Goal: Information Seeking & Learning: Learn about a topic

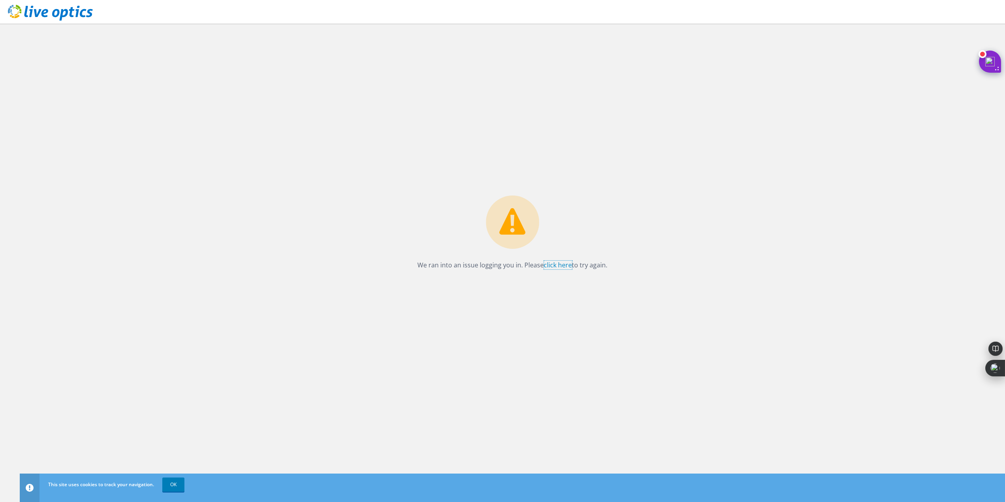
click at [550, 266] on link "click here" at bounding box center [558, 265] width 28 height 9
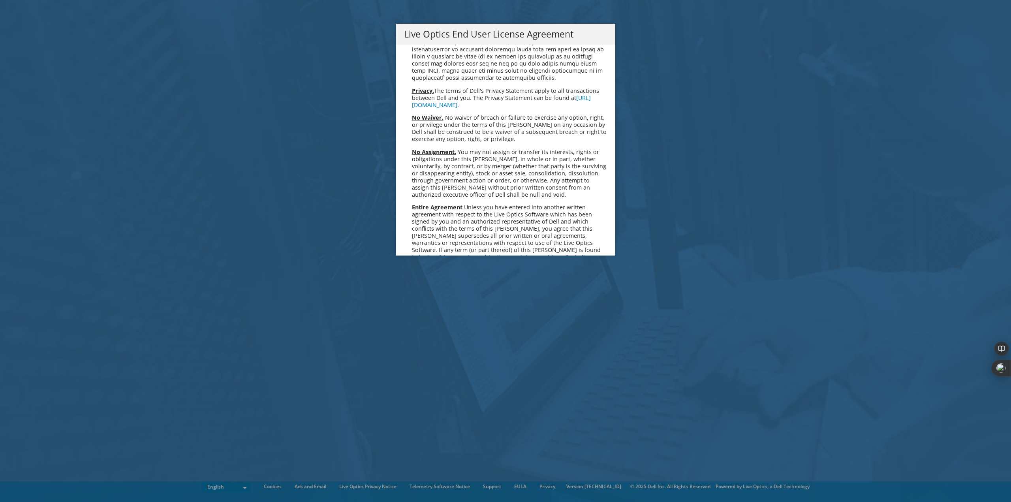
scroll to position [2985, 0]
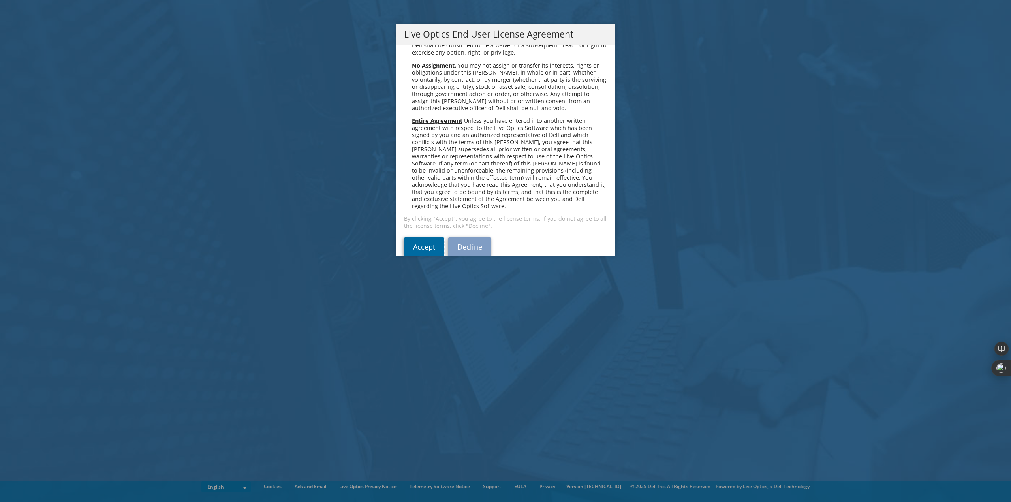
click at [424, 237] on link "Accept" at bounding box center [424, 246] width 40 height 19
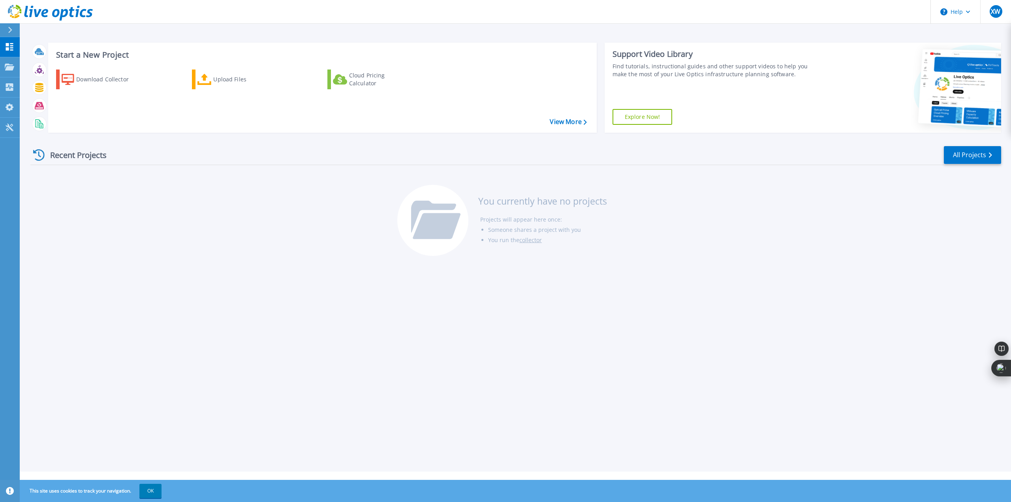
click at [998, 14] on span "XW" at bounding box center [994, 11] width 9 height 6
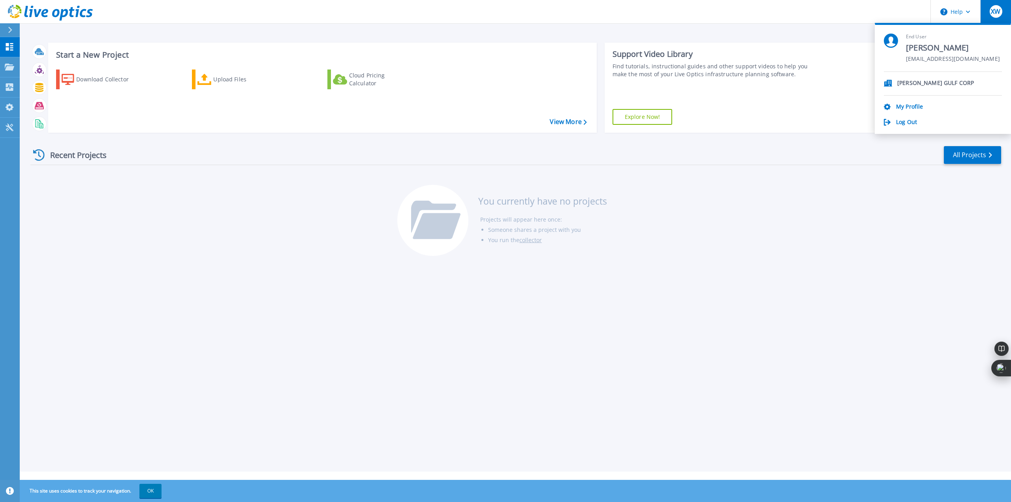
click at [918, 120] on div "Log Out" at bounding box center [942, 123] width 118 height 8
click at [911, 121] on link "Log Out" at bounding box center [906, 123] width 21 height 8
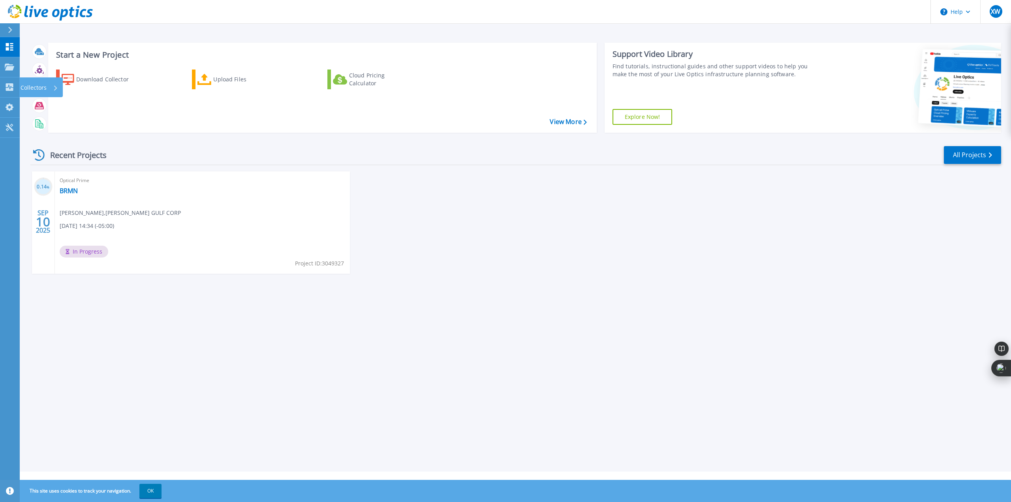
click at [9, 87] on icon at bounding box center [10, 87] width 8 height 8
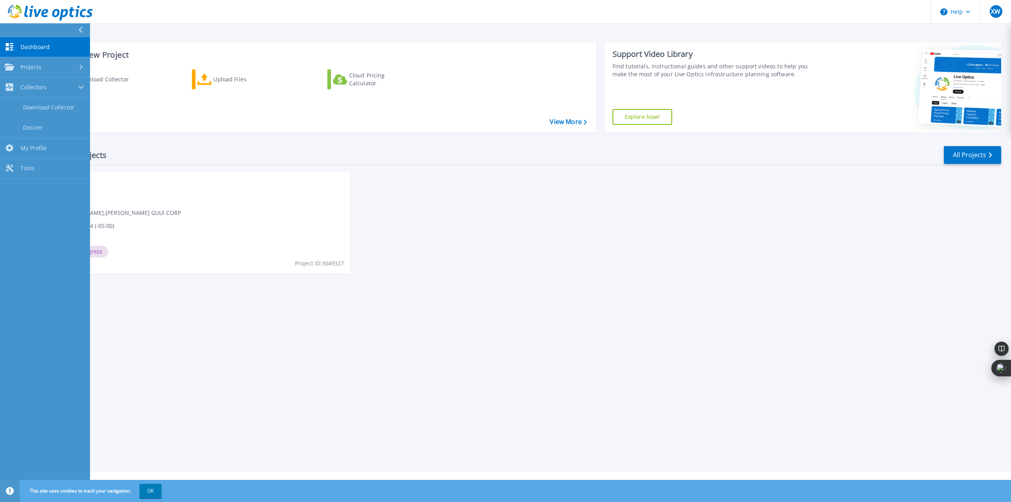
click at [146, 200] on div "Optical Prime BRMN [PERSON_NAME] , [PERSON_NAME] GULF CORP [DATE] 14:34 (-05:00…" at bounding box center [202, 222] width 295 height 102
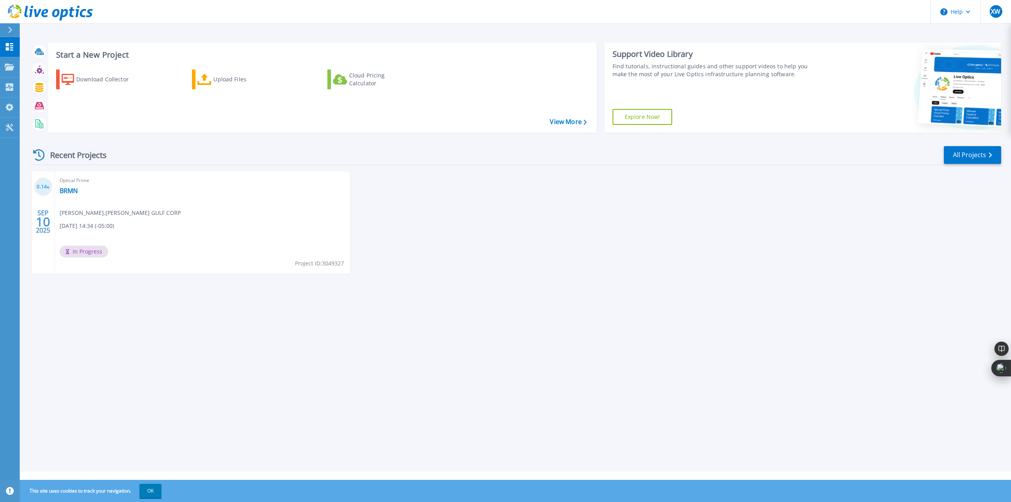
click at [144, 209] on span "[PERSON_NAME] , [PERSON_NAME] GULF CORP" at bounding box center [120, 212] width 121 height 9
click at [75, 192] on link "BRMN" at bounding box center [69, 191] width 18 height 8
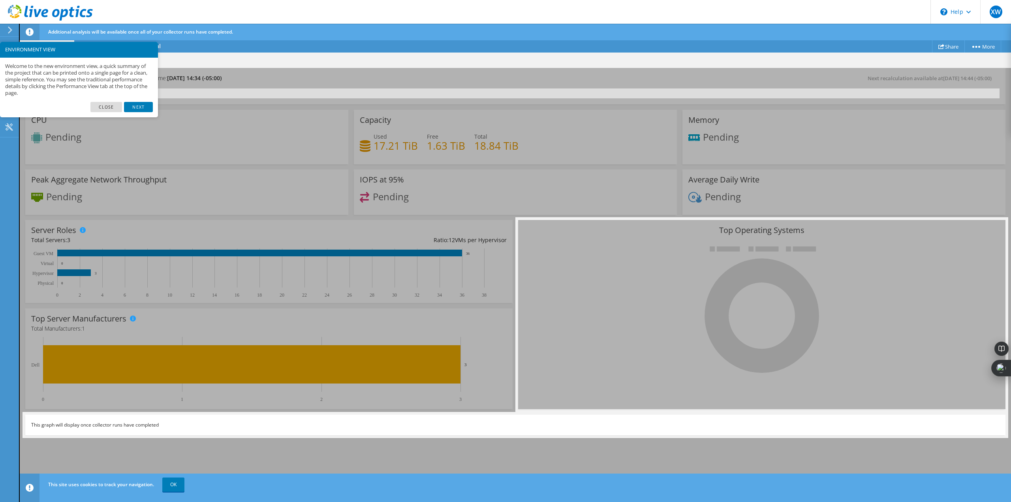
click at [141, 107] on link "Next" at bounding box center [138, 107] width 28 height 10
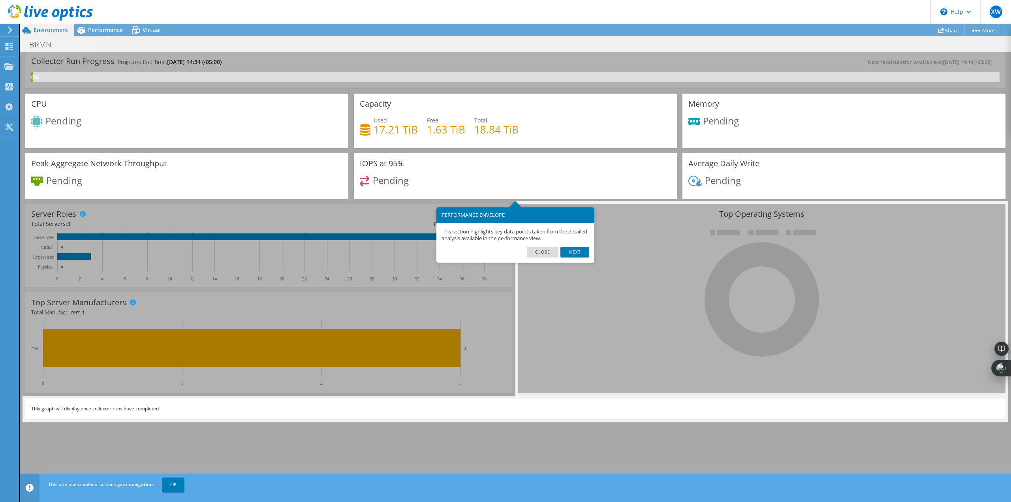
click at [573, 253] on link "Next" at bounding box center [574, 252] width 28 height 10
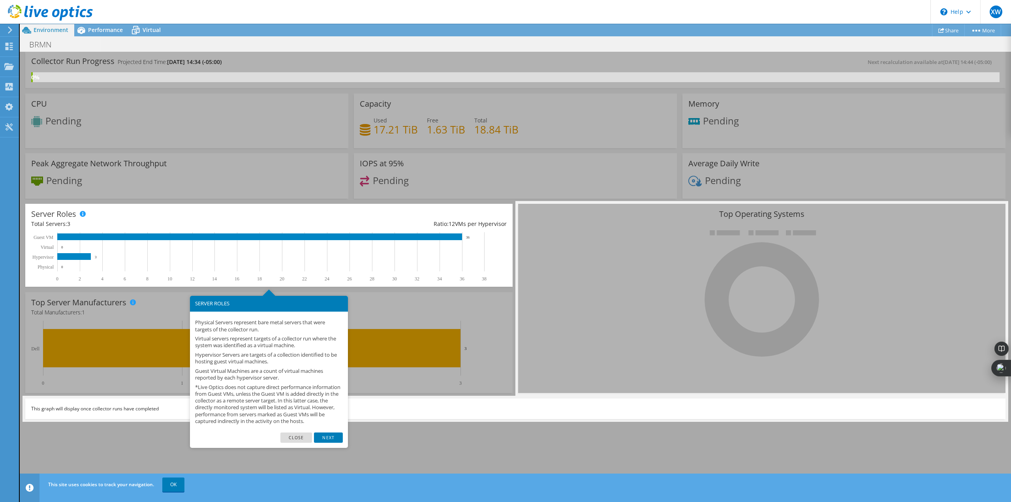
click at [333, 443] on link "Next" at bounding box center [328, 437] width 28 height 10
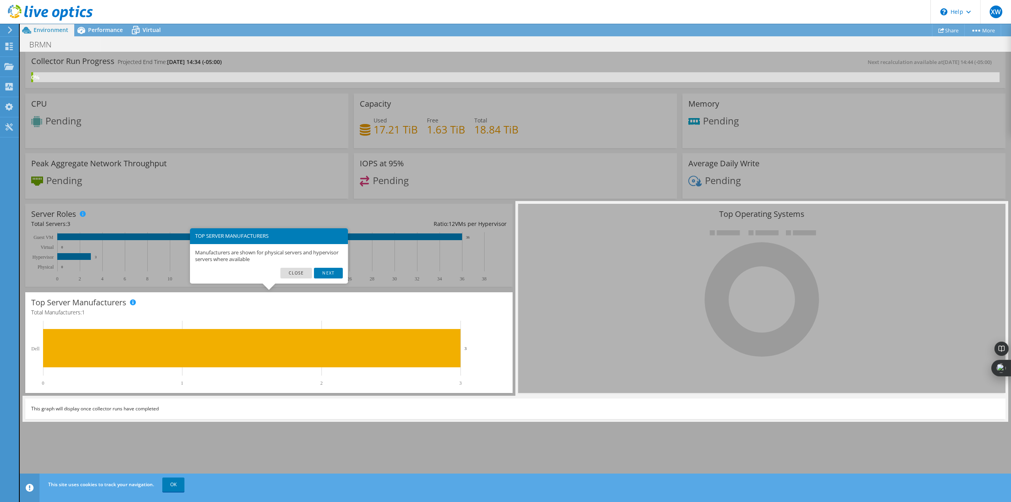
click at [330, 274] on link "Next" at bounding box center [328, 273] width 28 height 10
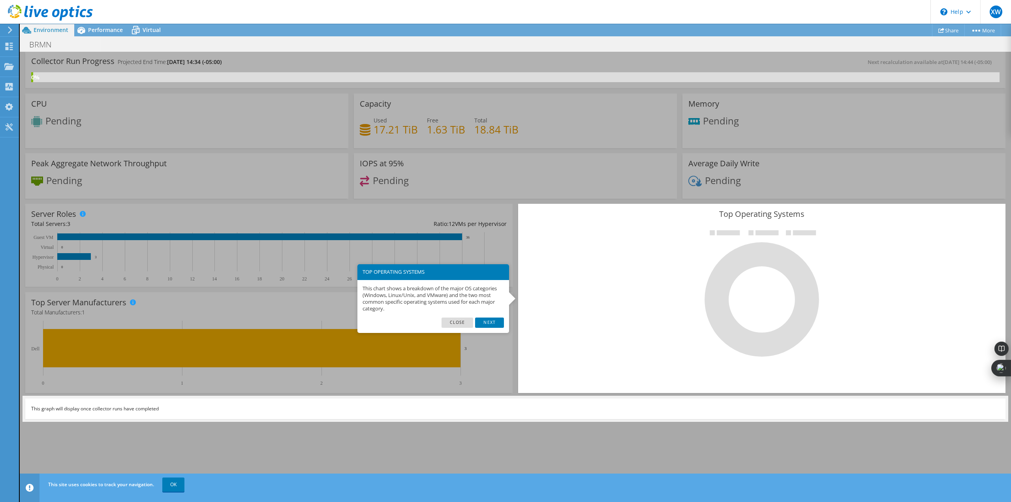
click at [170, 486] on link "OK" at bounding box center [173, 484] width 22 height 14
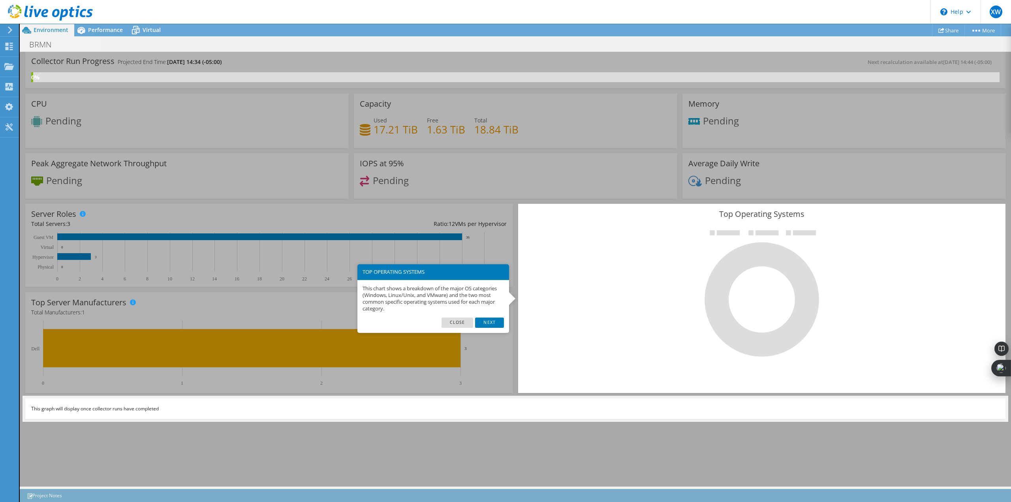
click at [153, 29] on span "Virtual" at bounding box center [152, 30] width 18 height 8
click at [148, 30] on span "Virtual" at bounding box center [152, 30] width 18 height 8
click at [496, 320] on link "Next" at bounding box center [489, 322] width 28 height 10
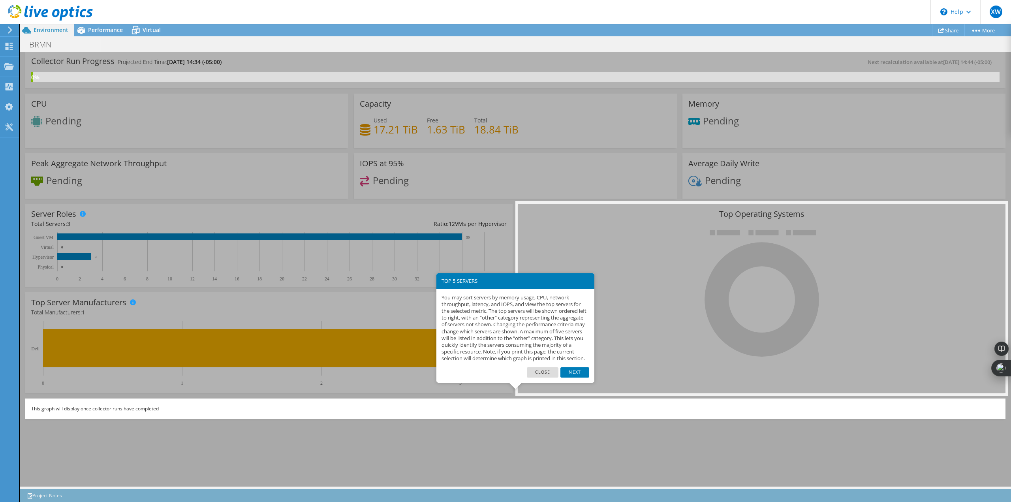
click at [566, 377] on link "Next" at bounding box center [574, 372] width 28 height 10
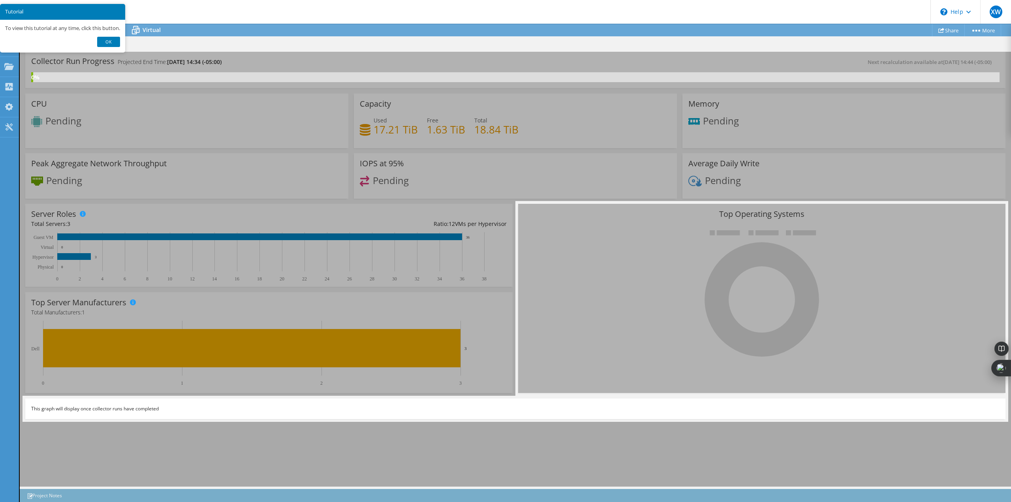
click at [113, 42] on link "Ok" at bounding box center [108, 42] width 23 height 10
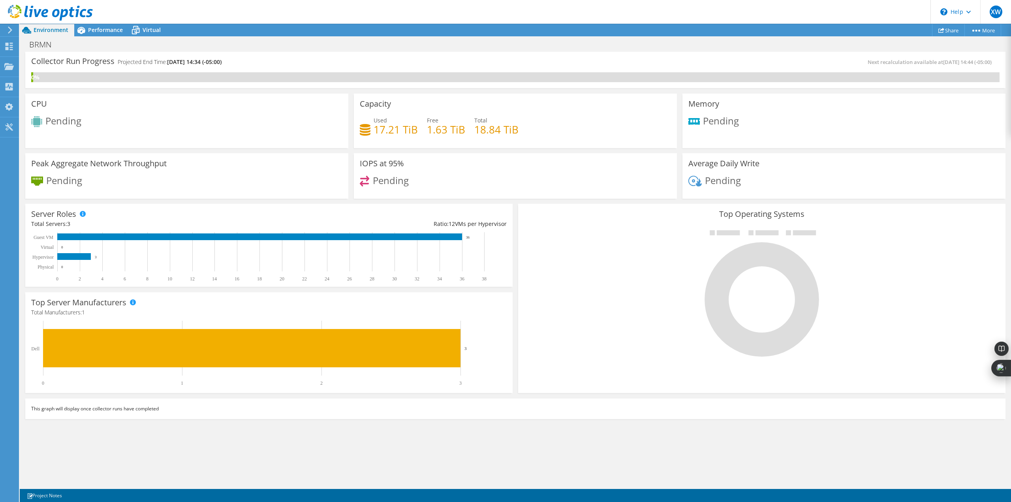
click at [145, 28] on span "Virtual" at bounding box center [152, 30] width 18 height 8
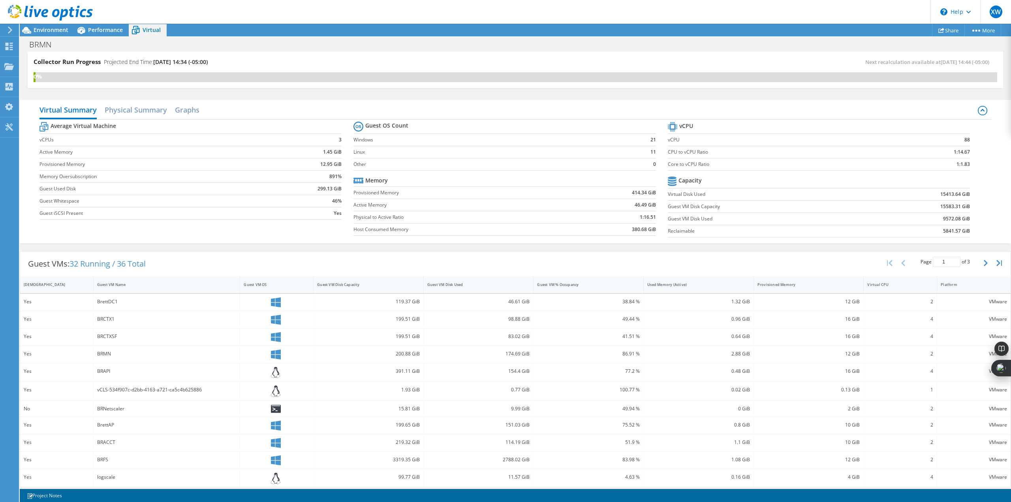
scroll to position [94, 0]
click at [109, 30] on span "Performance" at bounding box center [105, 30] width 35 height 8
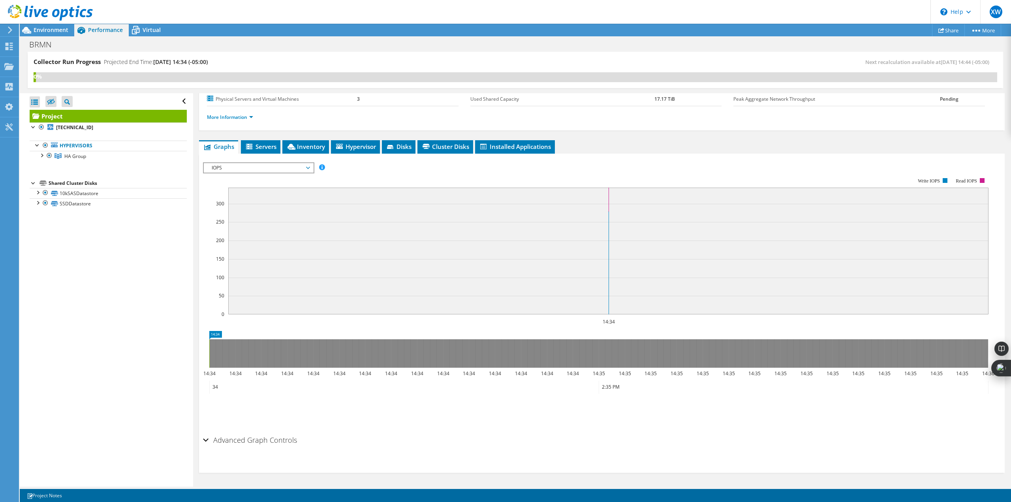
click at [38, 192] on div at bounding box center [38, 192] width 8 height 8
click at [36, 235] on div at bounding box center [38, 233] width 8 height 8
click at [148, 32] on span "Virtual" at bounding box center [152, 30] width 18 height 8
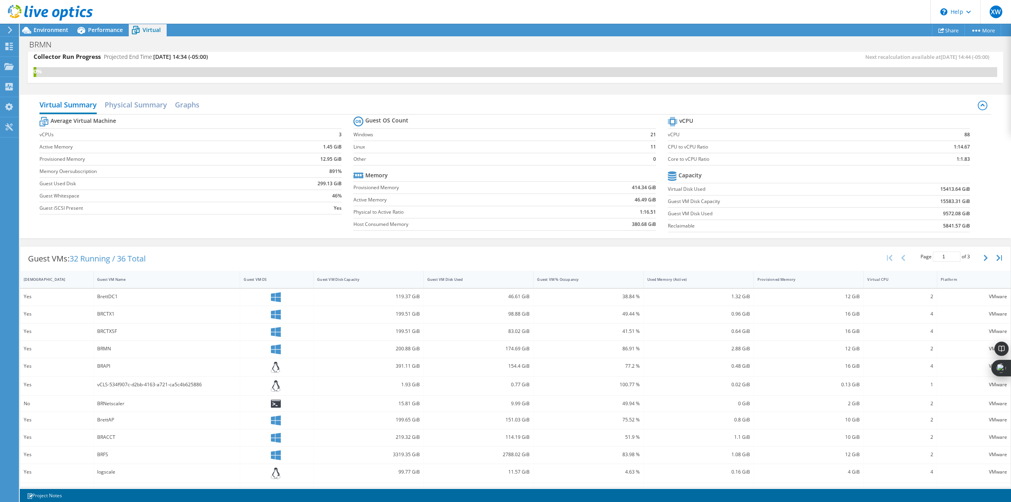
scroll to position [0, 0]
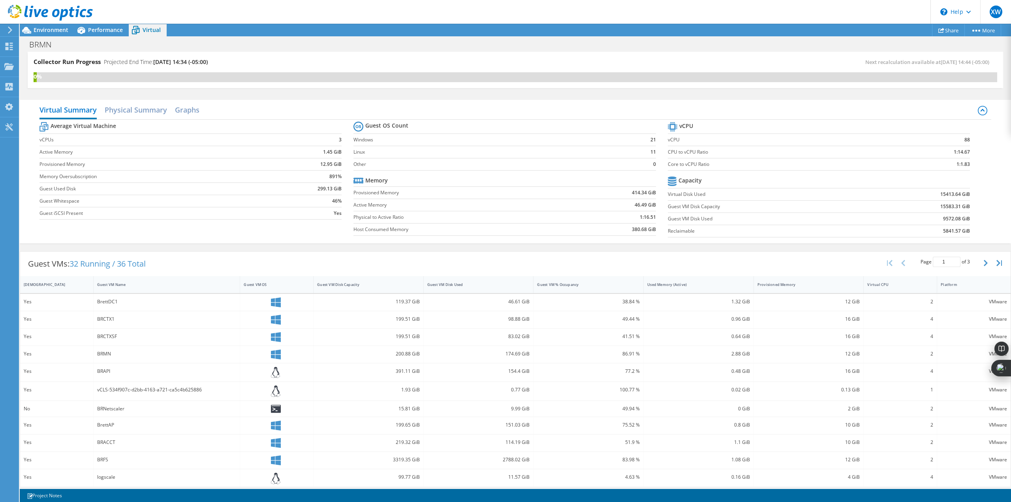
click at [57, 29] on span "Environment" at bounding box center [51, 30] width 35 height 8
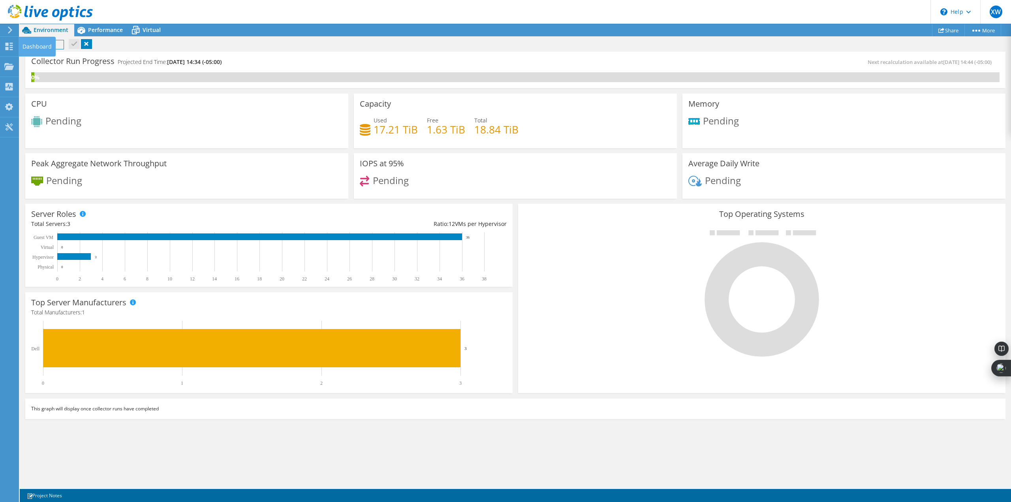
drag, startPoint x: 51, startPoint y: 44, endPoint x: 13, endPoint y: 45, distance: 37.5
click at [13, 45] on div "XW End User Xavier Wasdin xavierw@brettrobinson.com BRETT ROBINSON GULF CORP My…" at bounding box center [505, 243] width 1011 height 518
click at [56, 42] on h1 "BRMN" at bounding box center [45, 44] width 38 height 9
click at [106, 43] on link at bounding box center [110, 44] width 11 height 10
click at [8, 49] on use at bounding box center [10, 47] width 8 height 8
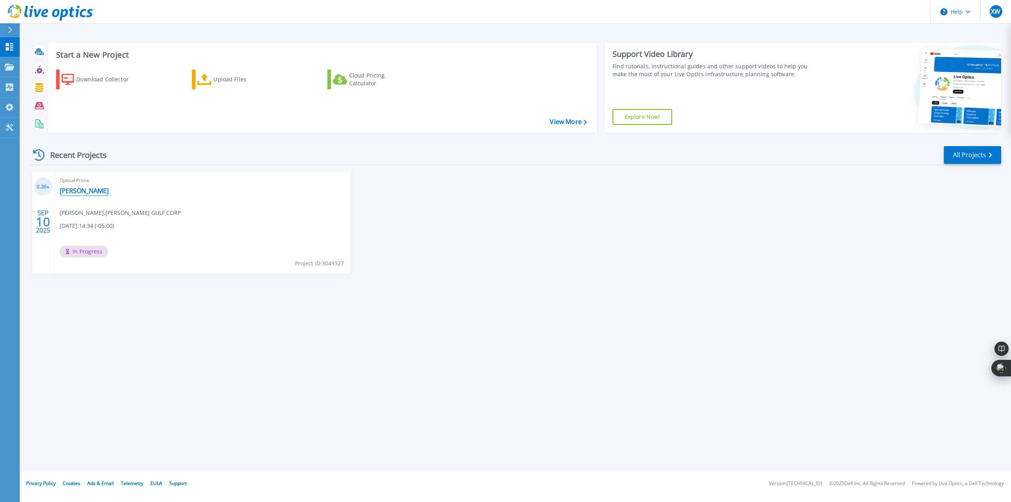
click at [79, 190] on link "[PERSON_NAME]" at bounding box center [84, 191] width 49 height 8
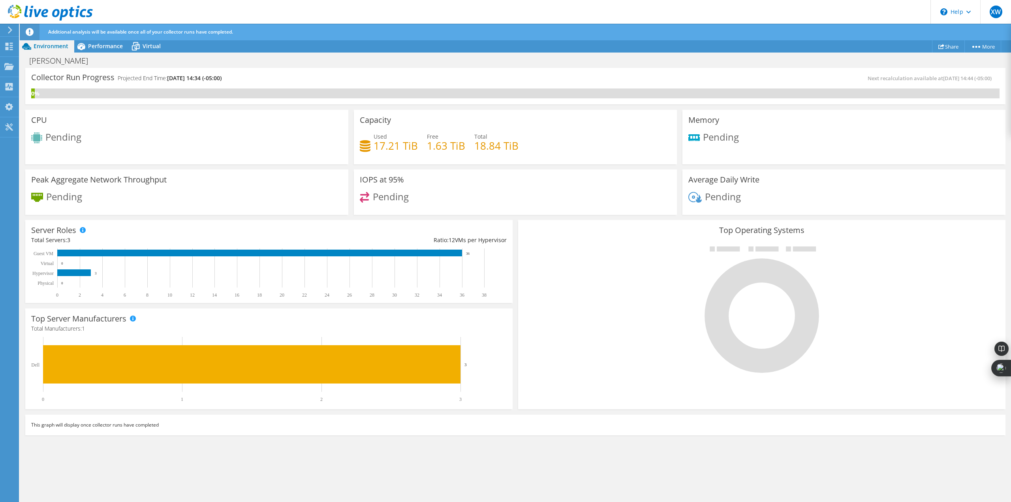
click at [99, 40] on div "Additional analysis will be available once all of your collector runs have comp…" at bounding box center [529, 32] width 967 height 17
click at [99, 47] on span "Performance" at bounding box center [105, 46] width 35 height 8
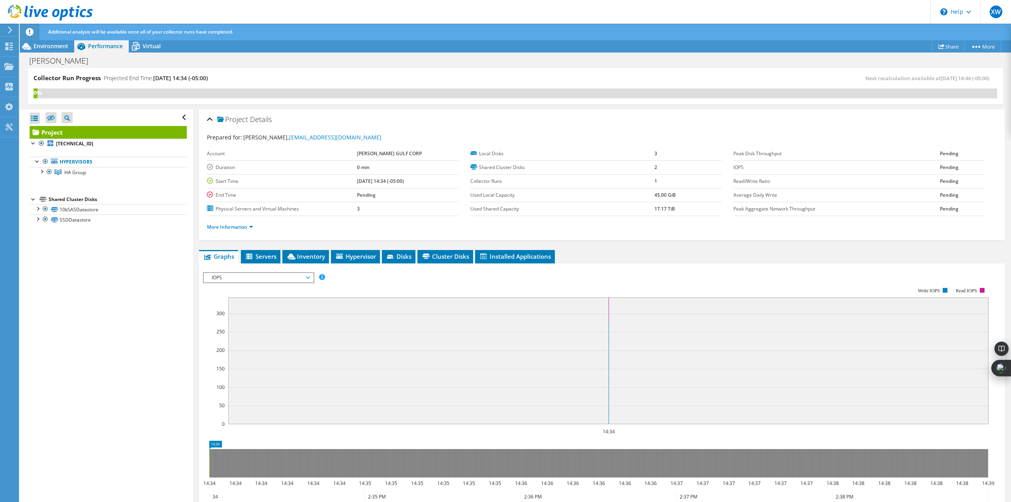
click at [41, 173] on div at bounding box center [42, 171] width 8 height 8
click at [45, 183] on div at bounding box center [45, 181] width 8 height 8
click at [48, 237] on div at bounding box center [45, 233] width 8 height 8
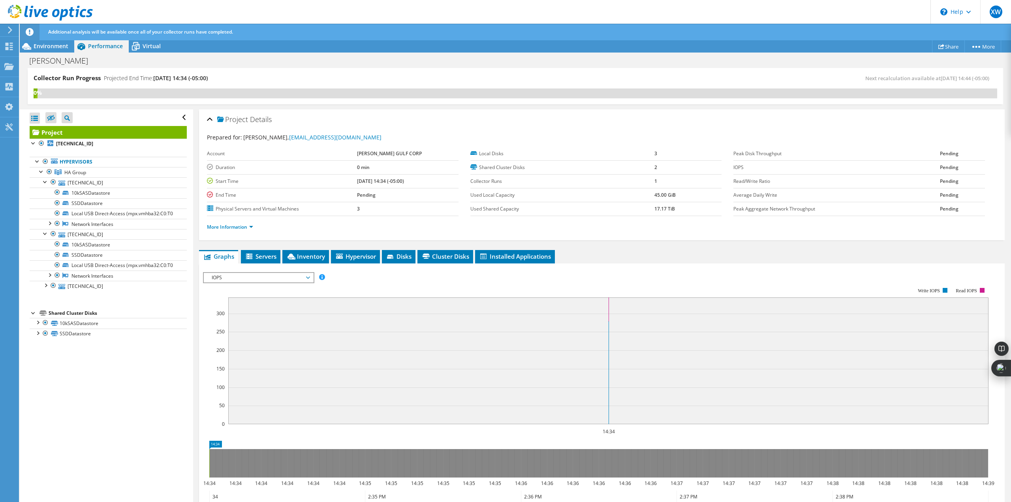
click at [43, 289] on div at bounding box center [45, 285] width 8 height 8
click at [37, 161] on div at bounding box center [38, 161] width 8 height 8
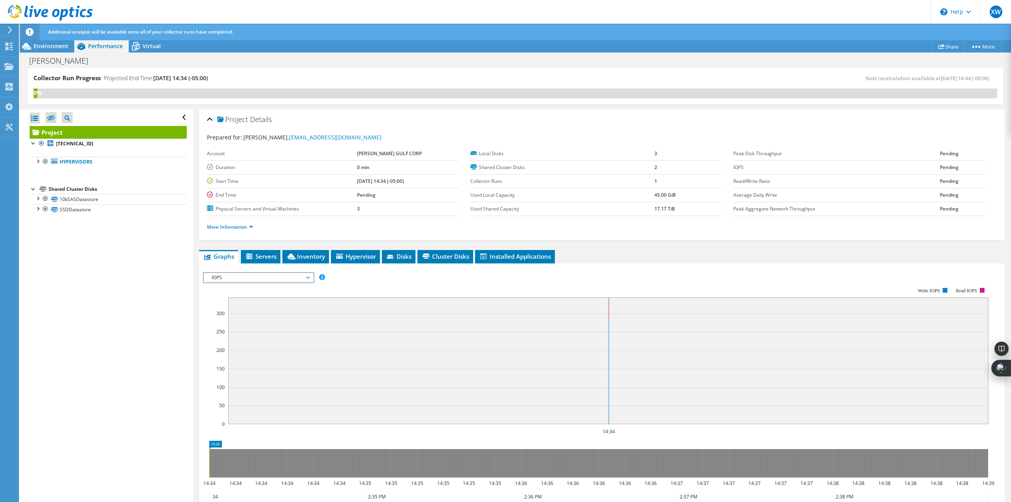
click at [148, 49] on span "Virtual" at bounding box center [152, 46] width 18 height 8
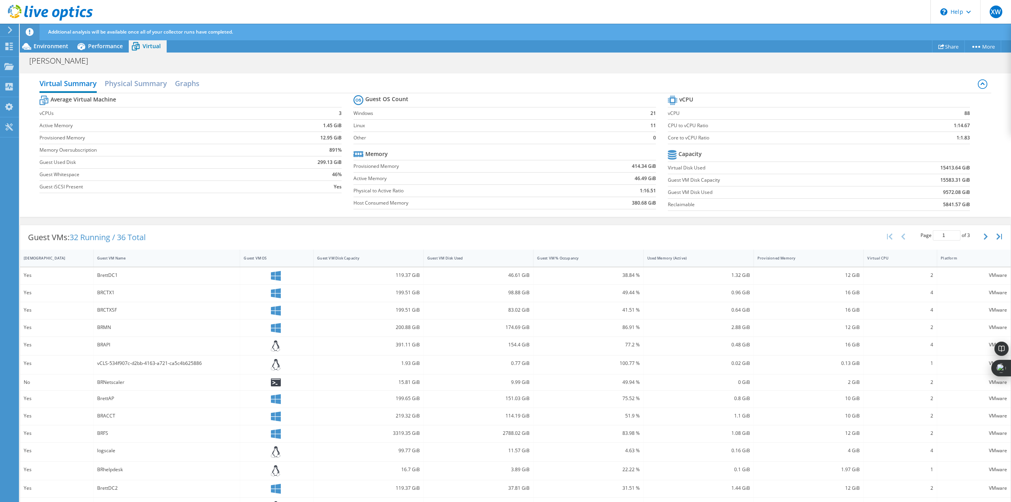
scroll to position [79, 0]
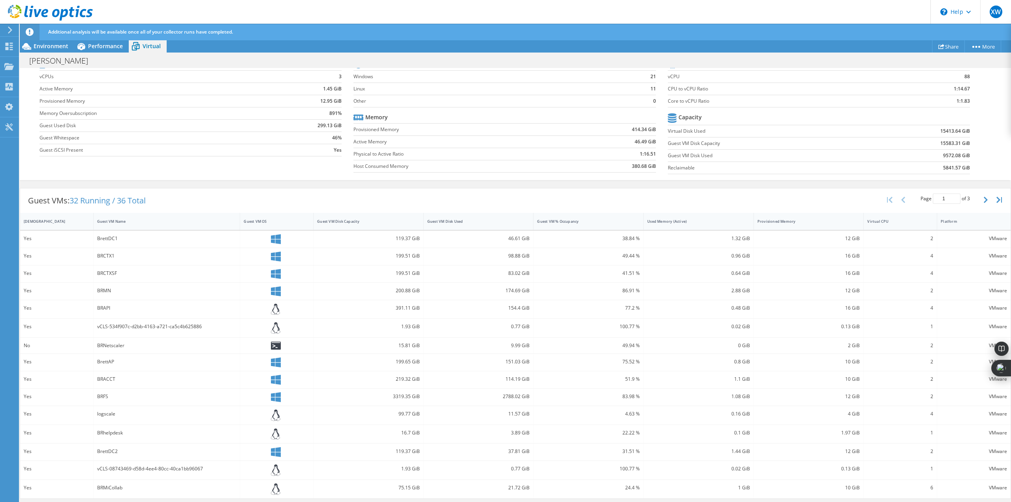
click at [983, 198] on icon "button" at bounding box center [985, 200] width 4 height 6
click at [983, 202] on icon "button" at bounding box center [985, 203] width 4 height 6
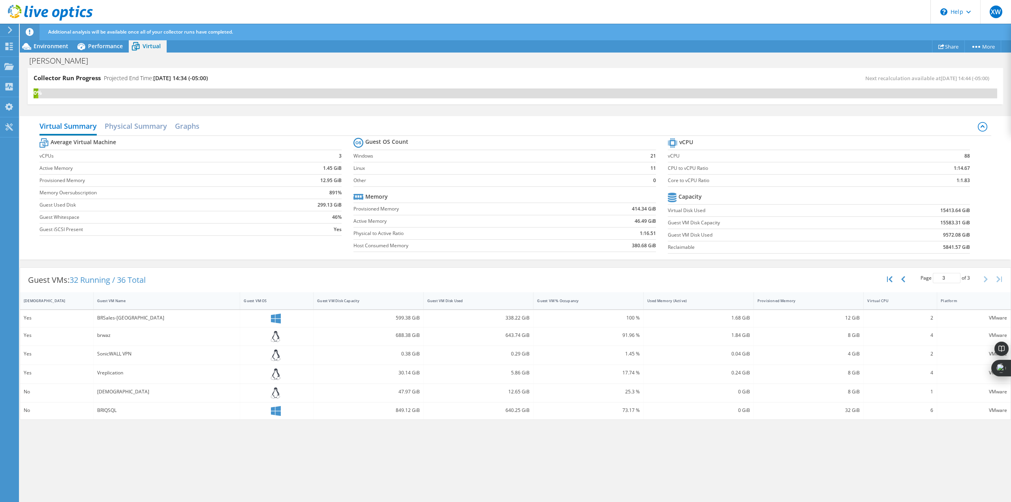
scroll to position [0, 0]
click at [901, 281] on icon "button" at bounding box center [903, 279] width 4 height 6
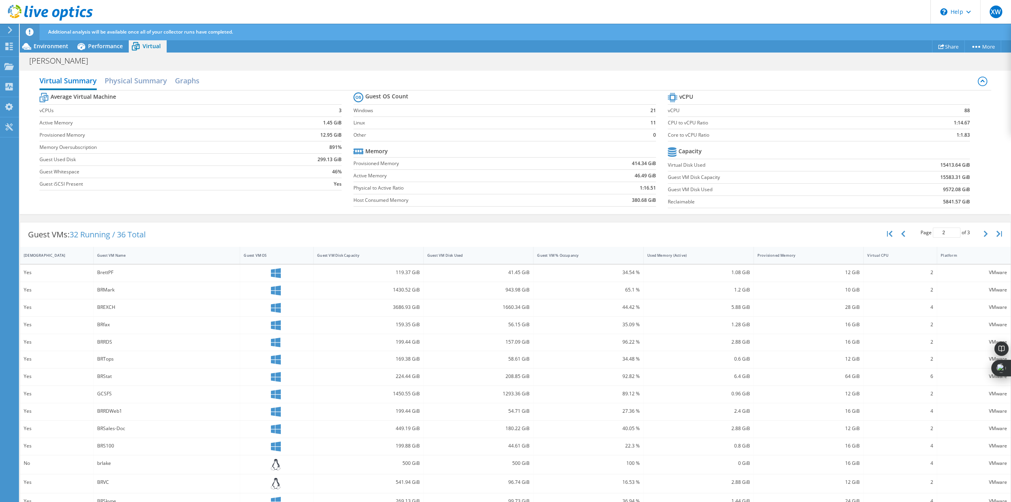
scroll to position [76, 0]
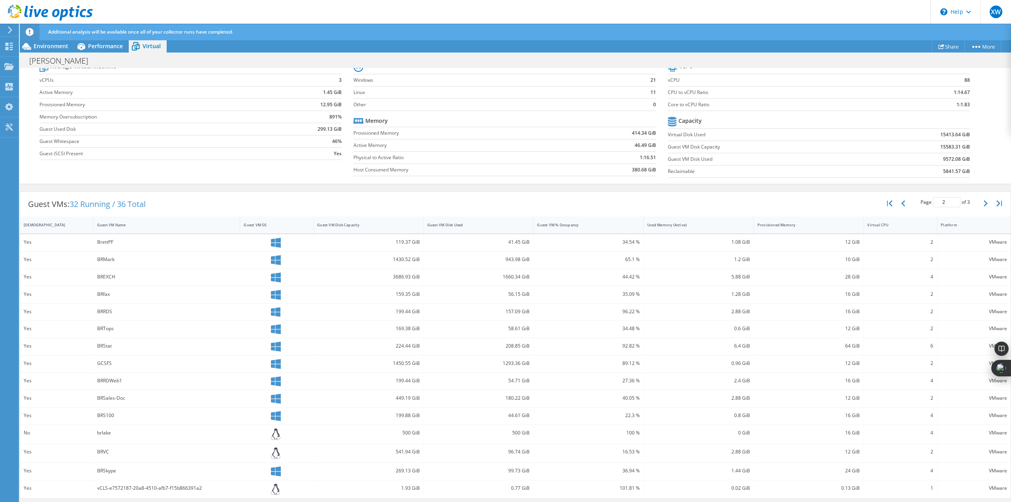
click at [899, 204] on button "button" at bounding box center [903, 203] width 13 height 15
click at [983, 200] on icon "button" at bounding box center [985, 200] width 4 height 6
click at [981, 199] on button "button" at bounding box center [985, 203] width 13 height 15
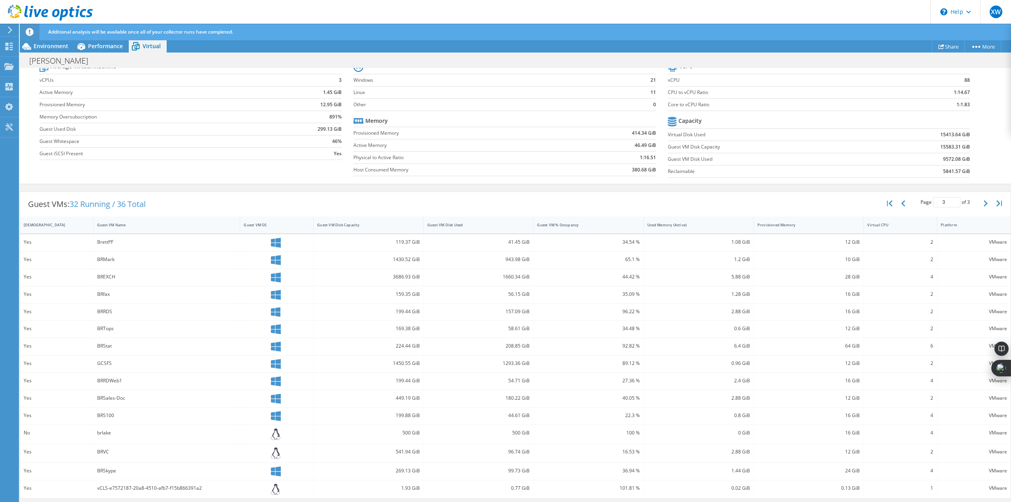
scroll to position [0, 0]
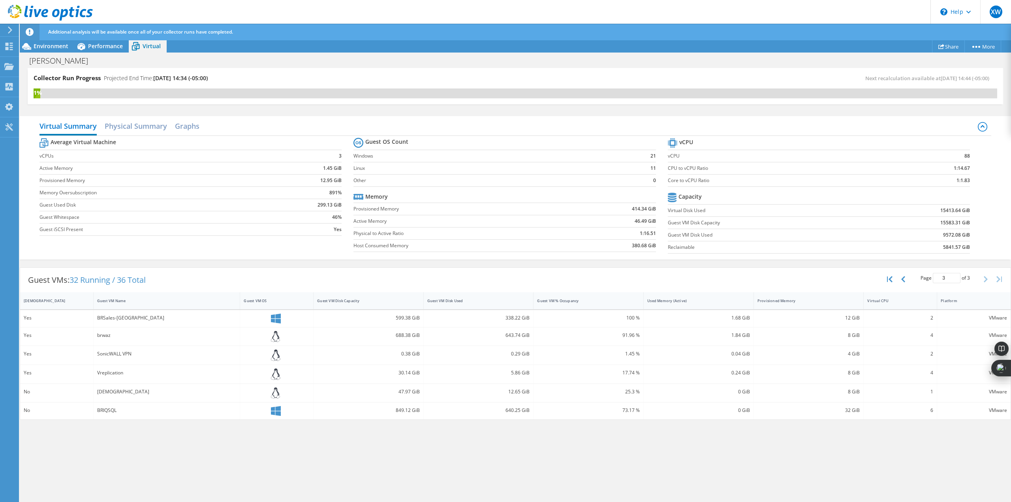
click at [94, 45] on span "Performance" at bounding box center [105, 46] width 35 height 8
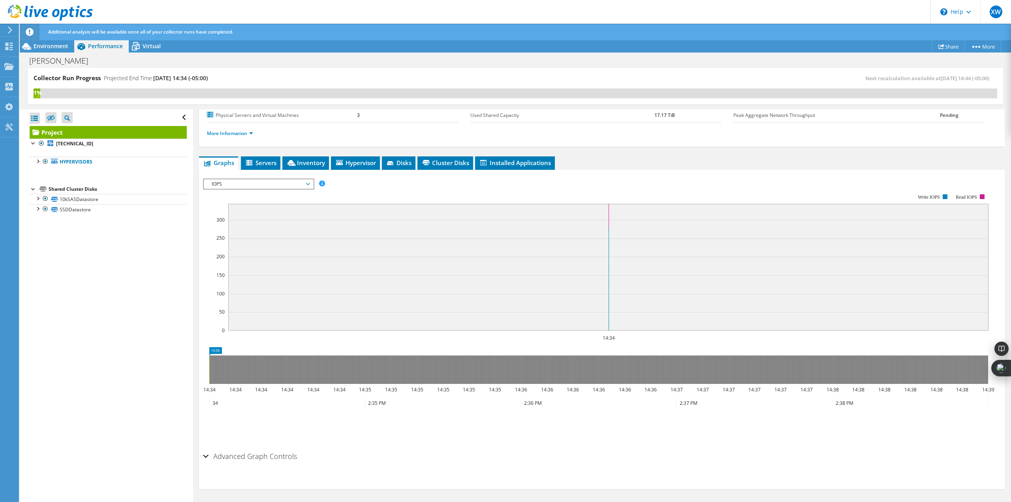
click at [32, 143] on div at bounding box center [34, 143] width 8 height 8
click at [33, 162] on div at bounding box center [34, 162] width 8 height 8
click at [47, 47] on span "Environment" at bounding box center [51, 46] width 35 height 8
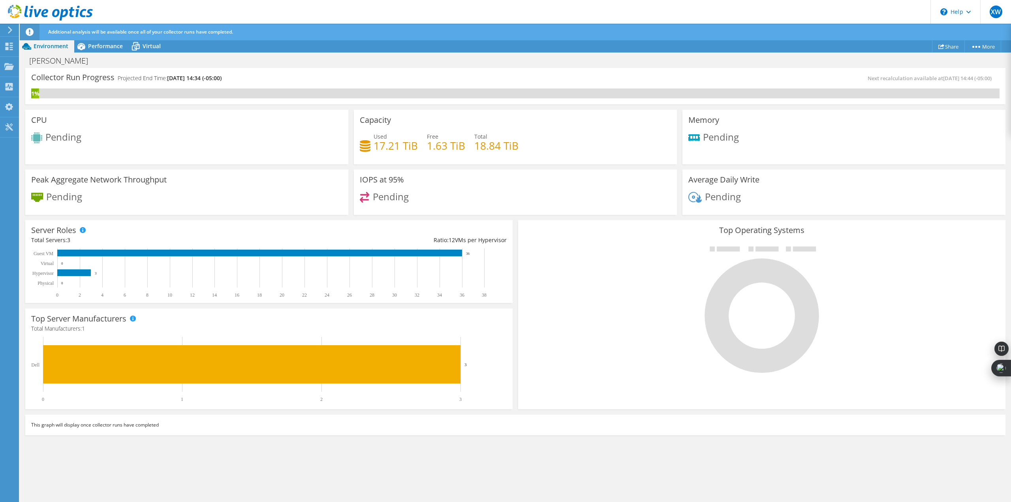
click at [140, 44] on icon at bounding box center [136, 46] width 14 height 14
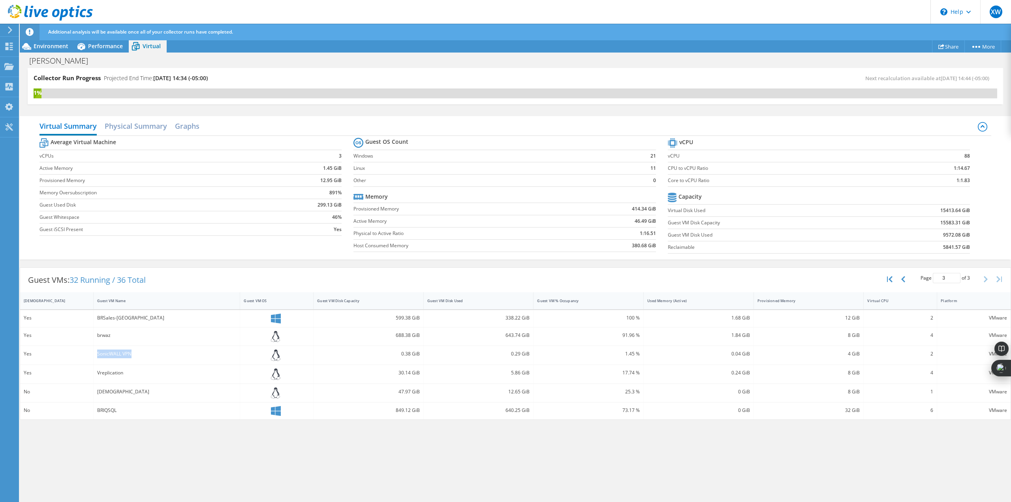
drag, startPoint x: 95, startPoint y: 353, endPoint x: 137, endPoint y: 353, distance: 41.8
click at [137, 353] on div "SonicWALL VPN" at bounding box center [167, 355] width 147 height 19
drag, startPoint x: 35, startPoint y: 353, endPoint x: 23, endPoint y: 370, distance: 20.7
click at [17, 354] on div "XW End User Xavier Wasdin xavierw@brettrobinson.com BRETT ROBINSON GULF CORP My…" at bounding box center [505, 259] width 1011 height 518
click at [29, 364] on div "Yes" at bounding box center [56, 355] width 73 height 19
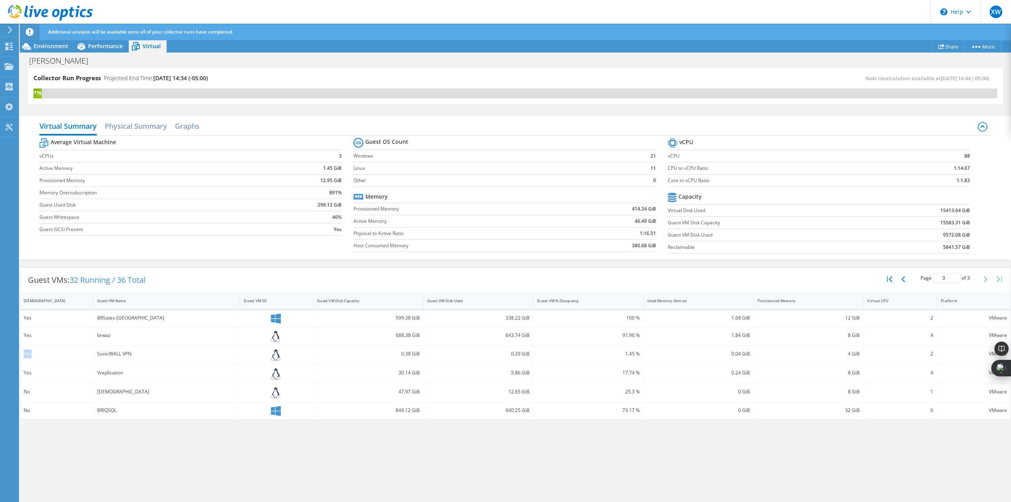
drag, startPoint x: 34, startPoint y: 354, endPoint x: 21, endPoint y: 355, distance: 12.7
click at [19, 356] on div "XW End User Xavier Wasdin xavierw@brettrobinson.com BRETT ROBINSON GULF CORP My…" at bounding box center [505, 259] width 1011 height 518
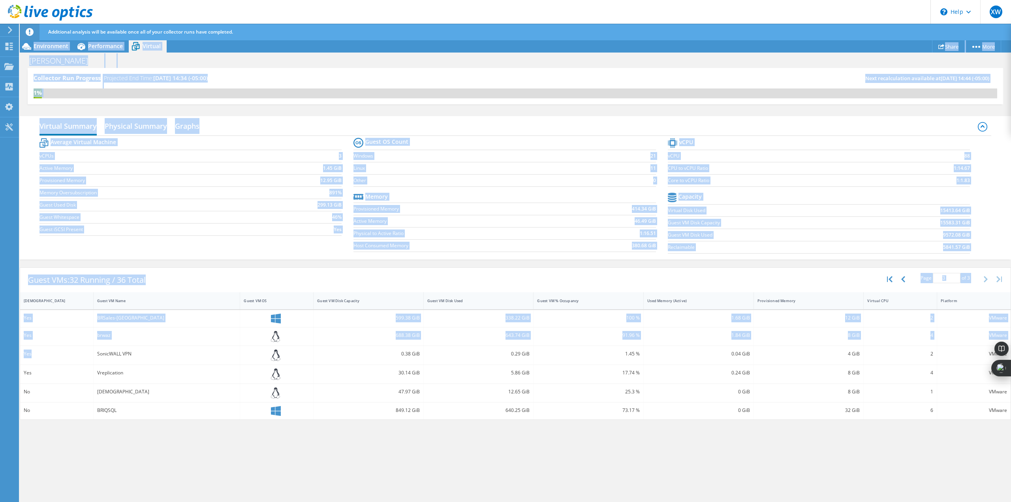
click at [61, 355] on div "Yes" at bounding box center [57, 353] width 66 height 9
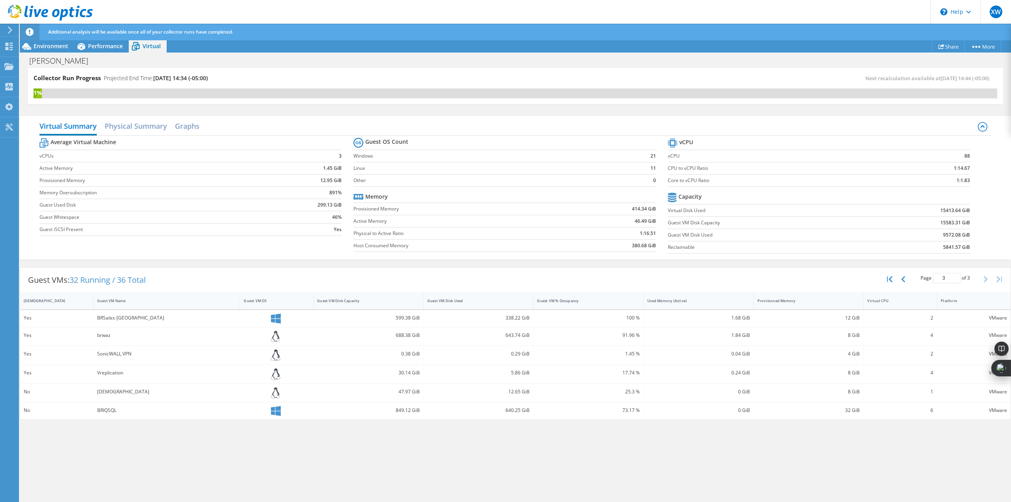
click at [903, 280] on icon "button" at bounding box center [903, 279] width 4 height 6
type input "2"
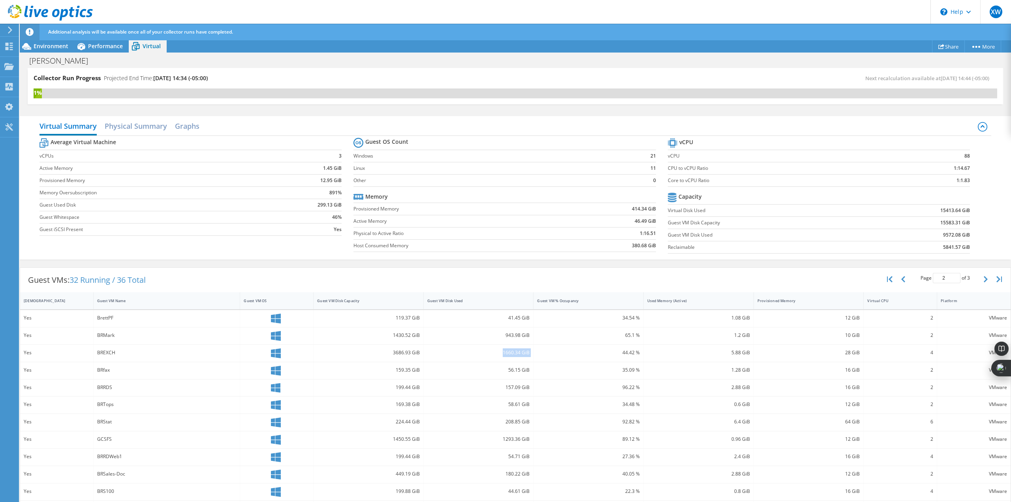
drag, startPoint x: 498, startPoint y: 351, endPoint x: 541, endPoint y: 351, distance: 43.4
click at [541, 351] on div "Yes BREXCH 3686.93 GiB 1660.34 GiB 44.42 % 5.88 GiB 28 GiB 4 VMware" at bounding box center [515, 353] width 990 height 17
click at [139, 122] on h2 "Physical Summary" at bounding box center [136, 126] width 62 height 16
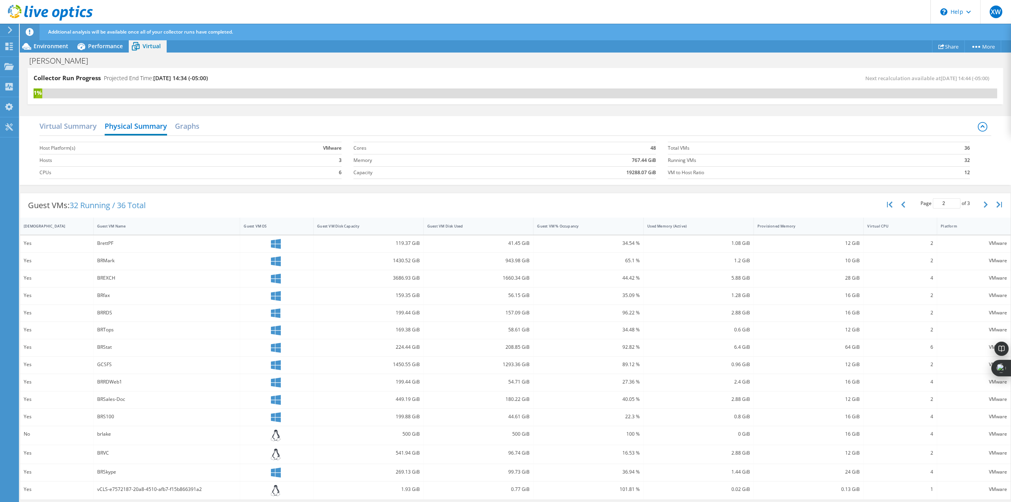
click at [209, 124] on div "Virtual Summary Physical Summary Graphs" at bounding box center [514, 127] width 951 height 18
click at [187, 124] on h2 "Graphs" at bounding box center [187, 126] width 24 height 16
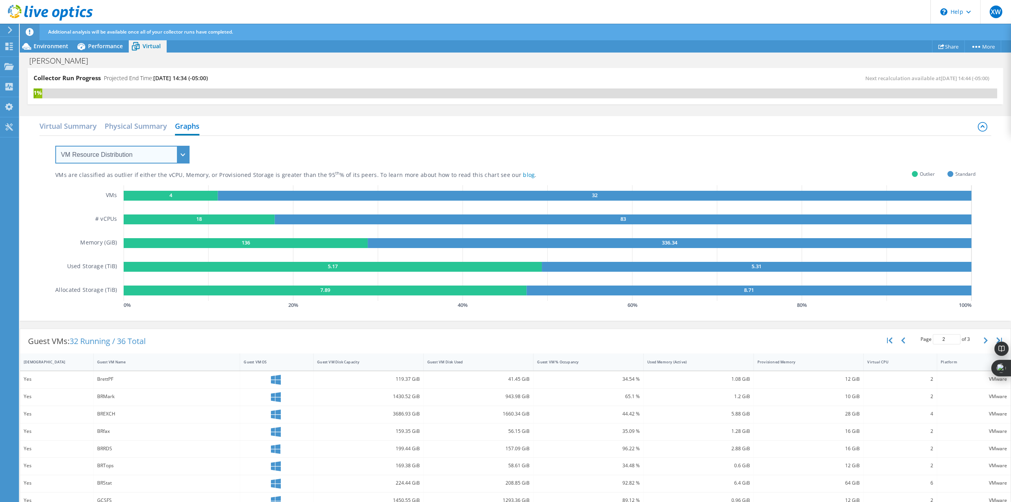
click at [149, 150] on select "VM Resource Distribution Provisioning Contrast Over Provisioning" at bounding box center [122, 155] width 134 height 18
click at [100, 43] on span "Performance" at bounding box center [105, 46] width 35 height 8
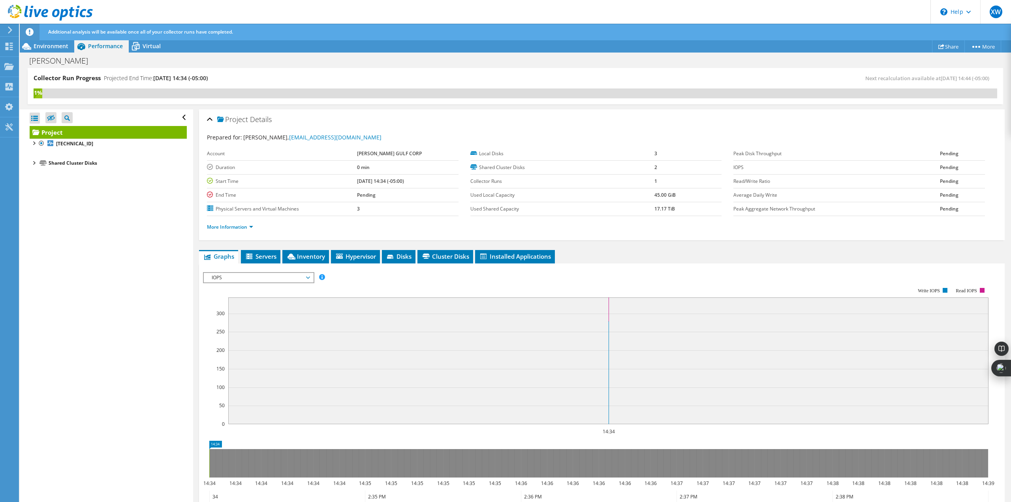
click at [33, 141] on div at bounding box center [34, 143] width 8 height 8
click at [35, 158] on div at bounding box center [38, 161] width 8 height 8
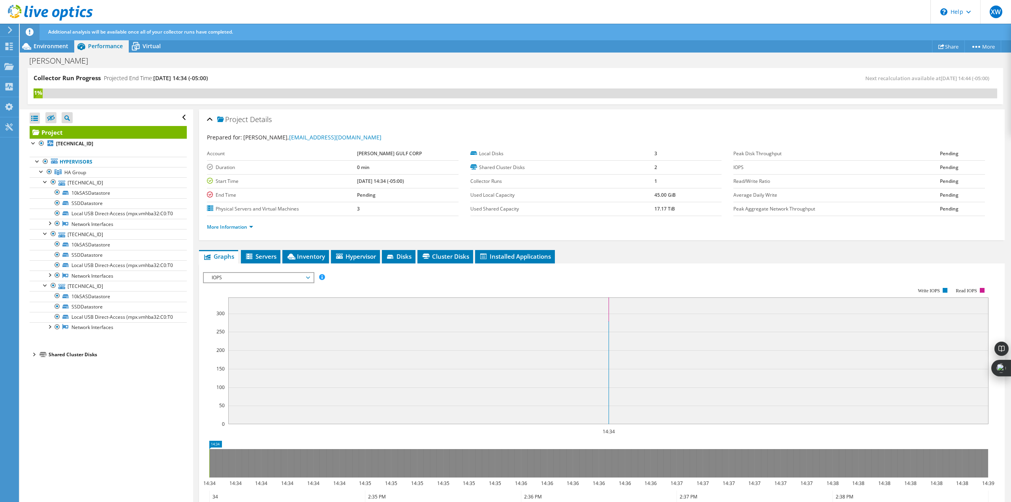
click at [307, 280] on span "IOPS" at bounding box center [258, 277] width 101 height 9
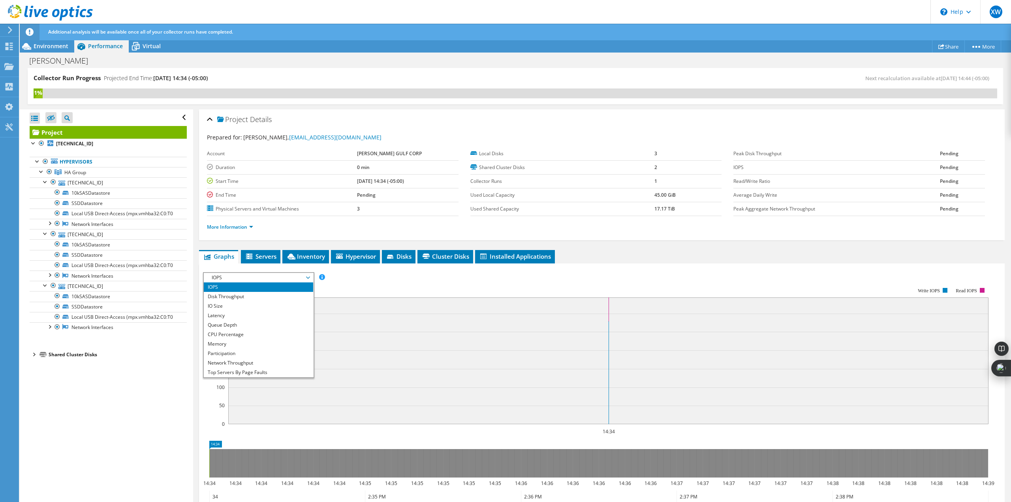
click at [307, 280] on span "IOPS" at bounding box center [258, 277] width 101 height 9
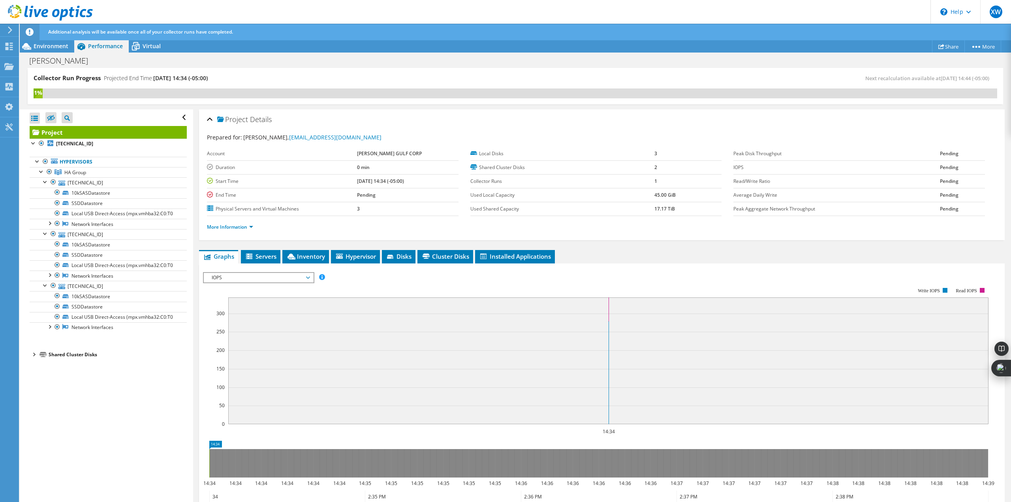
click at [135, 47] on icon at bounding box center [136, 46] width 14 height 14
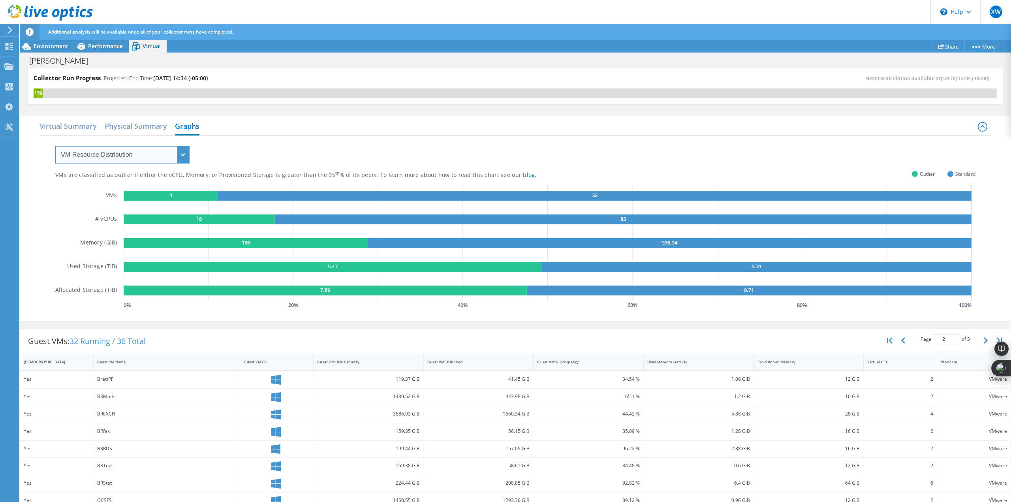
click at [175, 154] on select "VM Resource Distribution Provisioning Contrast Over Provisioning" at bounding box center [122, 155] width 134 height 18
click at [173, 155] on select "VM Resource Distribution Provisioning Contrast Over Provisioning" at bounding box center [122, 155] width 134 height 18
click at [145, 129] on h2 "Physical Summary" at bounding box center [136, 126] width 62 height 16
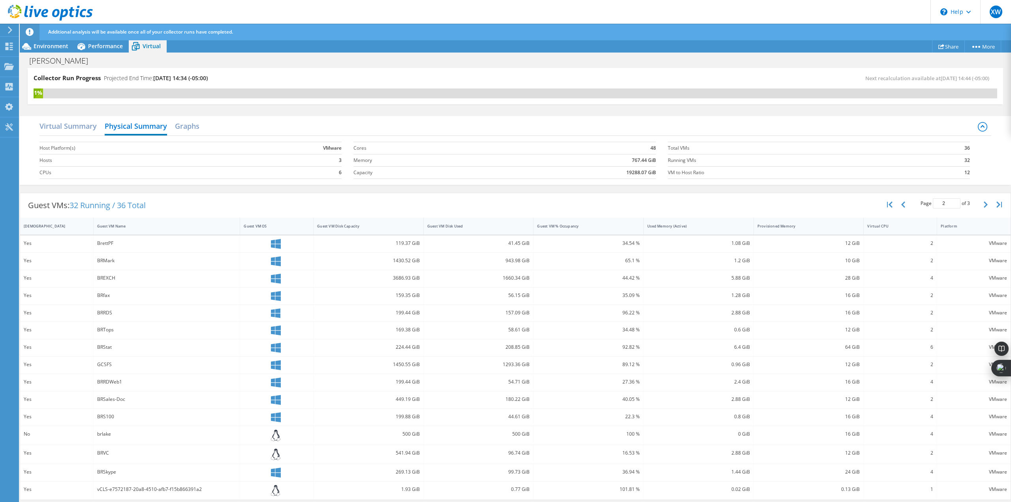
scroll to position [1, 0]
click at [105, 273] on div "BREXCH" at bounding box center [166, 276] width 139 height 9
click at [274, 275] on icon at bounding box center [276, 277] width 10 height 10
click at [274, 276] on icon at bounding box center [276, 277] width 10 height 10
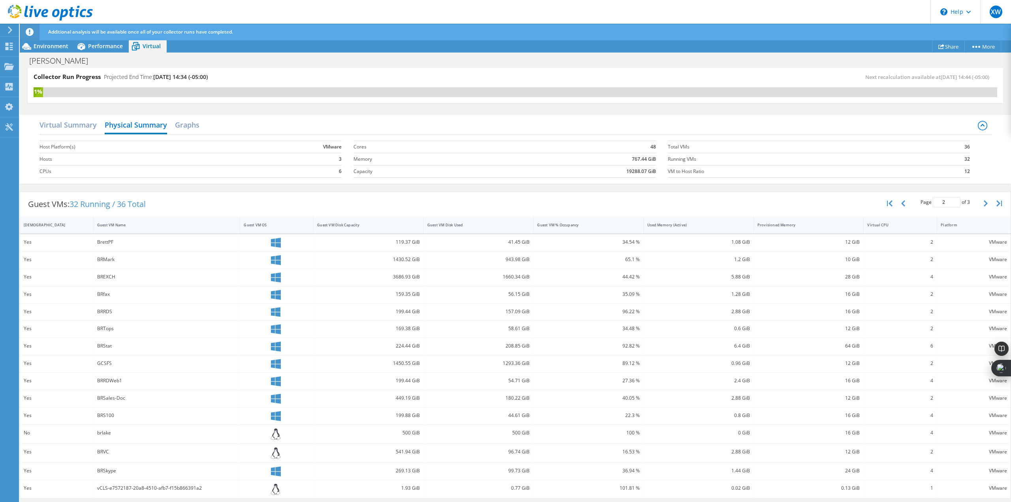
click at [101, 274] on div "BREXCH" at bounding box center [166, 276] width 139 height 9
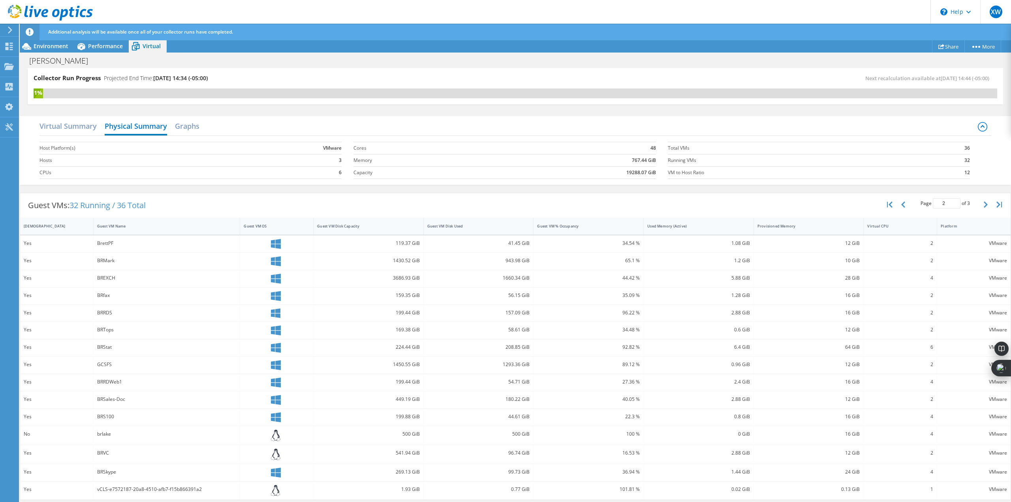
click at [103, 206] on span "32 Running / 36 Total" at bounding box center [107, 205] width 76 height 11
click at [56, 44] on span "Environment" at bounding box center [51, 46] width 35 height 8
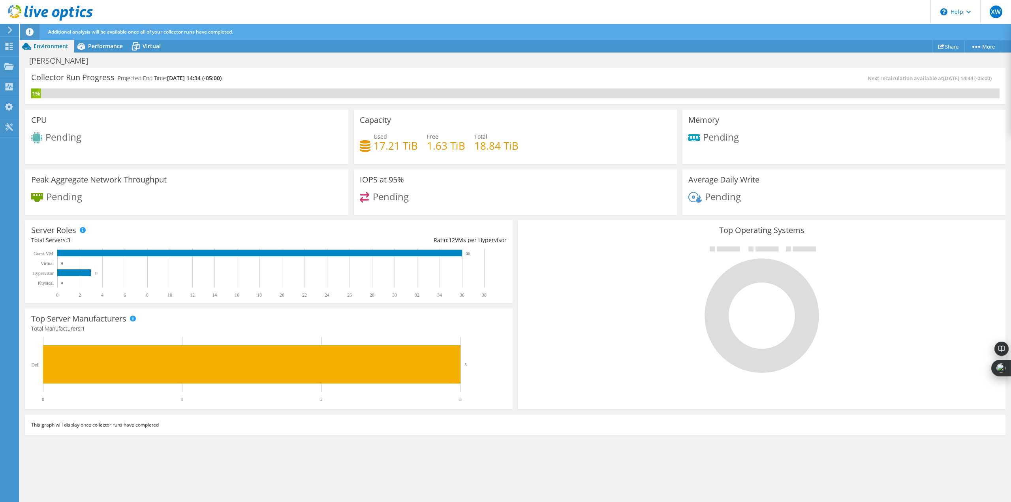
click at [102, 48] on span "Performance" at bounding box center [105, 46] width 35 height 8
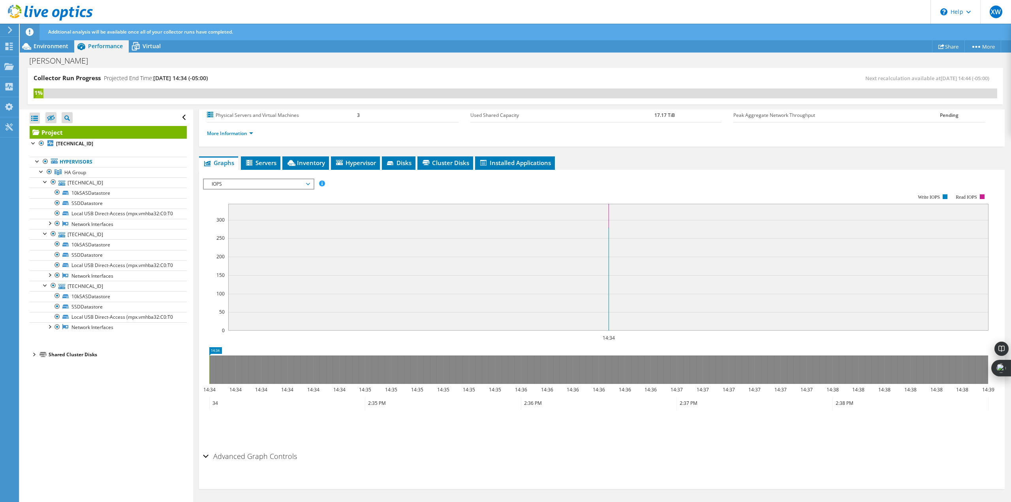
click at [41, 171] on div at bounding box center [42, 171] width 8 height 8
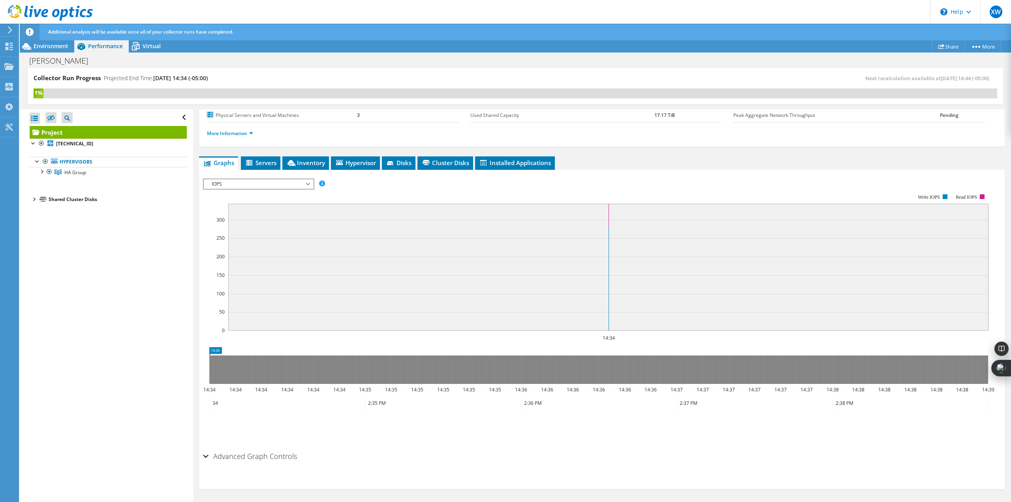
click at [43, 170] on div at bounding box center [42, 171] width 8 height 8
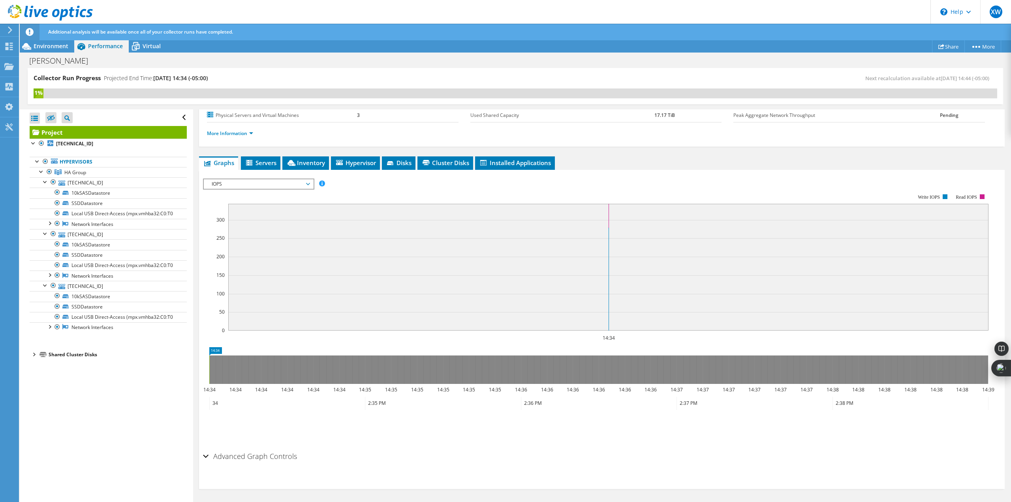
click at [48, 184] on div at bounding box center [45, 181] width 8 height 8
click at [48, 193] on div at bounding box center [45, 192] width 8 height 8
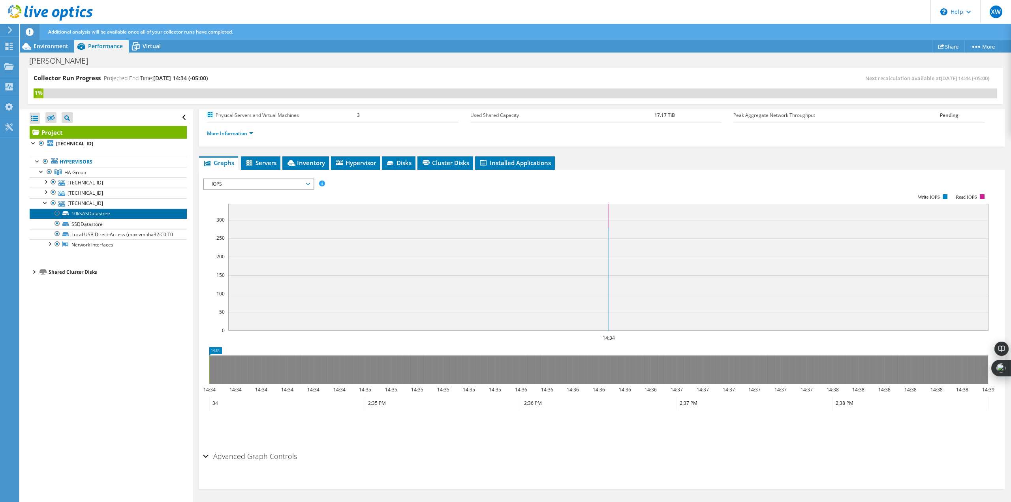
click at [68, 214] on icon at bounding box center [65, 213] width 6 height 4
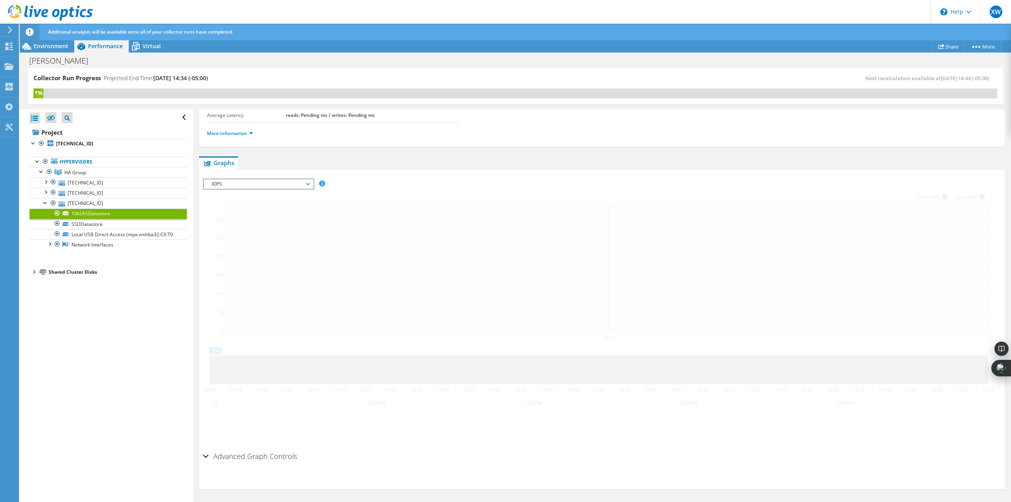
scroll to position [80, 0]
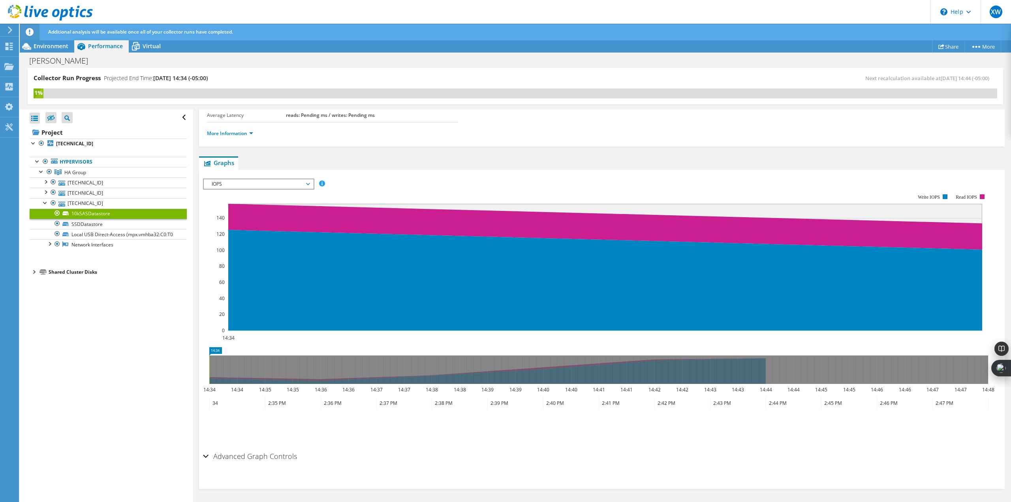
click at [47, 193] on div at bounding box center [45, 192] width 8 height 8
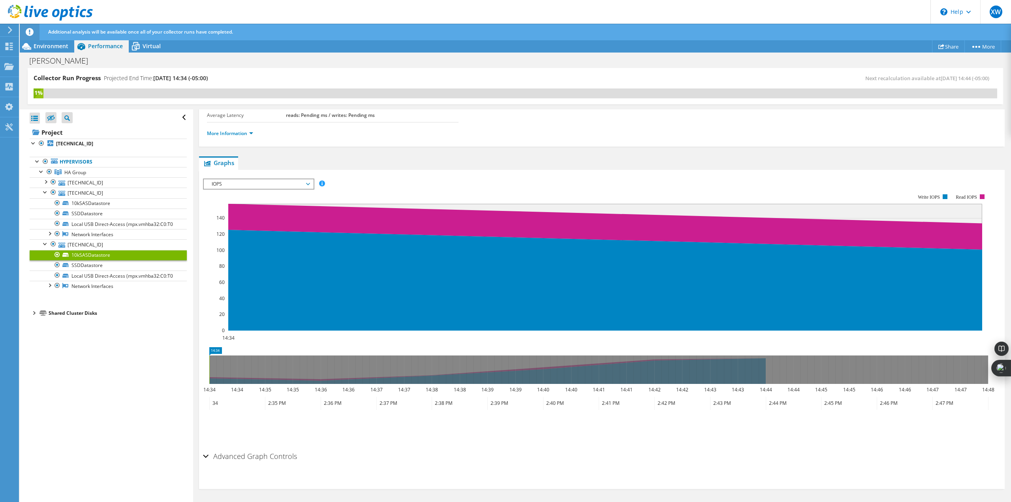
click at [47, 181] on div at bounding box center [45, 181] width 8 height 8
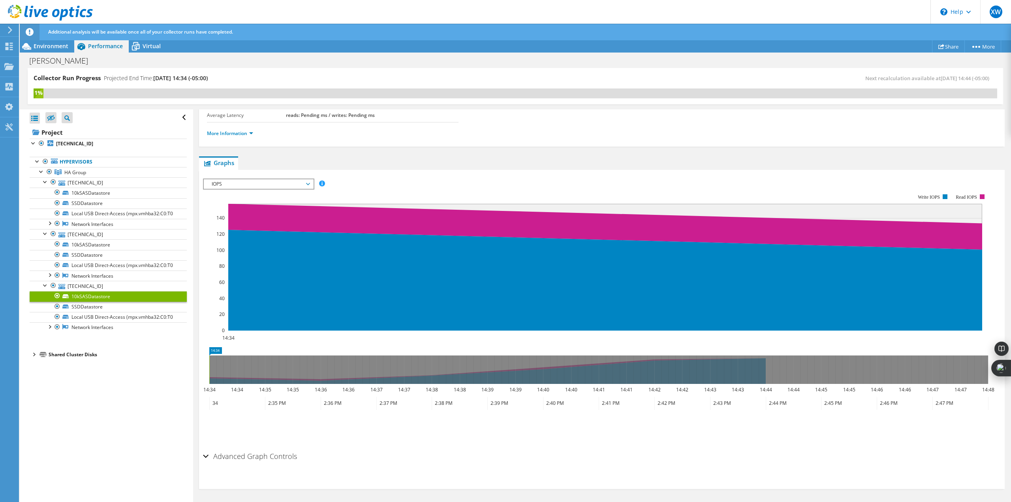
scroll to position [0, 0]
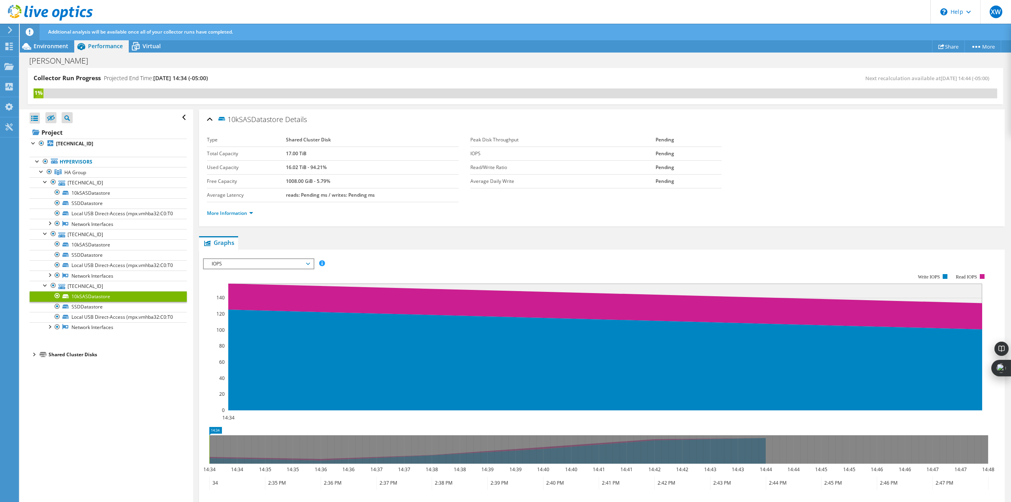
click at [156, 43] on span "Virtual" at bounding box center [152, 46] width 18 height 8
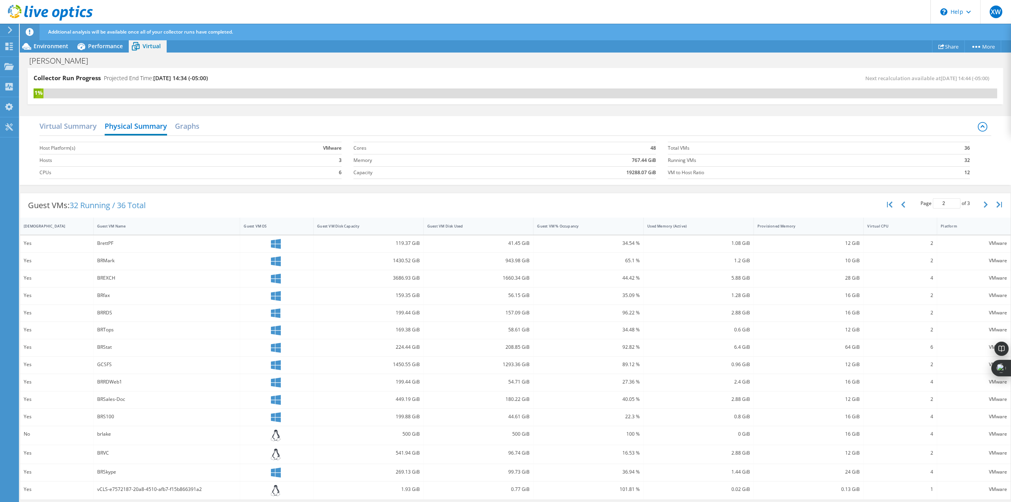
click at [56, 261] on div "Yes" at bounding box center [57, 260] width 66 height 9
click at [47, 43] on span "Environment" at bounding box center [51, 46] width 35 height 8
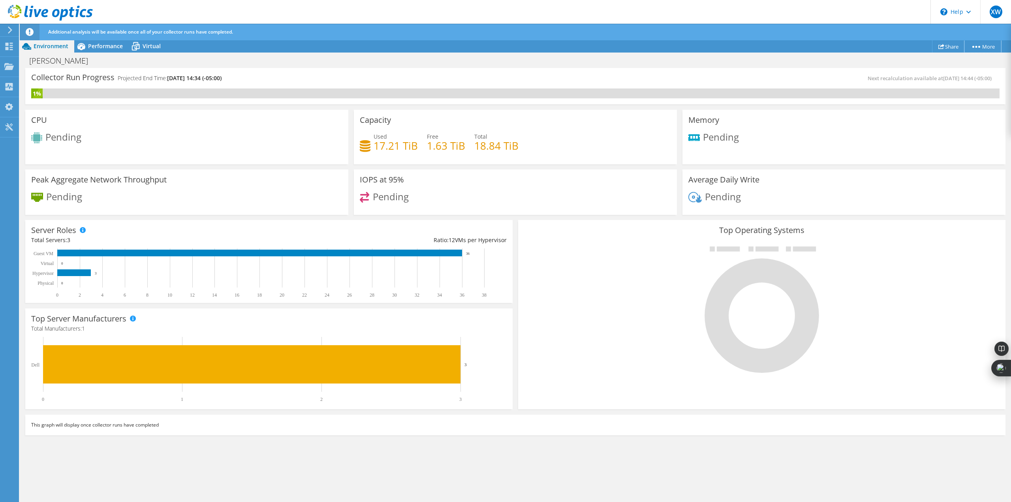
click at [979, 45] on link "More" at bounding box center [982, 46] width 37 height 12
click at [104, 47] on span "Performance" at bounding box center [105, 46] width 35 height 8
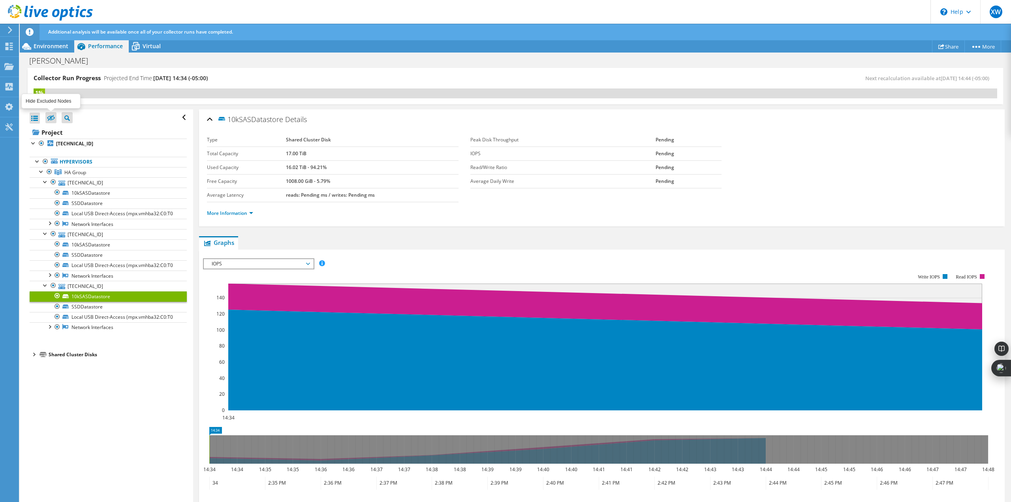
click at [49, 117] on icon at bounding box center [51, 118] width 8 height 6
click at [0, 0] on input "checkbox" at bounding box center [0, 0] width 0 height 0
click at [365, 75] on div "Collector Run Progress Projected End Time: 09/11/2025, 14:34 (-05:00)" at bounding box center [275, 81] width 482 height 15
click at [102, 396] on div "Open All Close All Hide Excluded Nodes Project Tree Filter" at bounding box center [106, 305] width 173 height 393
click at [36, 358] on div at bounding box center [34, 354] width 8 height 8
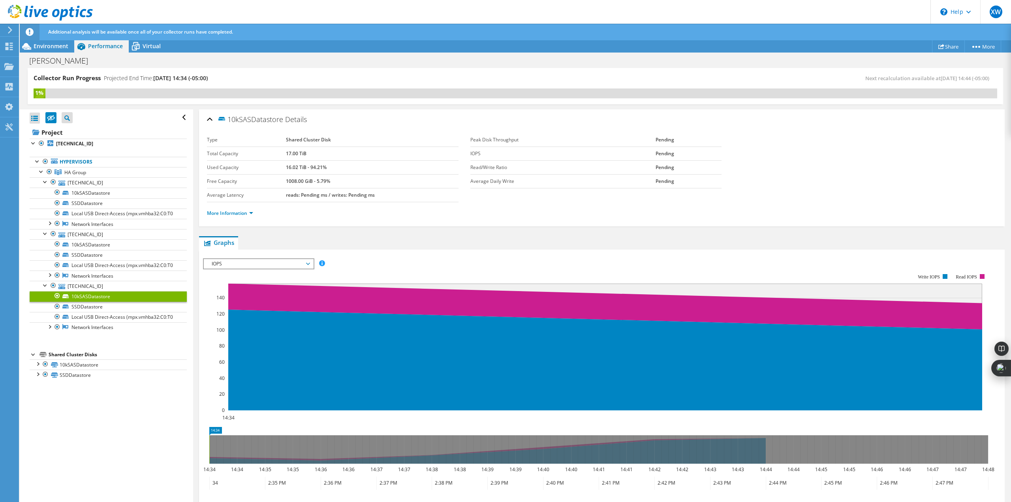
click at [39, 367] on div at bounding box center [38, 363] width 8 height 8
click at [42, 410] on div at bounding box center [45, 405] width 8 height 9
click at [37, 409] on div at bounding box center [38, 405] width 8 height 8
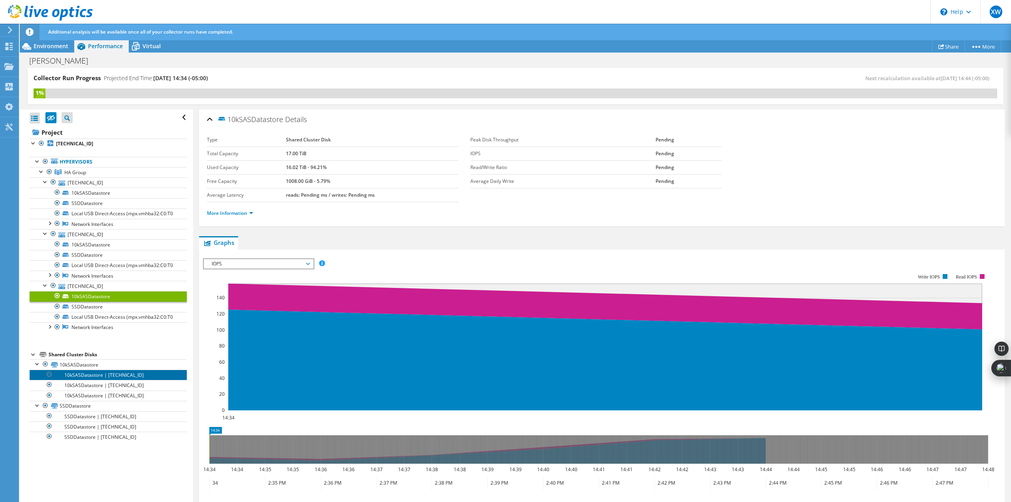
click at [88, 380] on link "10kSASDatastore | 172.16.1.61" at bounding box center [108, 374] width 157 height 10
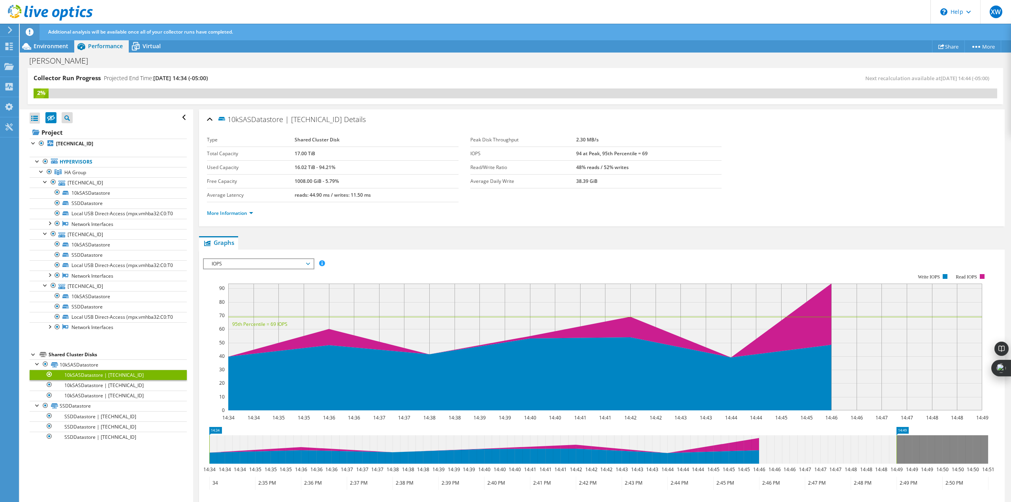
click at [49, 45] on span "Environment" at bounding box center [51, 46] width 35 height 8
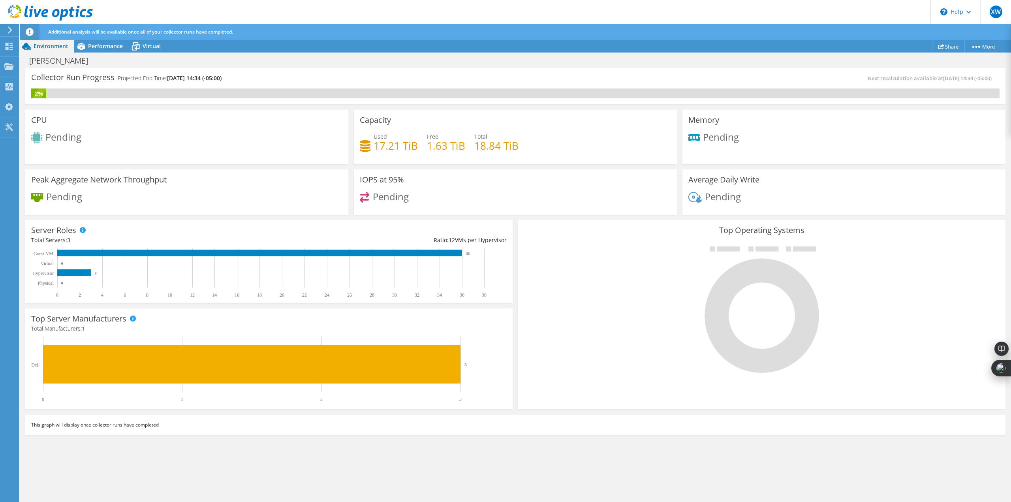
click at [148, 45] on span "Virtual" at bounding box center [152, 46] width 18 height 8
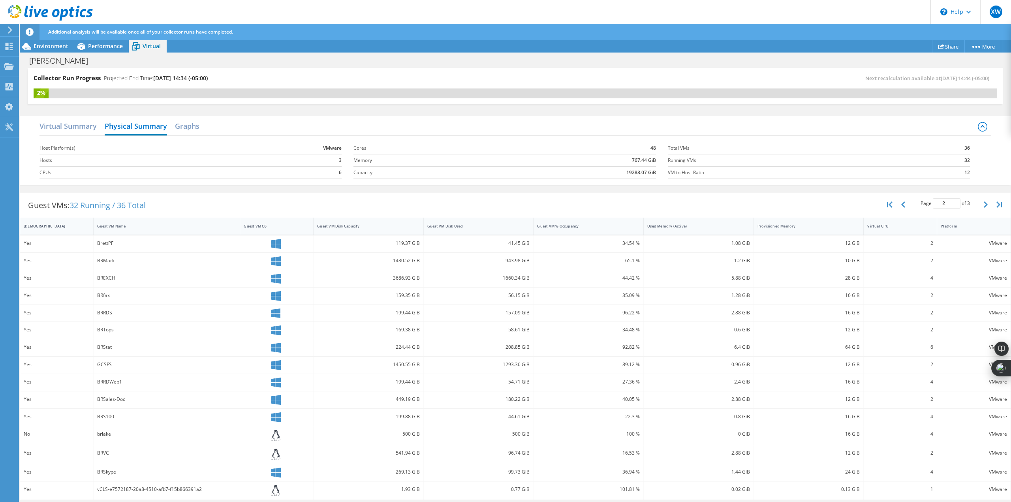
click at [103, 47] on span "Performance" at bounding box center [105, 46] width 35 height 8
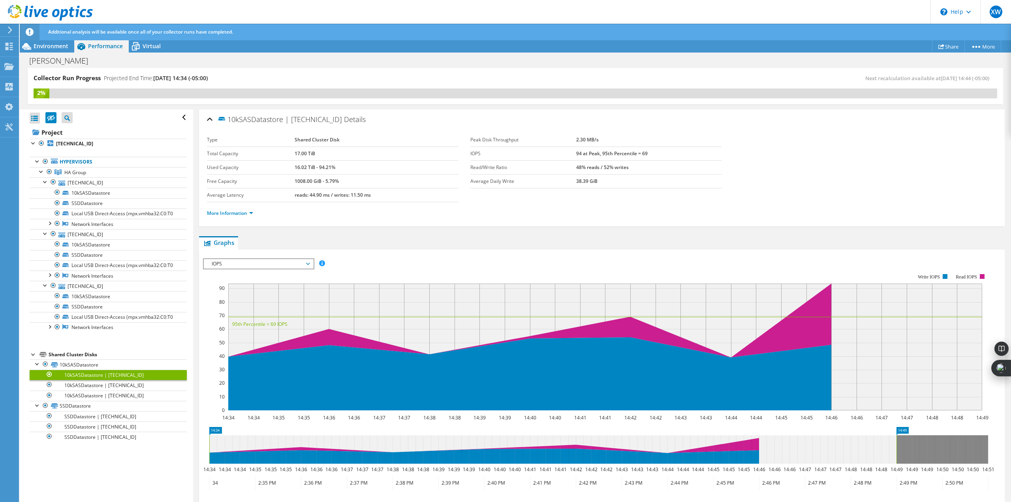
click at [311, 266] on span "IOPS" at bounding box center [258, 263] width 109 height 9
click at [48, 43] on span "Environment" at bounding box center [51, 46] width 35 height 8
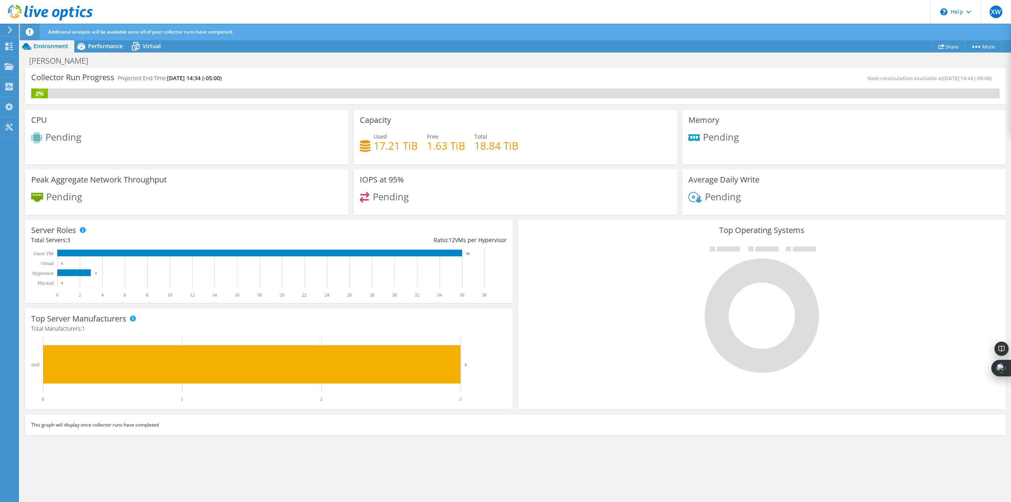
click at [101, 48] on span "Performance" at bounding box center [105, 46] width 35 height 8
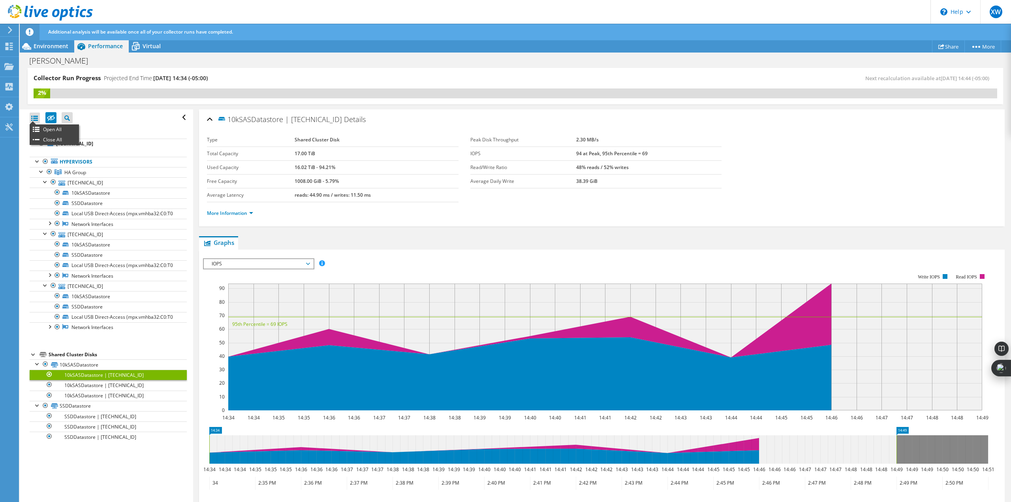
click at [35, 115] on div at bounding box center [35, 118] width 10 height 11
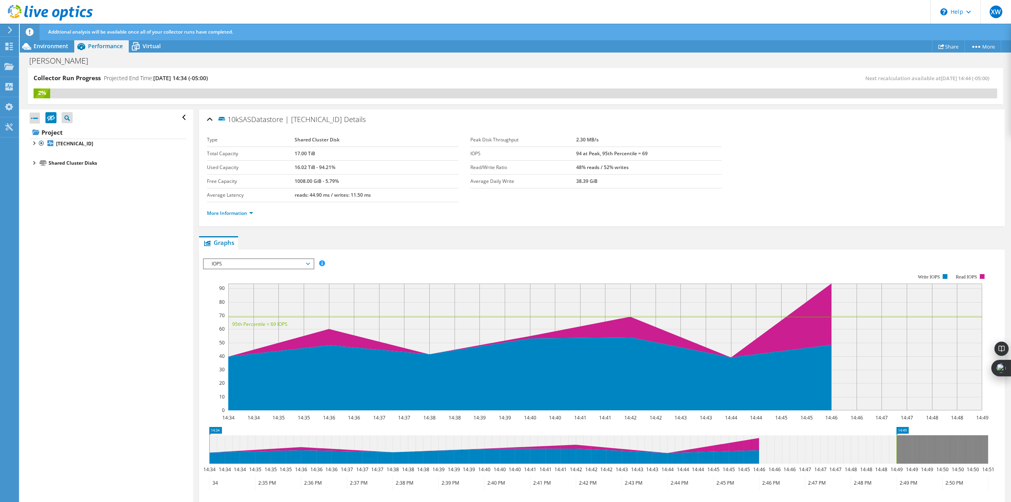
click at [35, 115] on div at bounding box center [35, 118] width 10 height 11
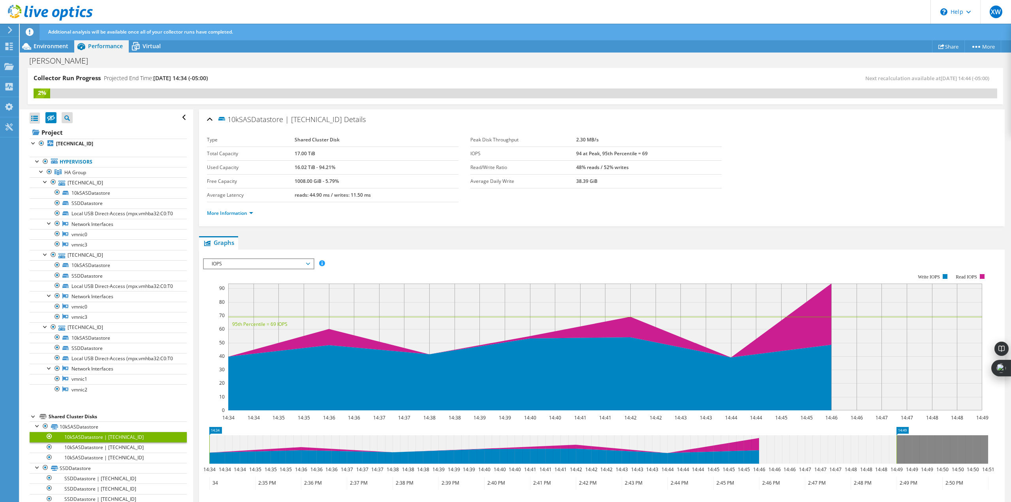
scroll to position [32, 0]
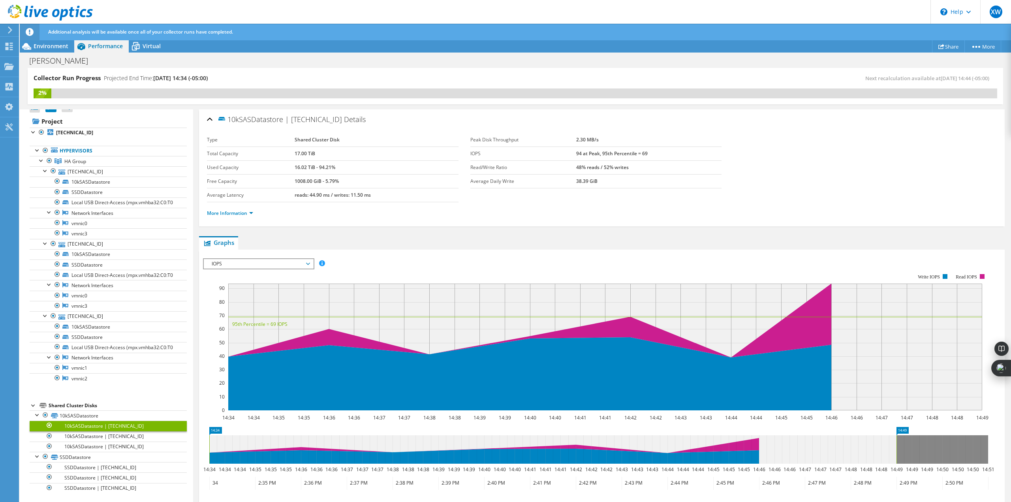
click at [141, 46] on icon at bounding box center [136, 46] width 14 height 14
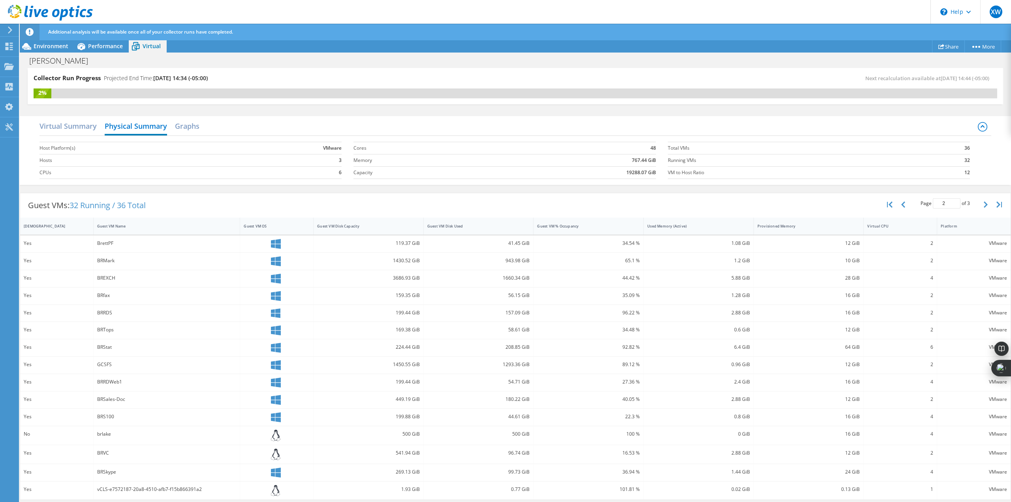
scroll to position [1, 0]
click at [98, 279] on div "BREXCH" at bounding box center [166, 276] width 139 height 9
click at [98, 274] on div "BREXCH" at bounding box center [166, 276] width 139 height 9
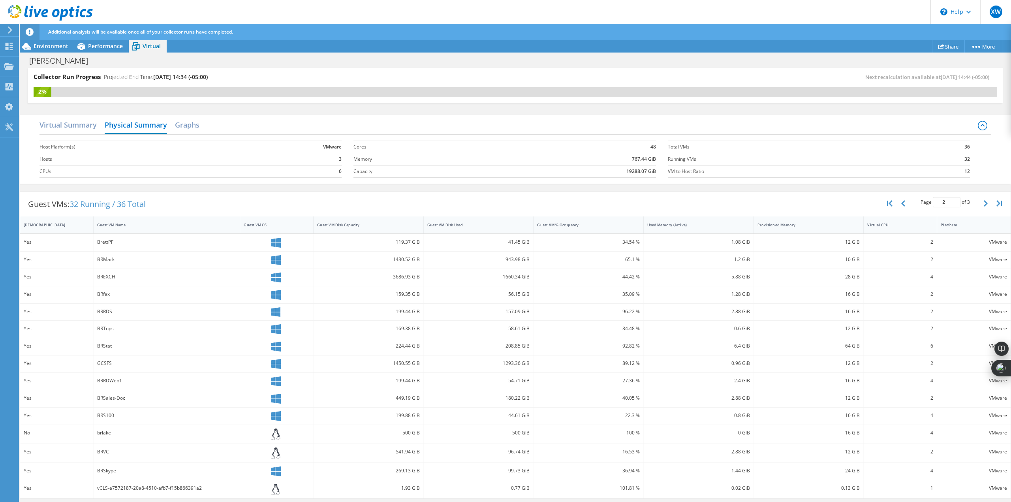
click at [48, 126] on h2 "Virtual Summary" at bounding box center [67, 125] width 57 height 16
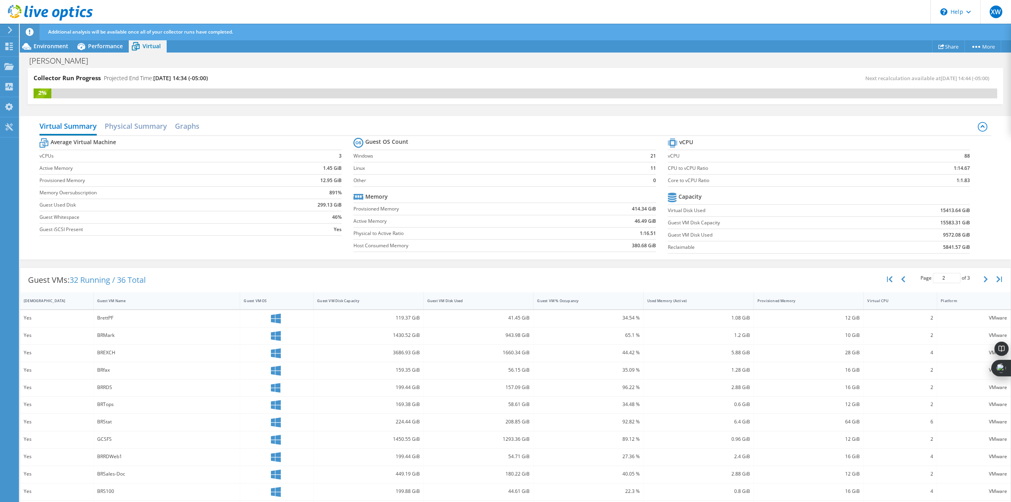
scroll to position [79, 0]
click at [146, 314] on div "BrettPF" at bounding box center [166, 317] width 139 height 9
click at [143, 321] on div "BrettPF" at bounding box center [166, 317] width 139 height 9
click at [28, 323] on div "Yes" at bounding box center [56, 318] width 73 height 17
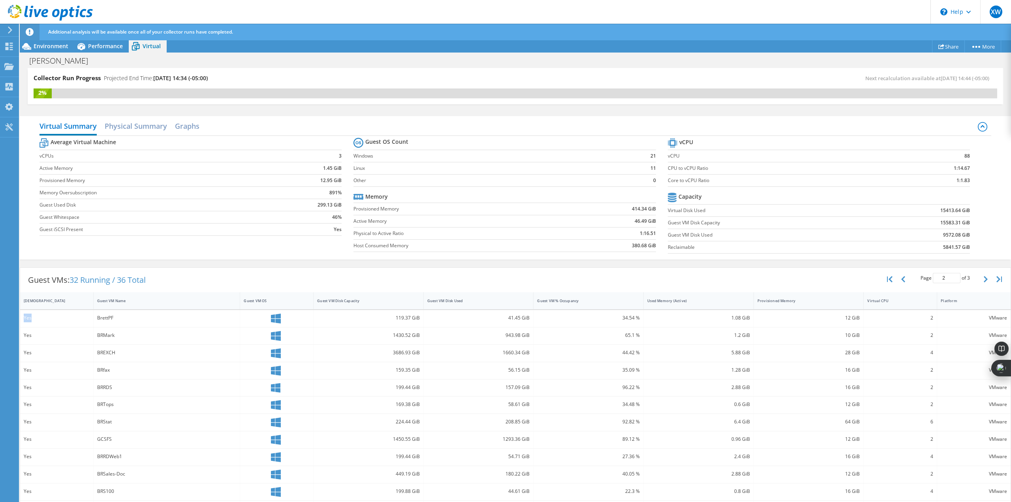
click at [28, 323] on div "Yes" at bounding box center [56, 318] width 73 height 17
click at [767, 317] on div "12 GiB" at bounding box center [808, 317] width 103 height 9
click at [124, 126] on h2 "Physical Summary" at bounding box center [136, 126] width 62 height 16
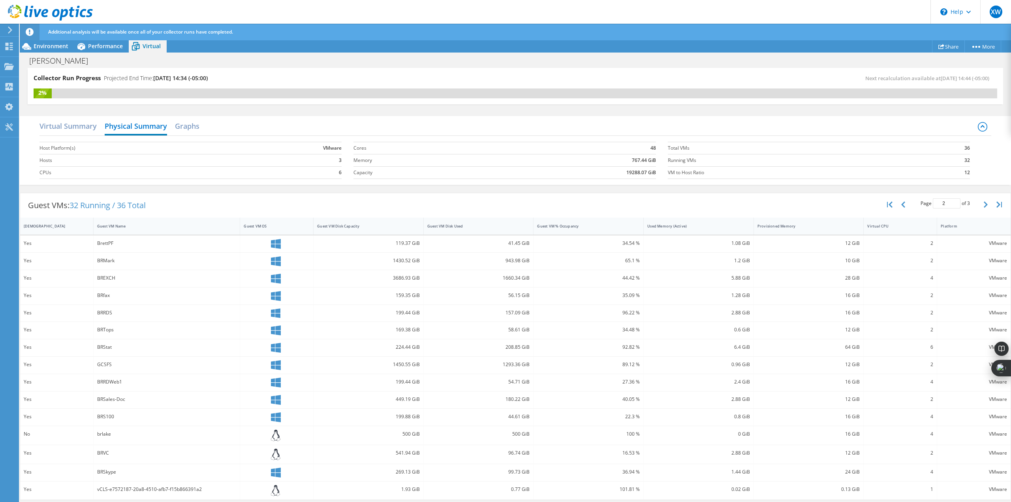
click at [45, 240] on div "Yes" at bounding box center [57, 243] width 66 height 9
drag, startPoint x: 78, startPoint y: 248, endPoint x: 119, endPoint y: 241, distance: 41.7
click at [80, 248] on div "Yes" at bounding box center [56, 243] width 73 height 17
click at [119, 241] on div "BrettPF" at bounding box center [166, 243] width 139 height 9
click at [121, 243] on div "BrettPF" at bounding box center [166, 243] width 139 height 9
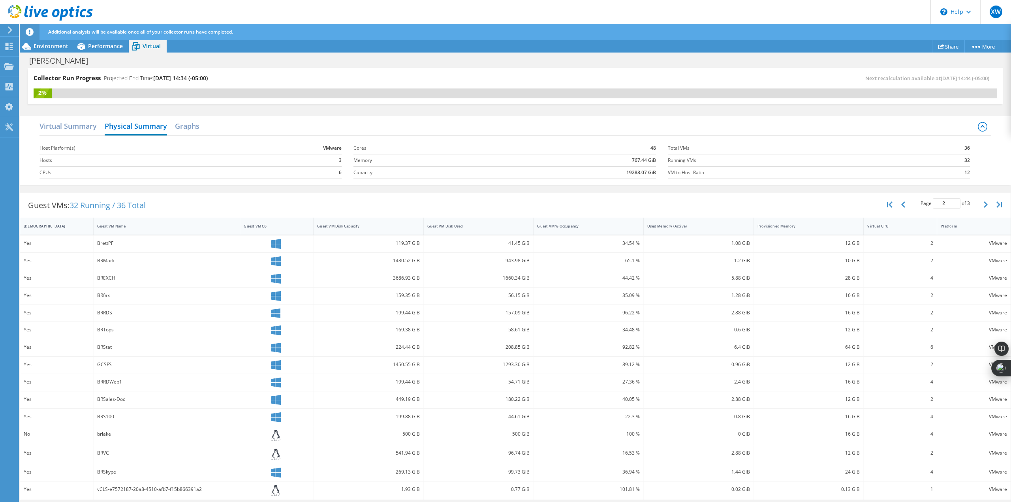
click at [191, 128] on h2 "Graphs" at bounding box center [187, 126] width 24 height 16
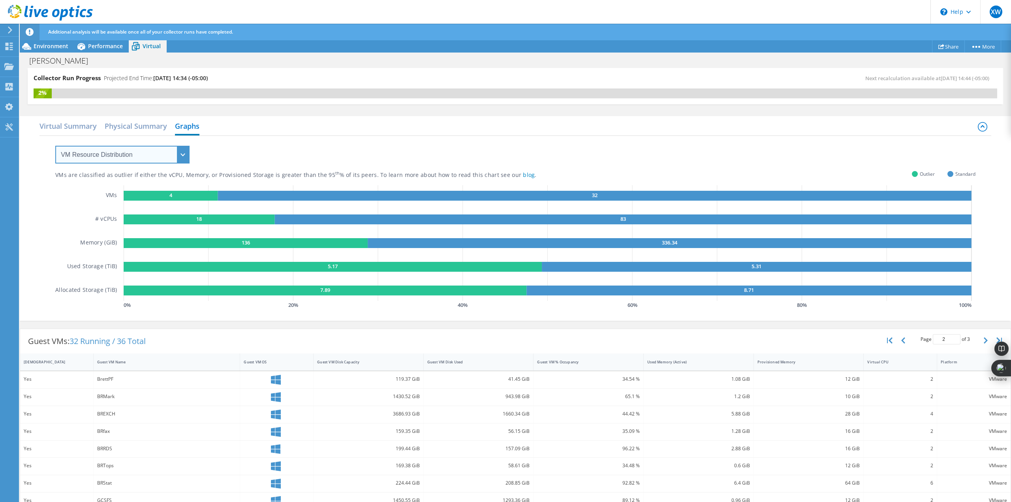
click at [182, 152] on select "VM Resource Distribution Provisioning Contrast Over Provisioning" at bounding box center [122, 155] width 134 height 18
click at [55, 146] on select "VM Resource Distribution Provisioning Contrast Over Provisioning" at bounding box center [122, 155] width 134 height 18
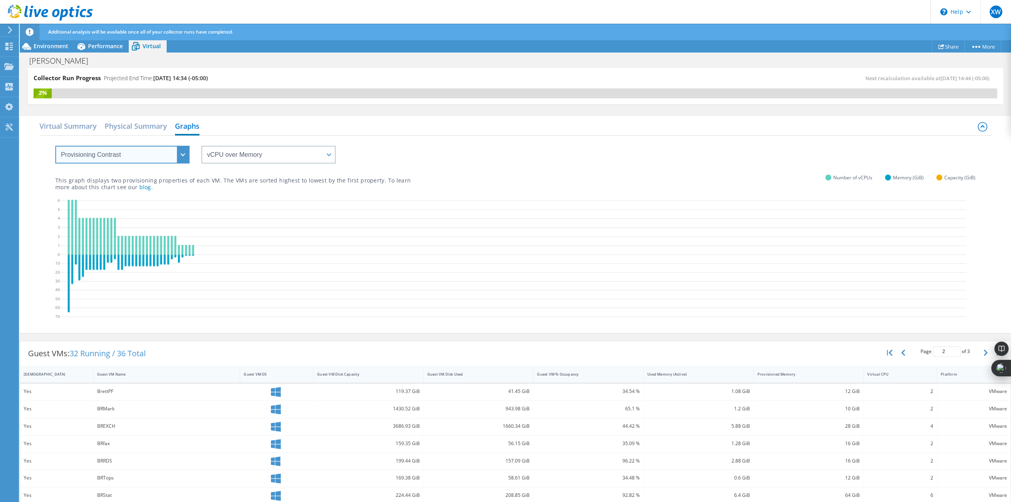
click at [178, 148] on select "VM Resource Distribution Provisioning Contrast Over Provisioning" at bounding box center [122, 155] width 134 height 18
select select "Over Provisioning"
click at [55, 146] on select "VM Resource Distribution Provisioning Contrast Over Provisioning" at bounding box center [122, 155] width 134 height 18
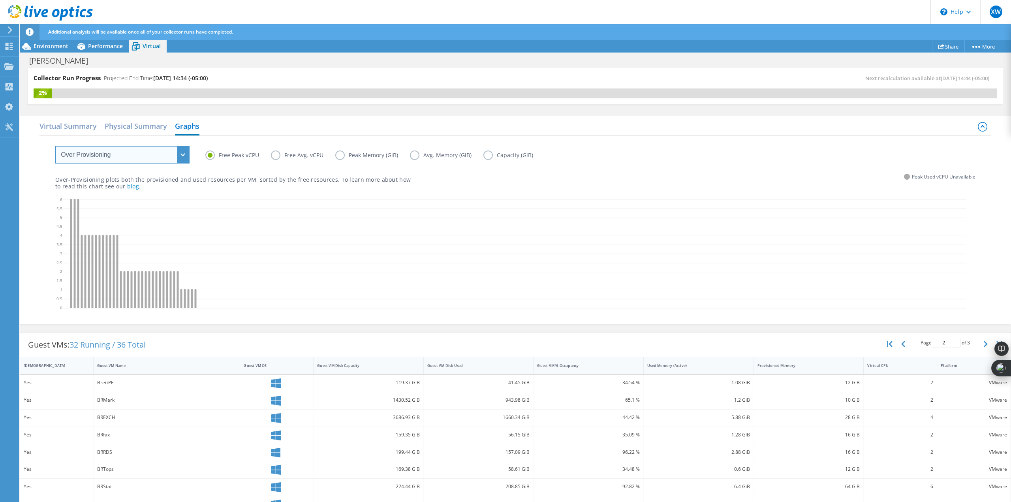
click at [180, 155] on select "VM Resource Distribution Provisioning Contrast Over Provisioning" at bounding box center [122, 155] width 134 height 18
click at [85, 128] on h2 "Virtual Summary" at bounding box center [67, 126] width 57 height 16
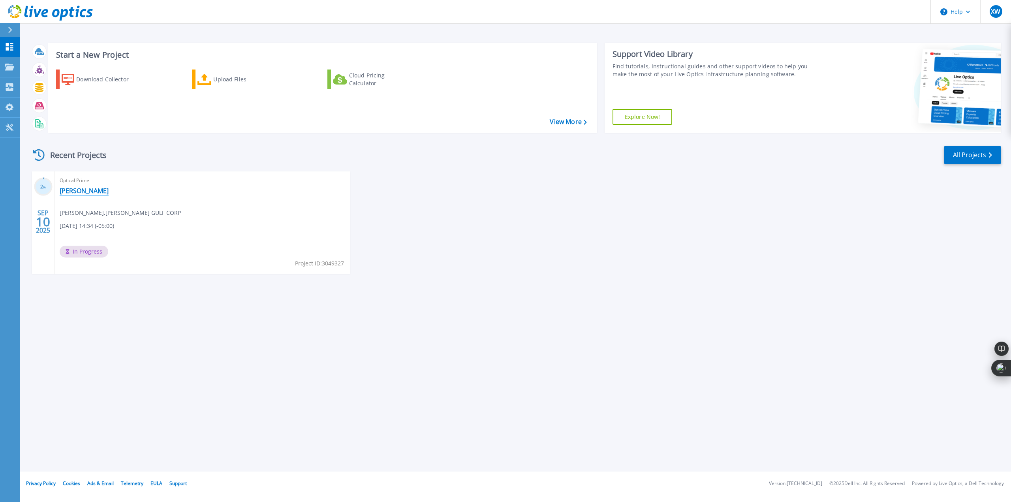
click at [67, 192] on link "[PERSON_NAME]" at bounding box center [84, 191] width 49 height 8
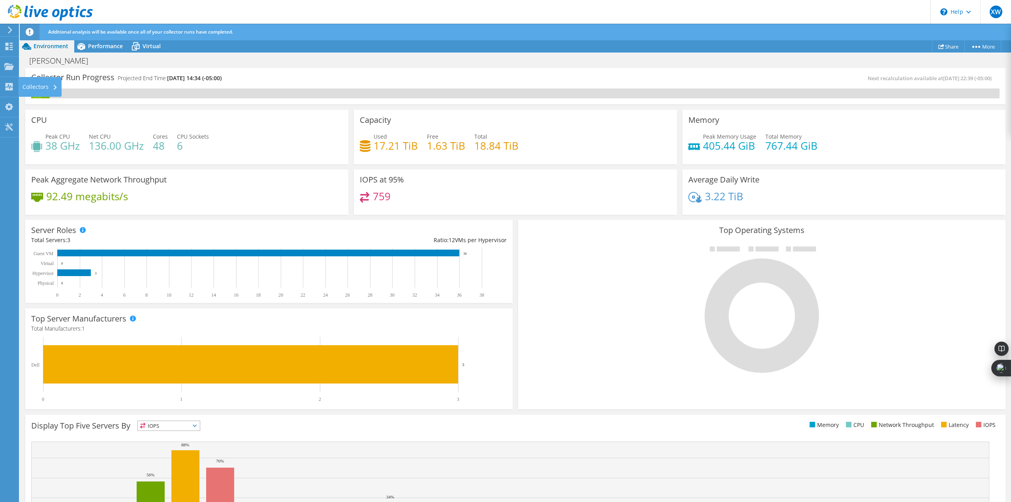
click at [9, 91] on div at bounding box center [8, 87] width 9 height 9
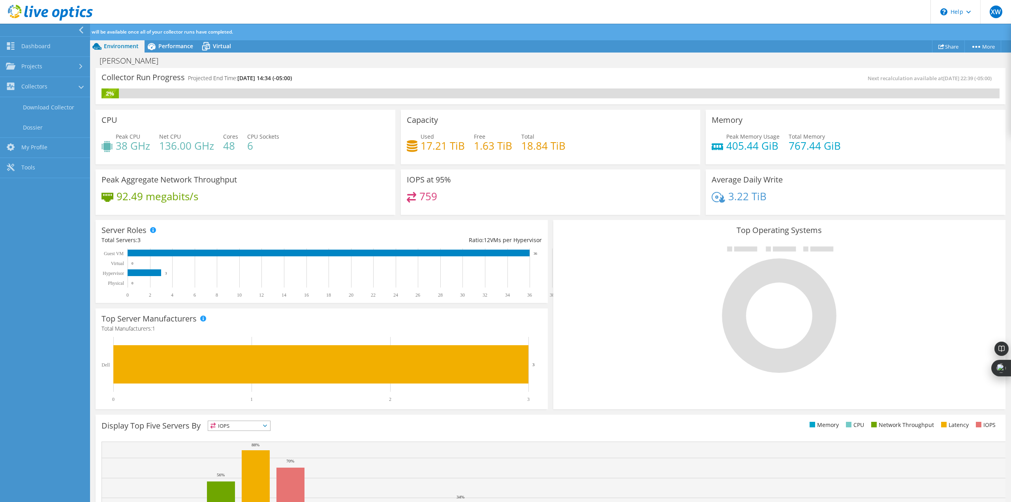
click at [247, 64] on div "Brett Robinson Print" at bounding box center [550, 60] width 921 height 15
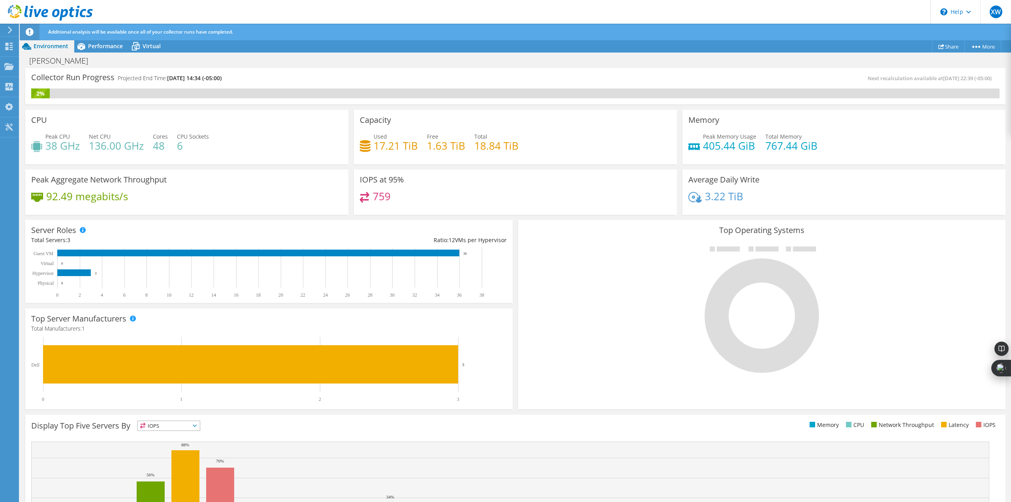
click at [104, 44] on span "Performance" at bounding box center [105, 46] width 35 height 8
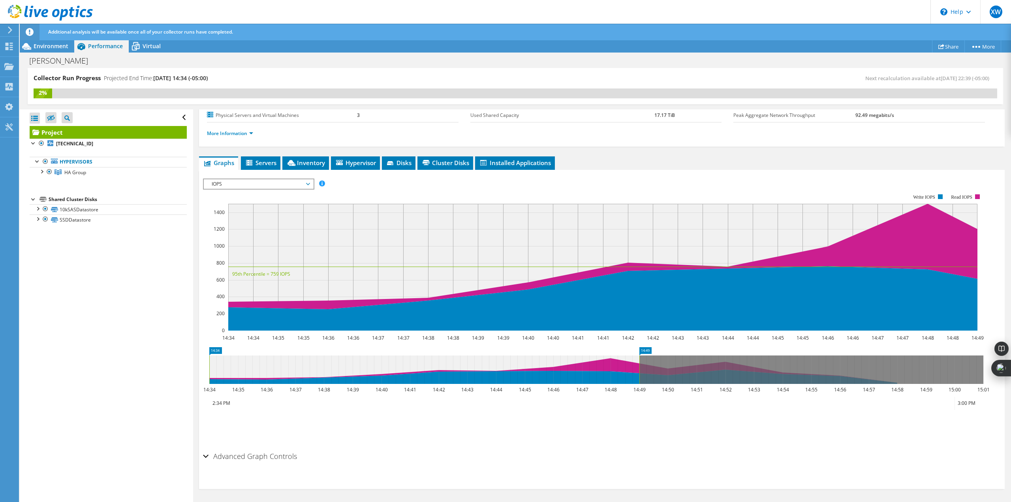
click at [30, 142] on div at bounding box center [34, 143] width 8 height 8
click at [41, 170] on div at bounding box center [42, 171] width 8 height 8
click at [46, 184] on div at bounding box center [45, 181] width 8 height 8
click at [51, 227] on div at bounding box center [49, 223] width 8 height 8
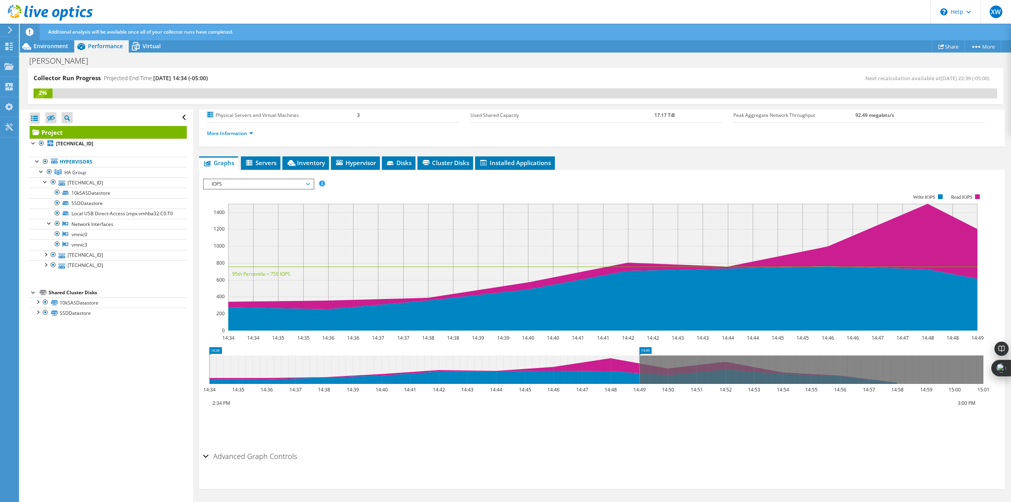
click at [251, 165] on icon at bounding box center [250, 163] width 8 height 7
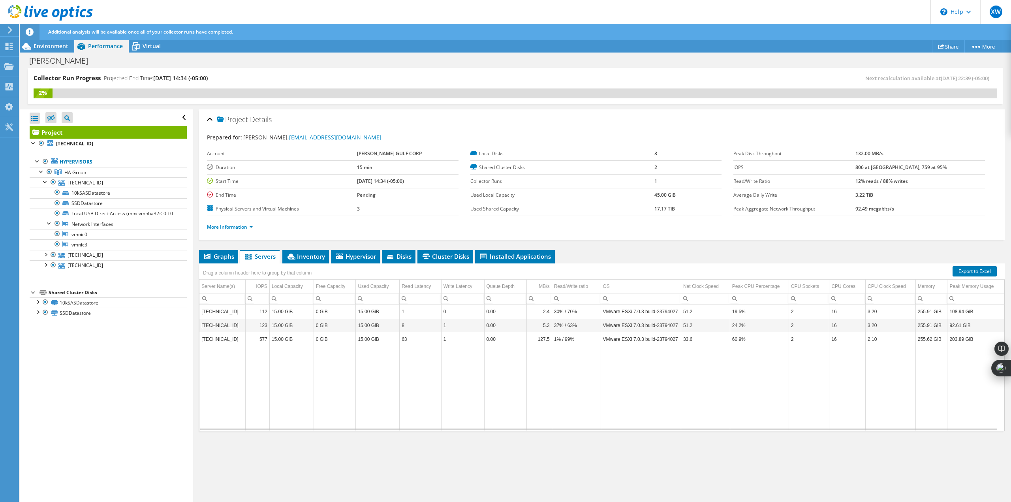
click at [355, 259] on span "Hypervisor" at bounding box center [355, 256] width 41 height 8
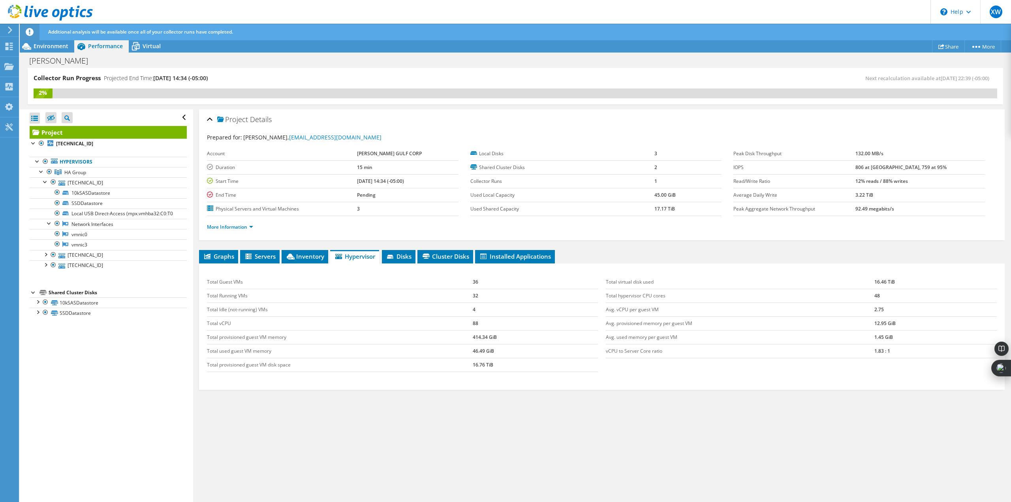
click at [257, 255] on span "Servers" at bounding box center [260, 256] width 32 height 8
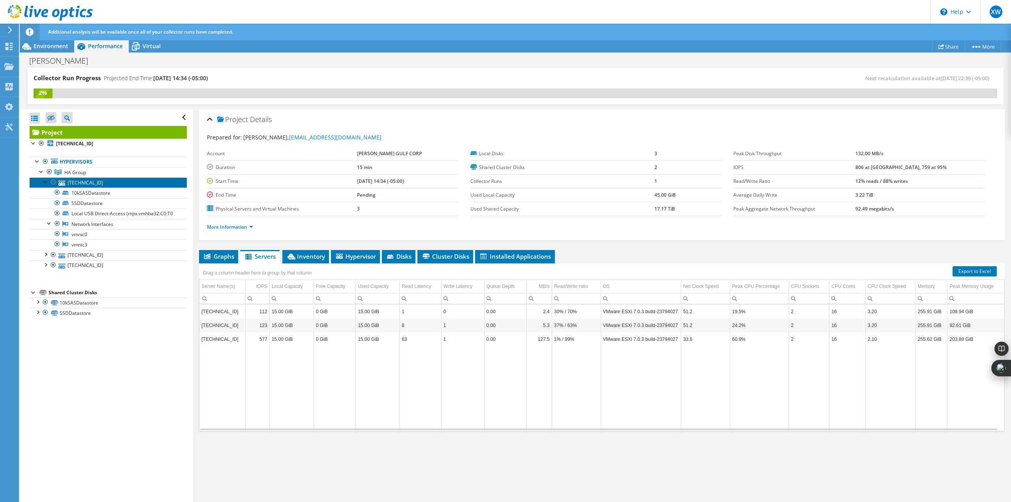
click at [67, 182] on link "[TECHNICAL_ID]" at bounding box center [108, 182] width 157 height 10
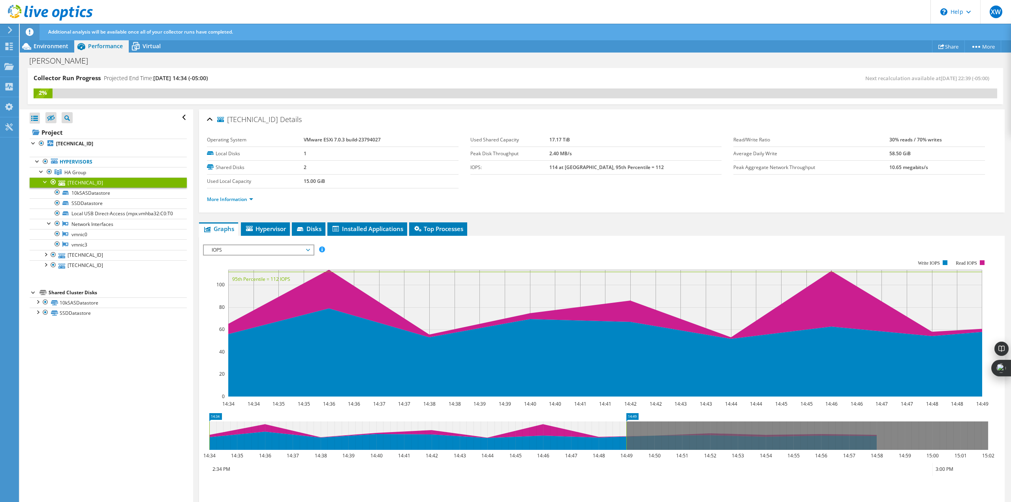
click at [264, 228] on span "Hypervisor" at bounding box center [265, 229] width 41 height 8
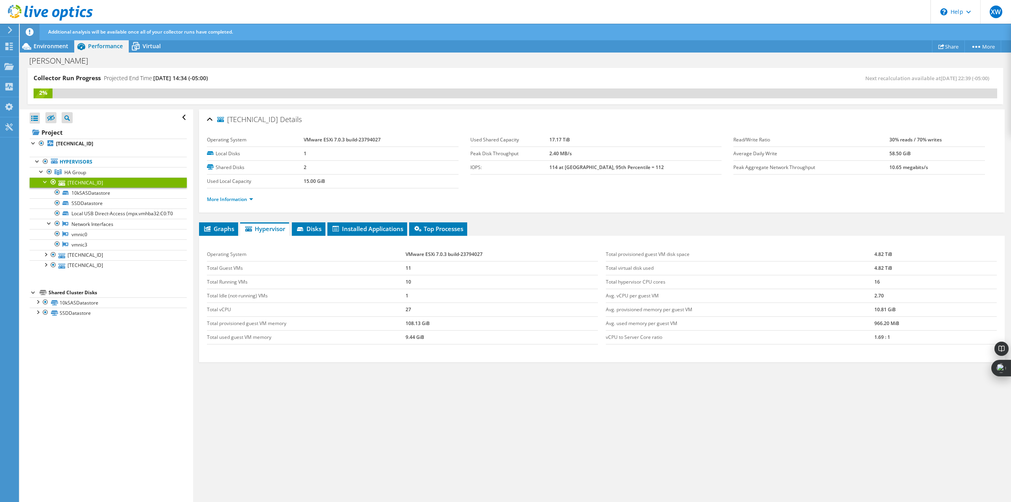
click at [226, 224] on li "Graphs" at bounding box center [218, 228] width 39 height 13
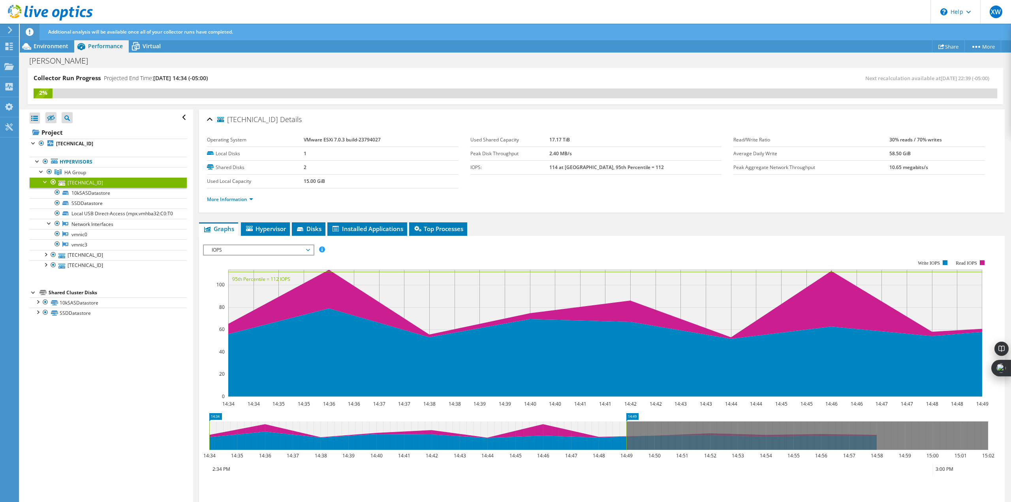
click at [77, 171] on span "HA Group" at bounding box center [75, 172] width 22 height 7
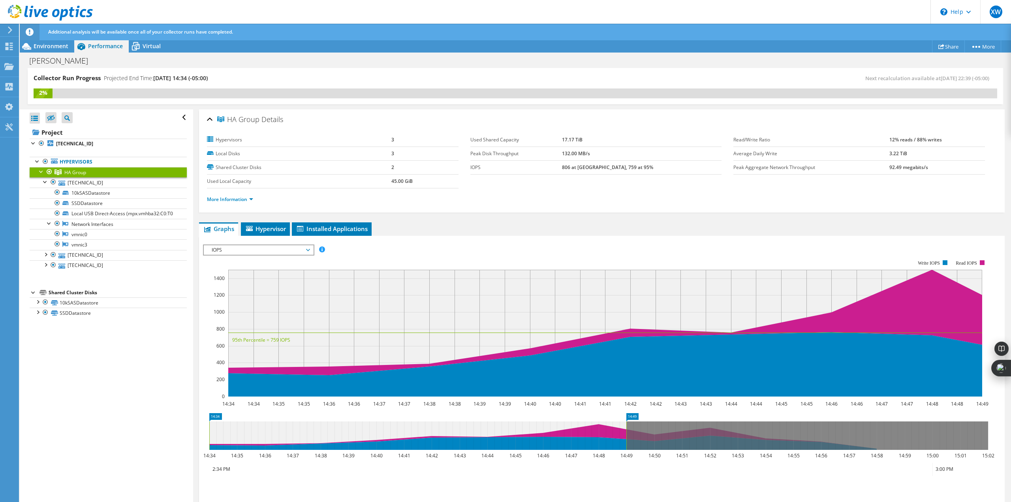
click at [332, 225] on span "Installed Applications" at bounding box center [332, 229] width 72 height 8
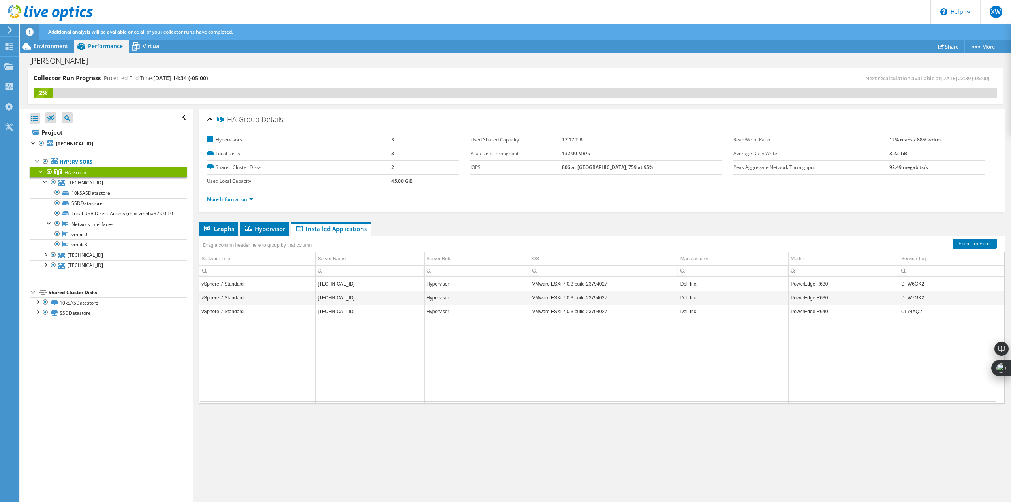
click at [245, 283] on td "vSphere 7 Standard" at bounding box center [257, 284] width 116 height 14
click at [83, 183] on link "[TECHNICAL_ID]" at bounding box center [108, 182] width 157 height 10
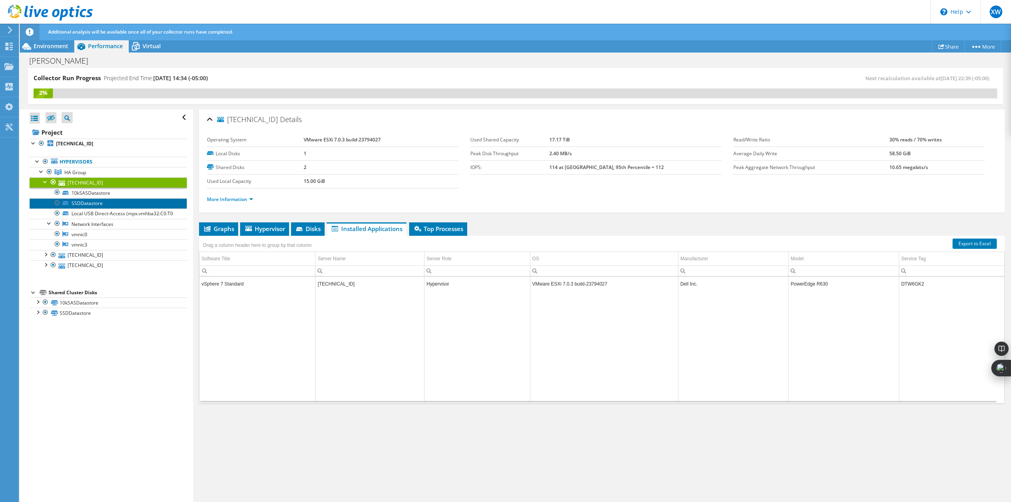
click at [101, 201] on link "SSDDatastore" at bounding box center [108, 203] width 157 height 10
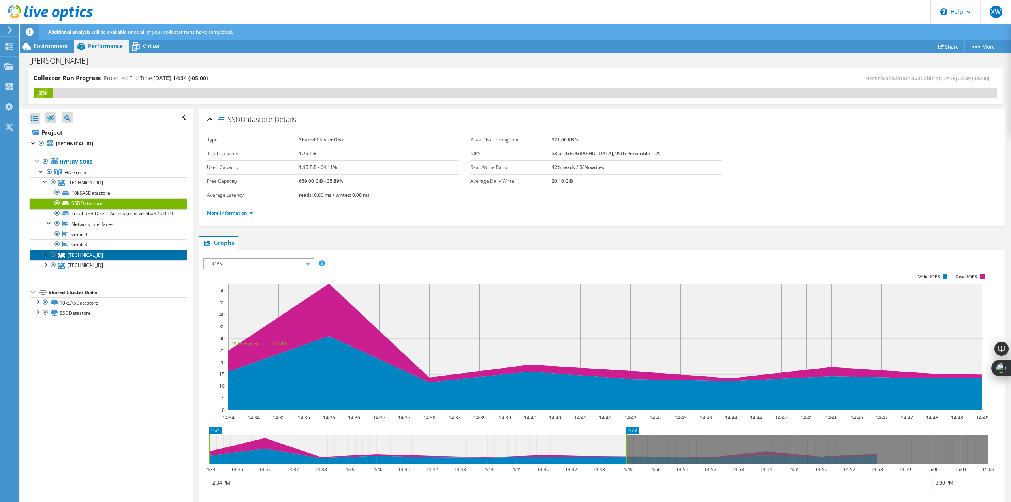
click at [74, 260] on link "[TECHNICAL_ID]" at bounding box center [108, 255] width 157 height 10
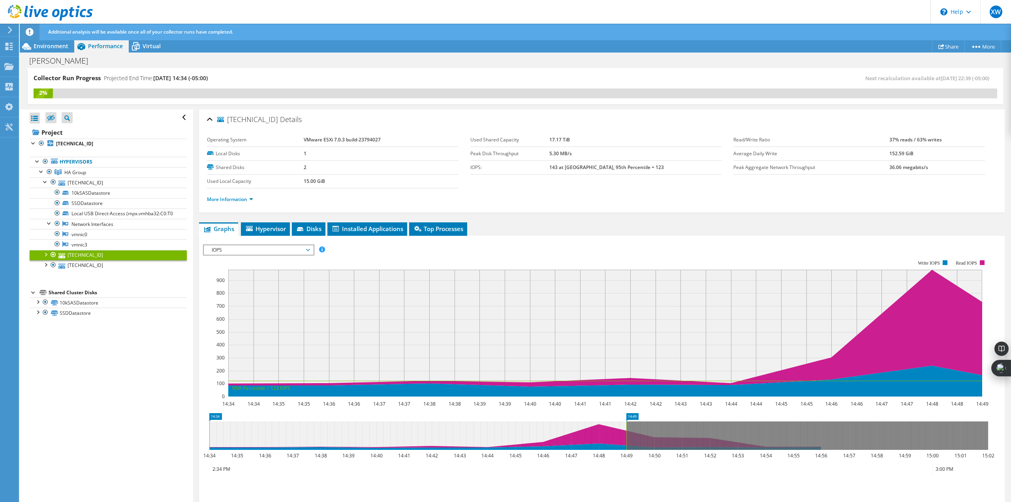
click at [263, 228] on span "Hypervisor" at bounding box center [265, 229] width 41 height 8
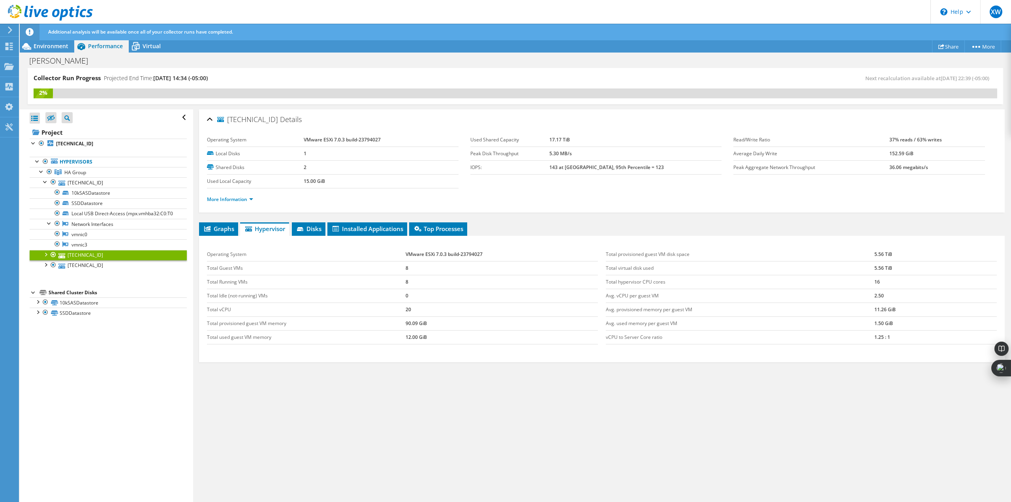
click at [341, 228] on span "Installed Applications" at bounding box center [367, 229] width 72 height 8
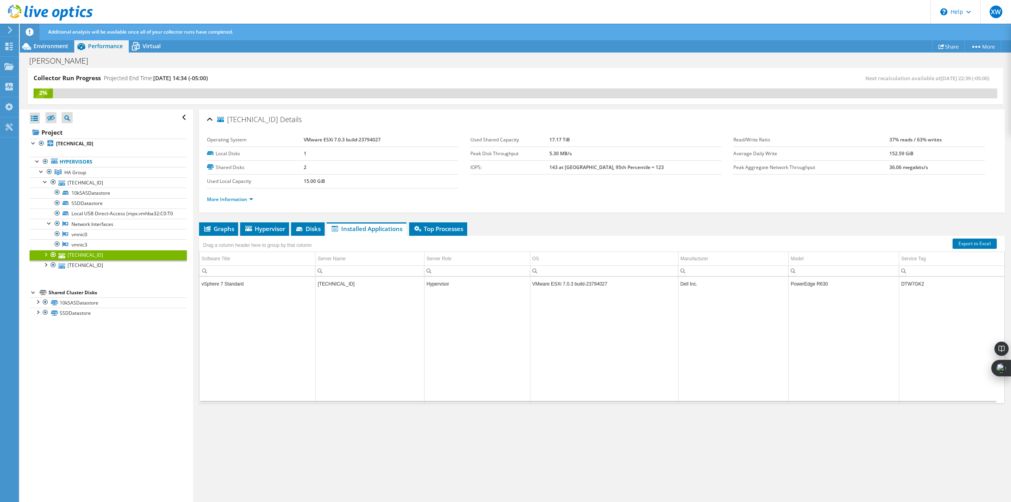
click at [431, 227] on span "Top Processes" at bounding box center [438, 229] width 50 height 8
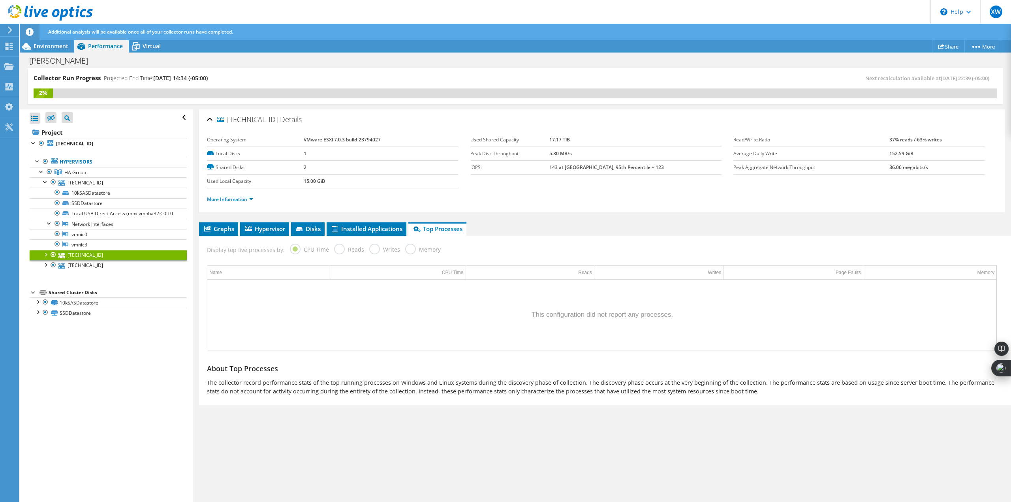
click at [214, 225] on span "Graphs" at bounding box center [218, 229] width 31 height 8
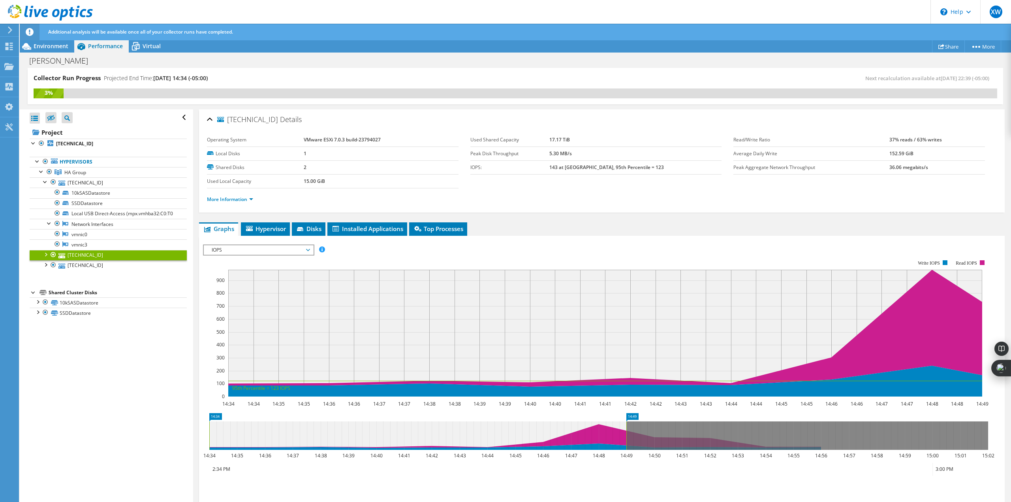
click at [146, 41] on div "Virtual" at bounding box center [148, 46] width 38 height 13
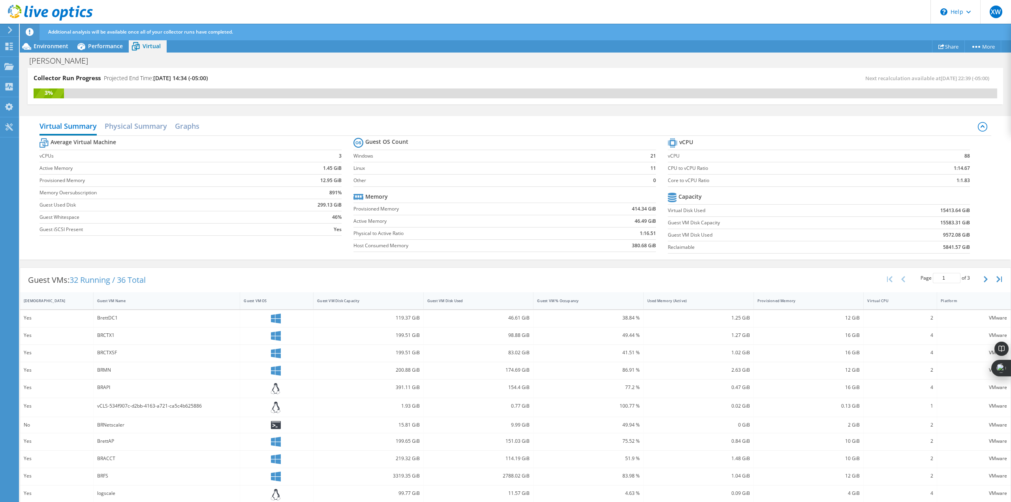
click at [282, 308] on div "Guest VM OS" at bounding box center [276, 300] width 73 height 17
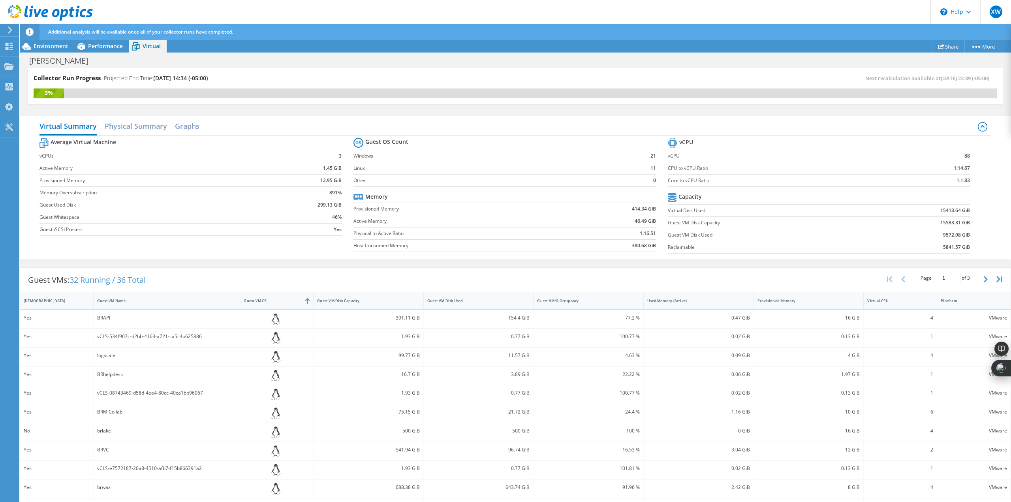
click at [277, 317] on icon at bounding box center [275, 318] width 9 height 11
click at [270, 304] on div "Guest VM OS" at bounding box center [272, 300] width 64 height 12
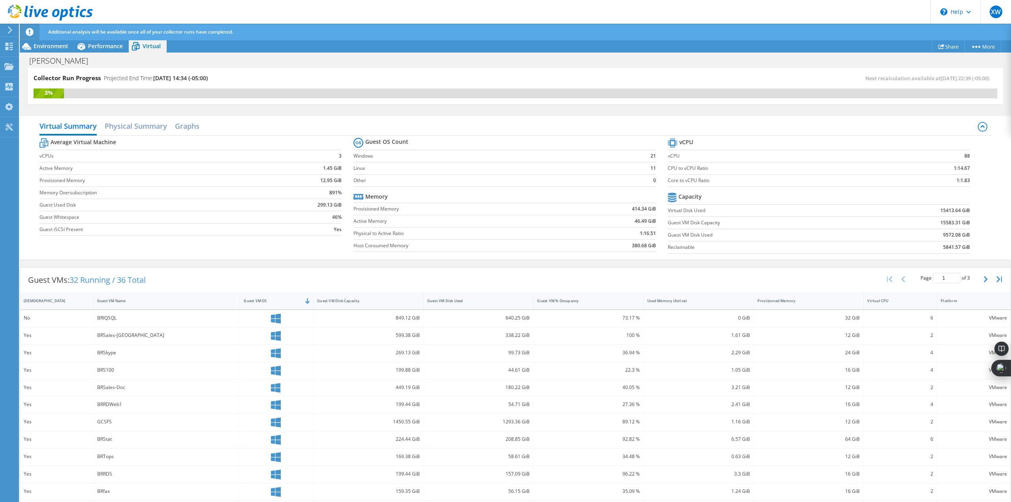
click at [174, 321] on div "BRIQSQL" at bounding box center [166, 317] width 139 height 9
click at [385, 306] on div "Guest VM Disk Capacity" at bounding box center [363, 300] width 100 height 12
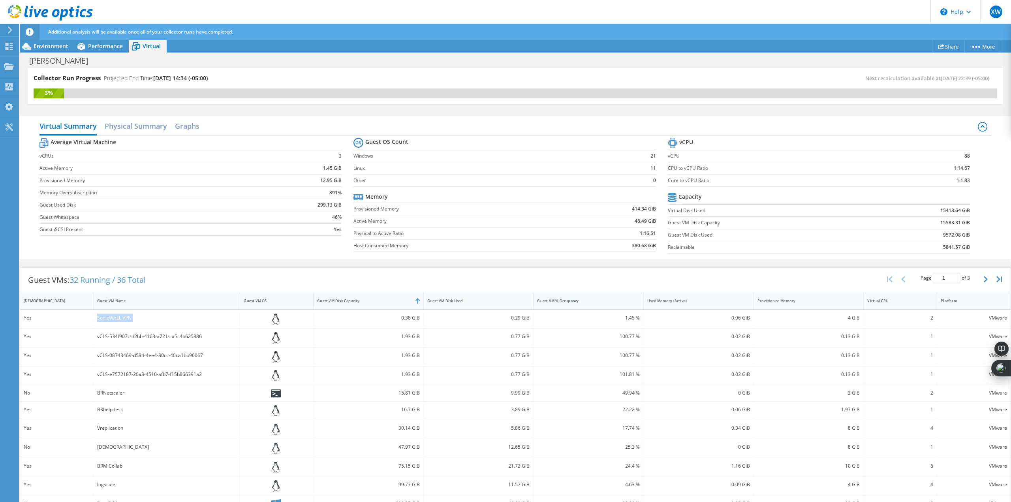
click at [385, 306] on div "Guest VM Disk Capacity" at bounding box center [363, 300] width 100 height 12
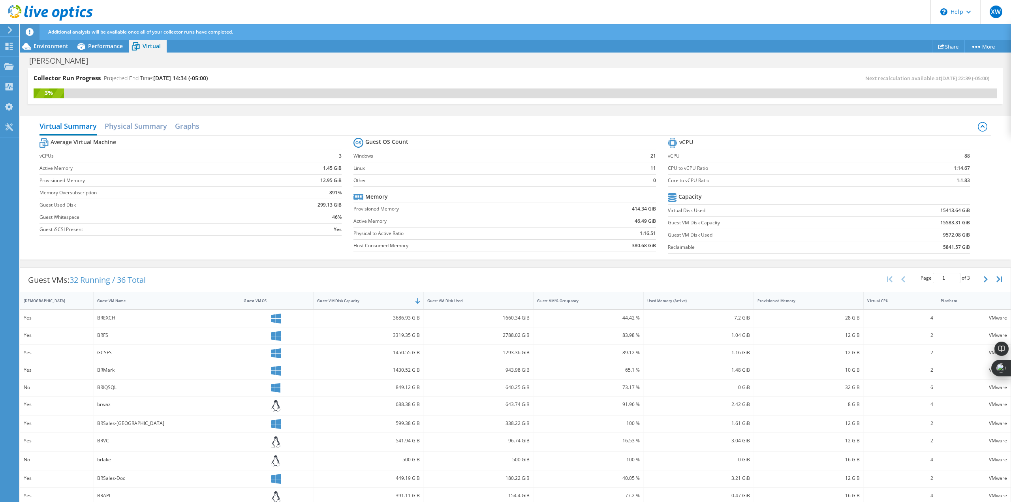
click at [991, 319] on div "VMware" at bounding box center [973, 317] width 66 height 9
click at [940, 211] on b "15413.64 GiB" at bounding box center [955, 210] width 30 height 8
click at [978, 47] on circle at bounding box center [979, 47] width 2 height 2
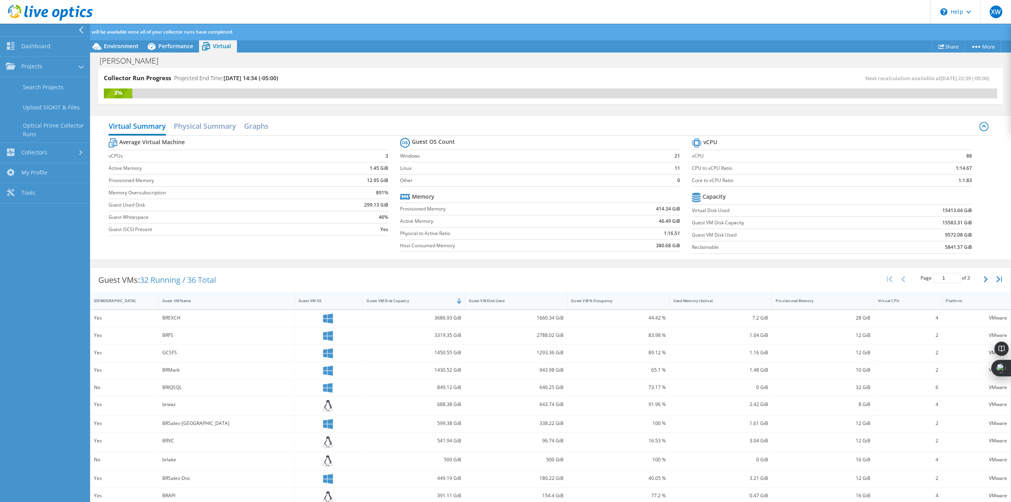
click at [39, 150] on link "Collectors" at bounding box center [45, 153] width 90 height 20
click at [32, 170] on link "Tools" at bounding box center [45, 168] width 90 height 20
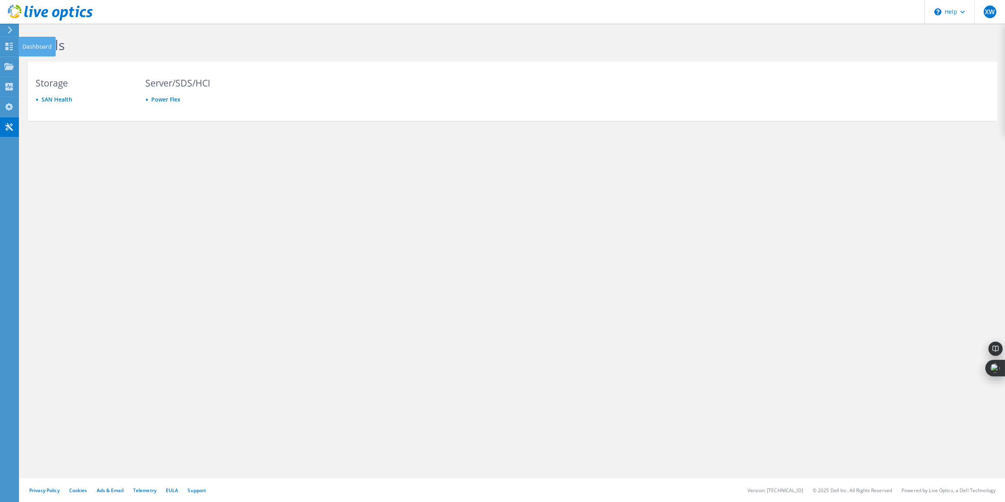
click at [9, 48] on icon at bounding box center [8, 47] width 9 height 8
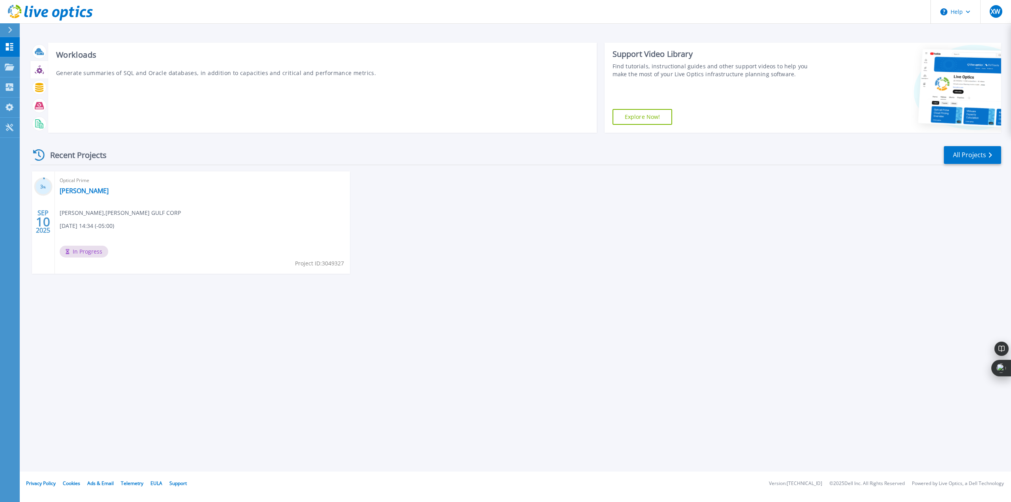
click at [41, 77] on div at bounding box center [39, 70] width 18 height 18
click at [42, 87] on icon at bounding box center [39, 87] width 8 height 9
click at [39, 105] on icon at bounding box center [39, 105] width 9 height 7
click at [39, 118] on div at bounding box center [39, 124] width 14 height 14
click at [84, 191] on link "[PERSON_NAME]" at bounding box center [84, 191] width 49 height 8
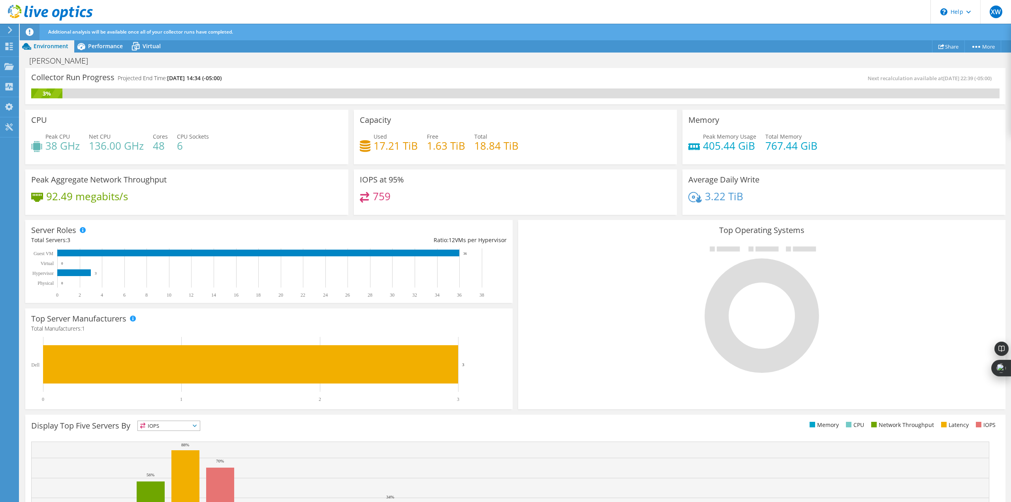
scroll to position [79, 0]
click at [306, 253] on rect at bounding box center [258, 252] width 402 height 7
click at [306, 251] on rect at bounding box center [258, 252] width 402 height 7
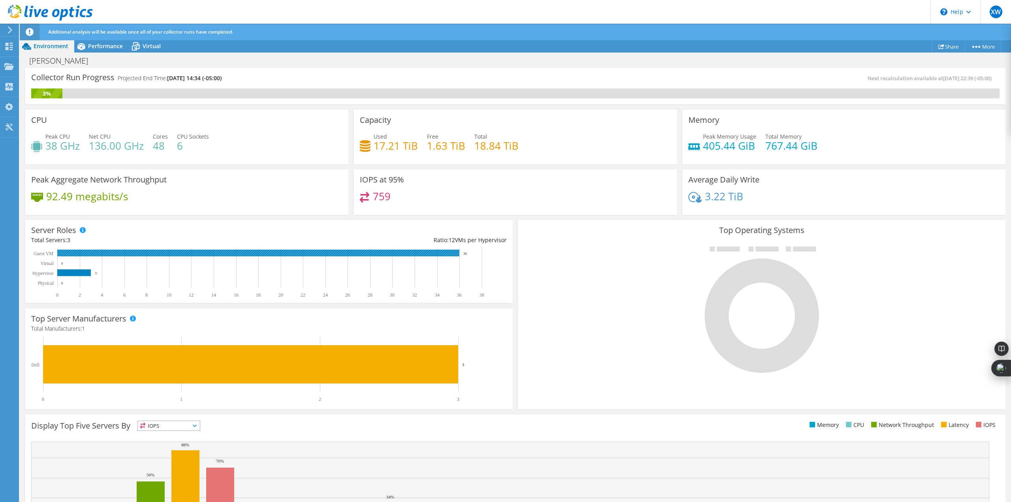
click at [306, 251] on rect at bounding box center [258, 252] width 402 height 7
click at [94, 45] on span "Performance" at bounding box center [105, 46] width 35 height 8
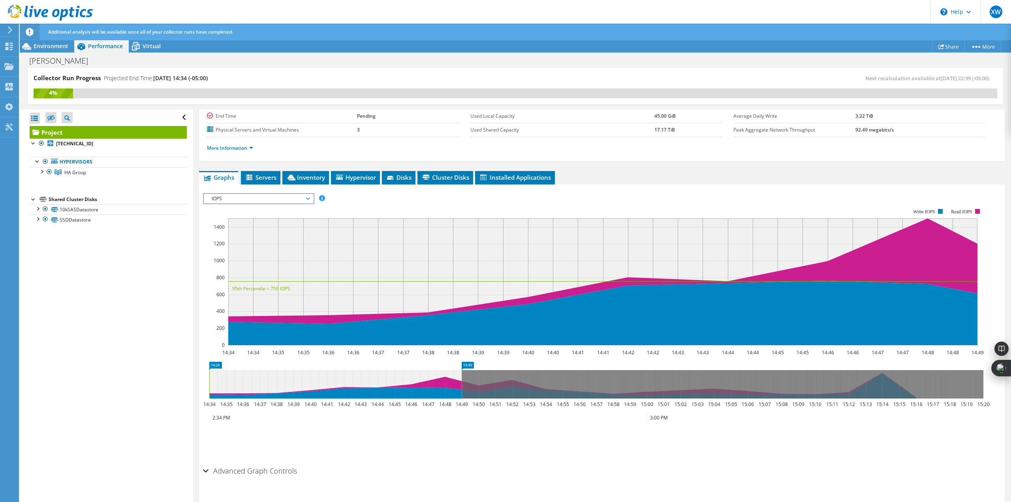
click at [262, 180] on span "Servers" at bounding box center [261, 177] width 32 height 8
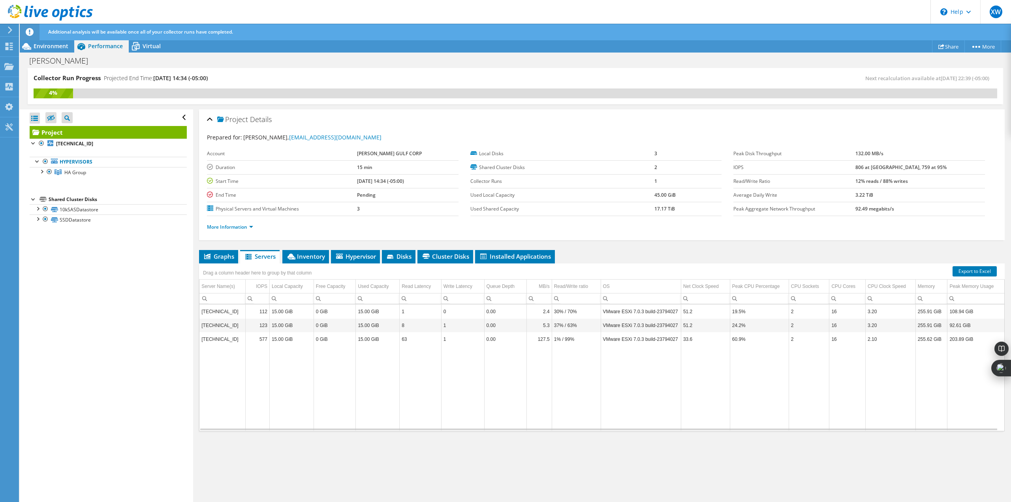
click at [225, 311] on td "[TECHNICAL_ID]" at bounding box center [222, 311] width 46 height 14
click at [214, 317] on td "172.16.1.61" at bounding box center [222, 311] width 46 height 14
click at [214, 311] on td "[TECHNICAL_ID]" at bounding box center [222, 311] width 46 height 14
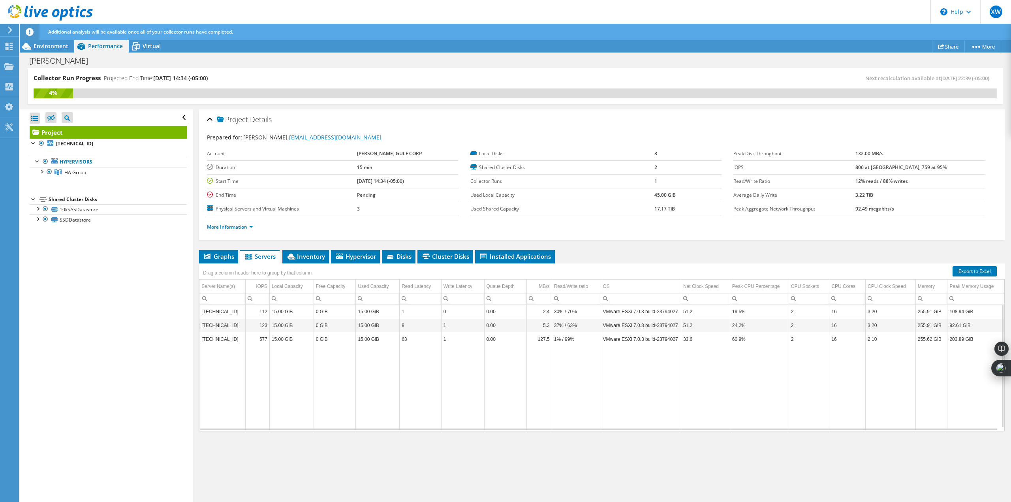
click at [365, 253] on span "Hypervisor" at bounding box center [355, 256] width 41 height 8
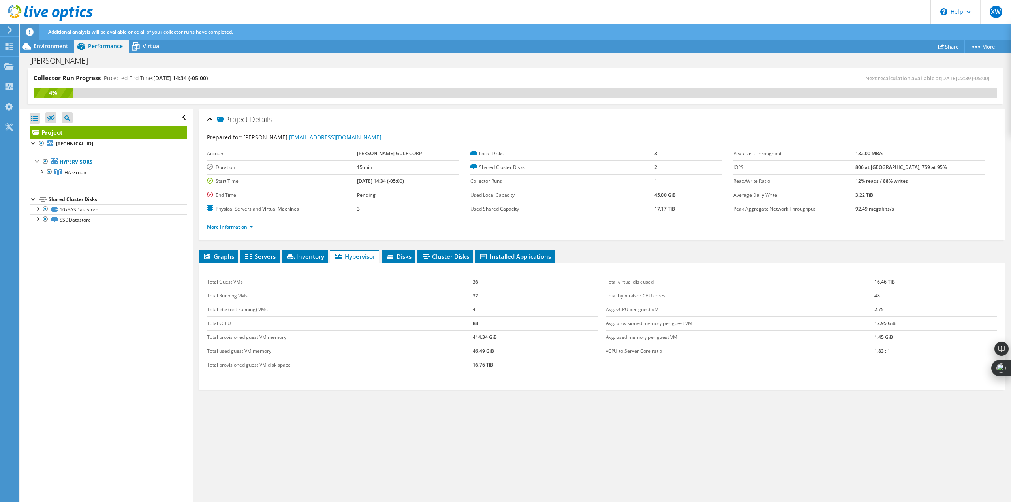
click at [37, 208] on div at bounding box center [38, 208] width 8 height 8
click at [37, 252] on div at bounding box center [38, 250] width 8 height 8
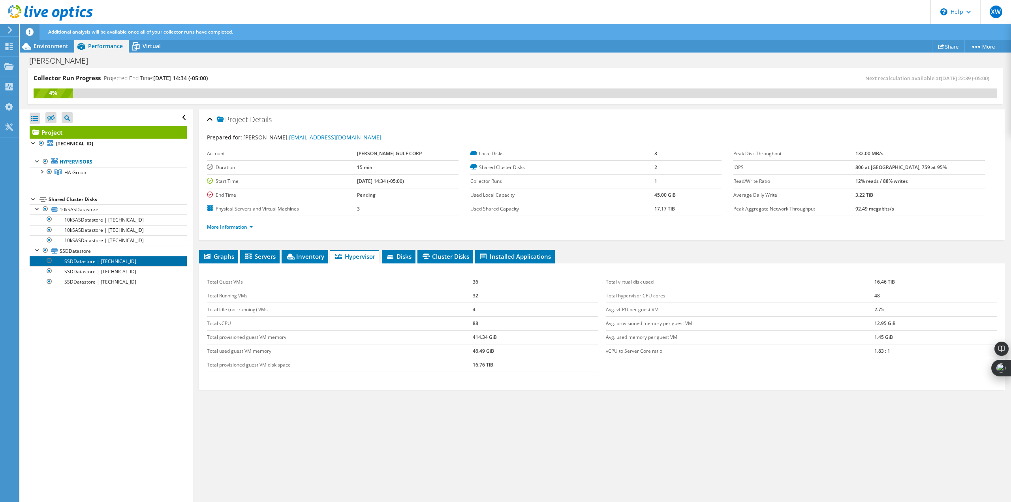
click at [71, 262] on link "SSDDatastore | [TECHNICAL_ID]" at bounding box center [108, 261] width 157 height 10
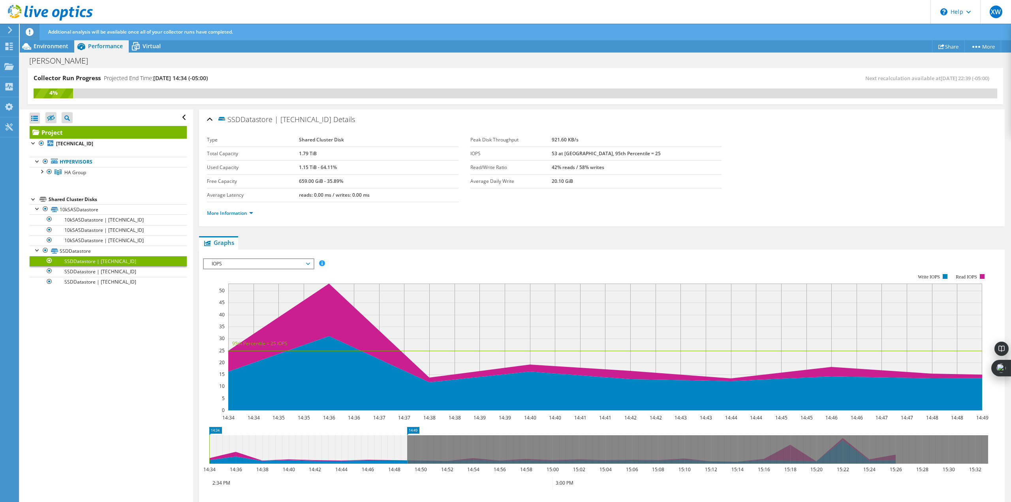
click at [72, 262] on link "SSDDatastore | [TECHNICAL_ID]" at bounding box center [108, 261] width 157 height 10
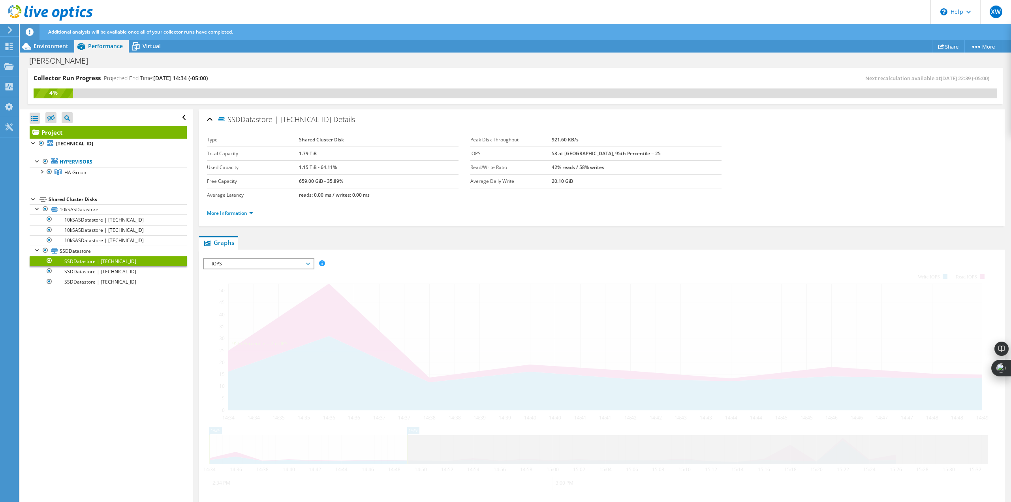
click at [72, 262] on link "SSDDatastore | [TECHNICAL_ID]" at bounding box center [108, 261] width 157 height 10
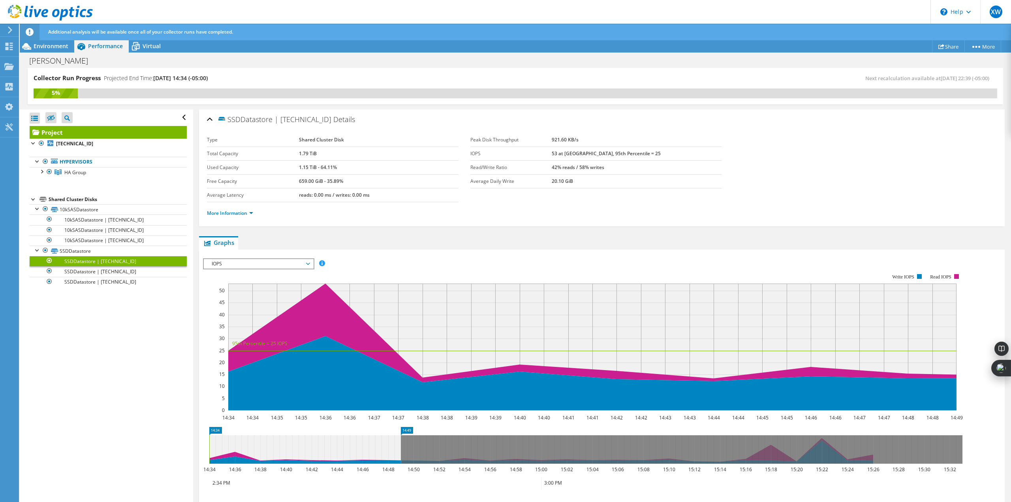
click at [54, 44] on span "Environment" at bounding box center [51, 46] width 35 height 8
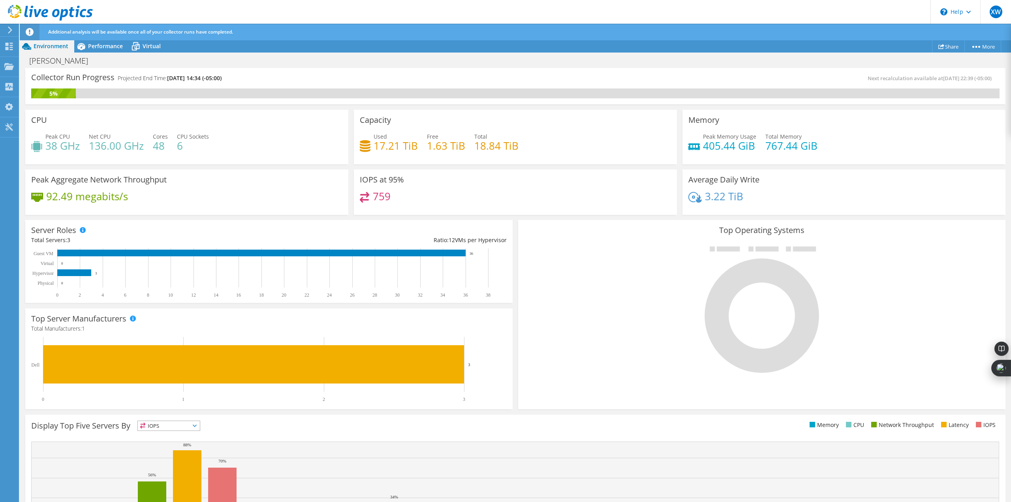
click at [99, 45] on span "Performance" at bounding box center [105, 46] width 35 height 8
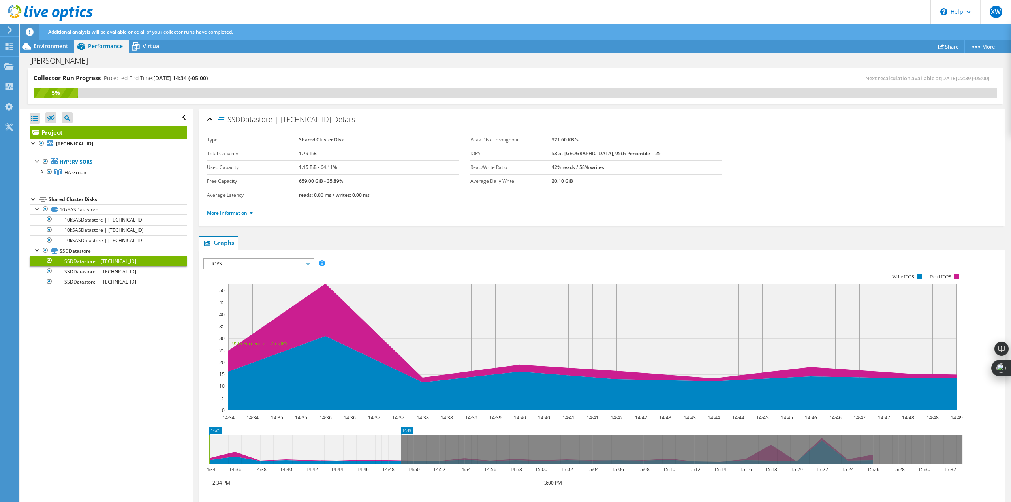
click at [144, 43] on span "Virtual" at bounding box center [152, 46] width 18 height 8
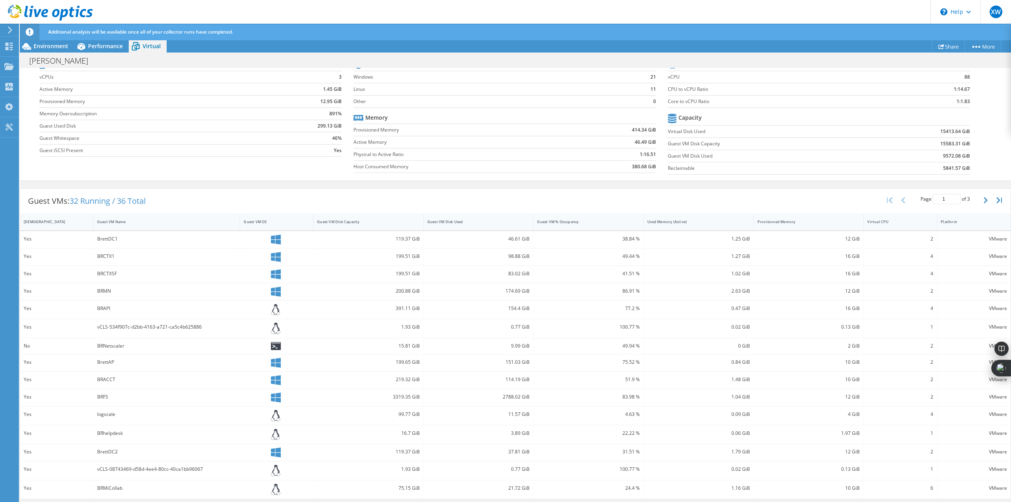
scroll to position [79, 0]
click at [339, 219] on div "Guest VM Disk Capacity" at bounding box center [363, 221] width 93 height 5
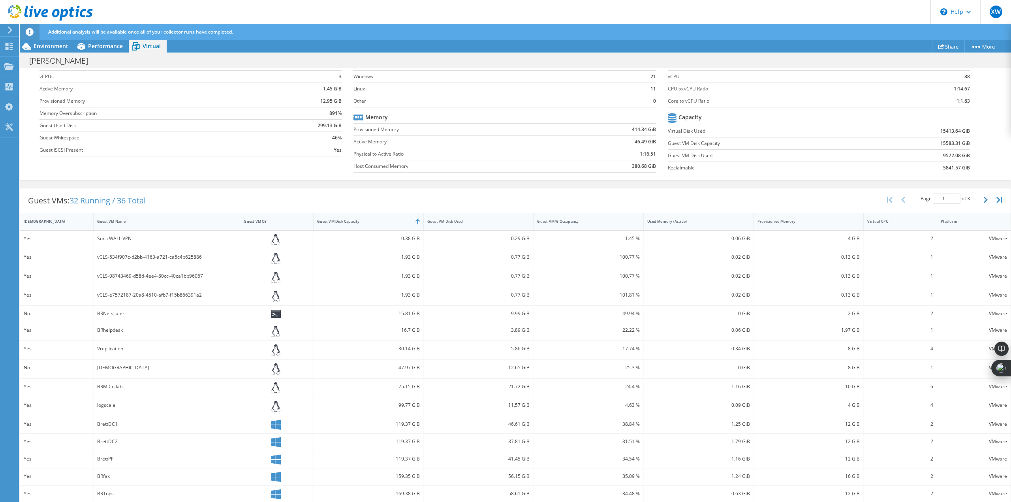
click at [339, 219] on div "Guest VM Disk Capacity" at bounding box center [363, 221] width 93 height 5
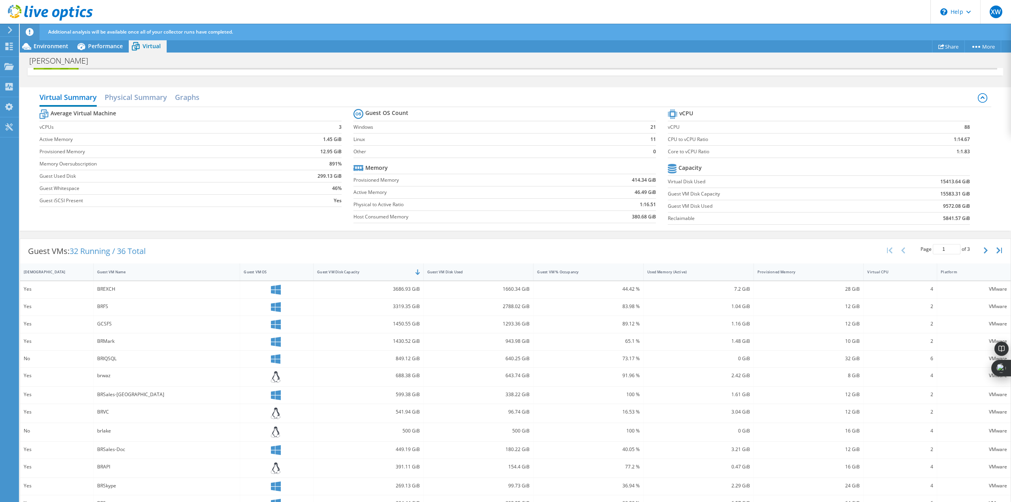
scroll to position [0, 0]
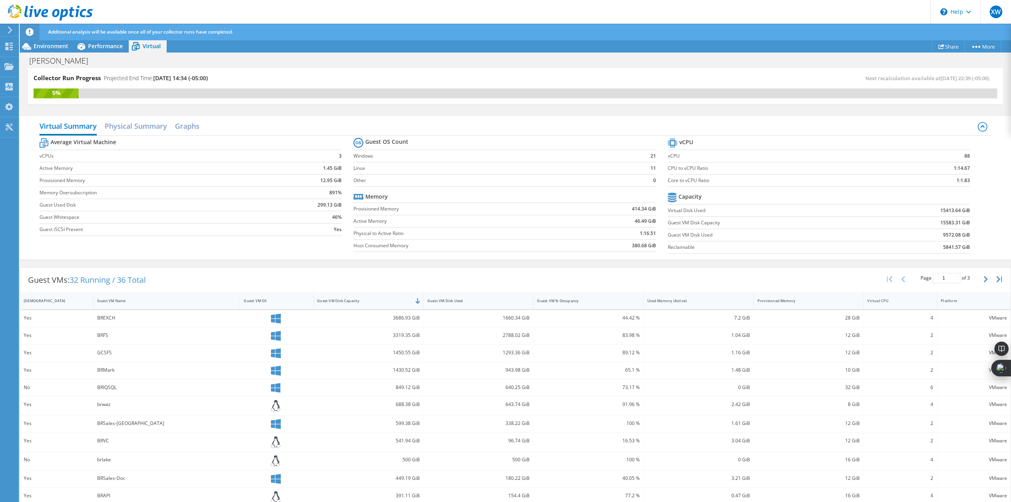
click at [127, 126] on h2 "Physical Summary" at bounding box center [136, 126] width 62 height 16
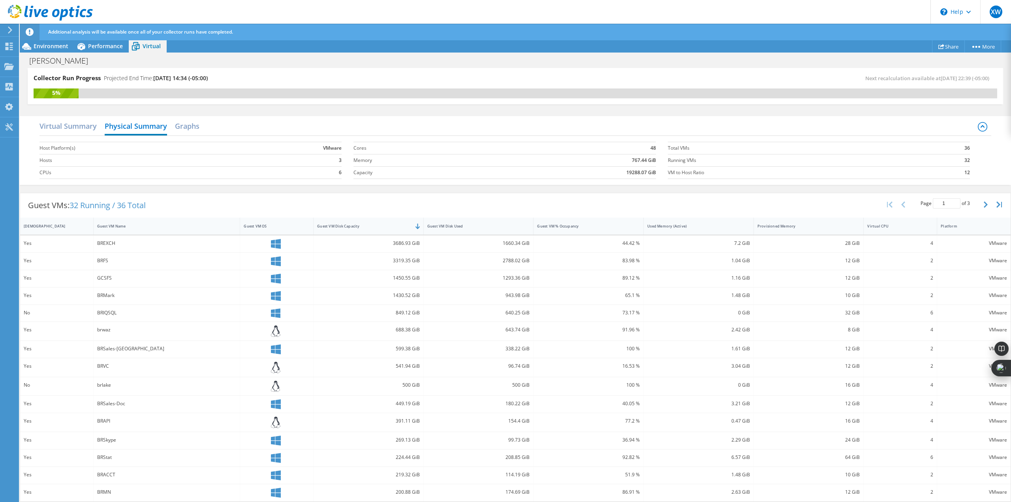
click at [182, 126] on h2 "Graphs" at bounding box center [187, 126] width 24 height 16
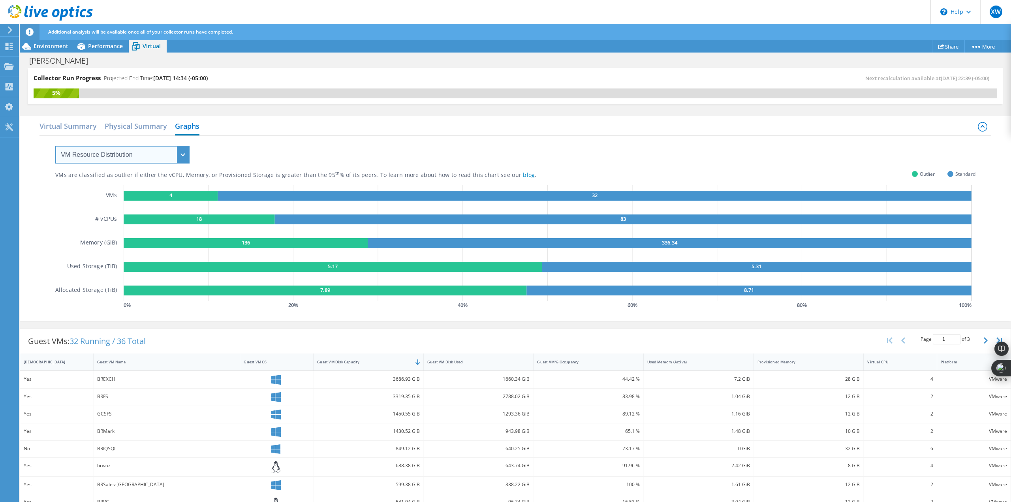
click at [180, 156] on select "VM Resource Distribution Provisioning Contrast Over Provisioning" at bounding box center [122, 155] width 134 height 18
select select "Provisioning Contrast"
click at [55, 146] on select "VM Resource Distribution Provisioning Contrast Over Provisioning" at bounding box center [122, 155] width 134 height 18
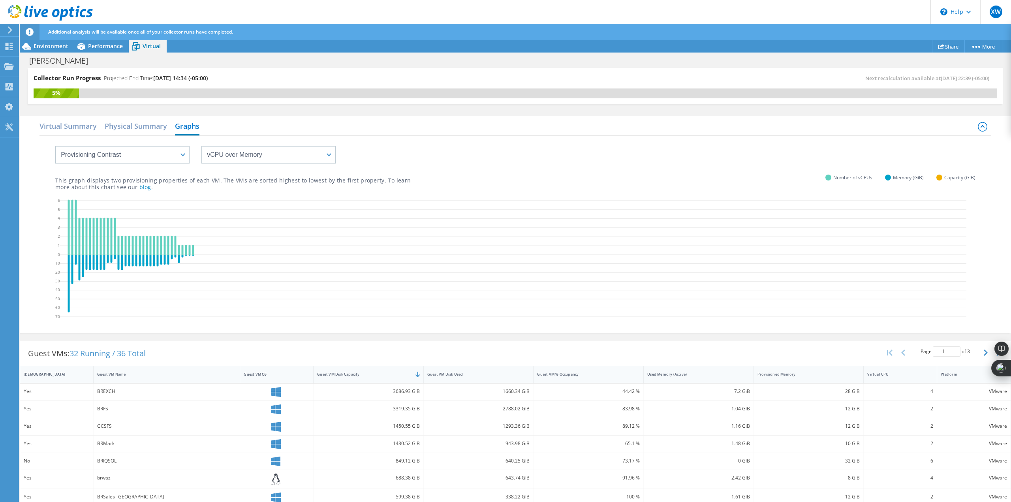
click at [36, 47] on span "Environment" at bounding box center [51, 46] width 35 height 8
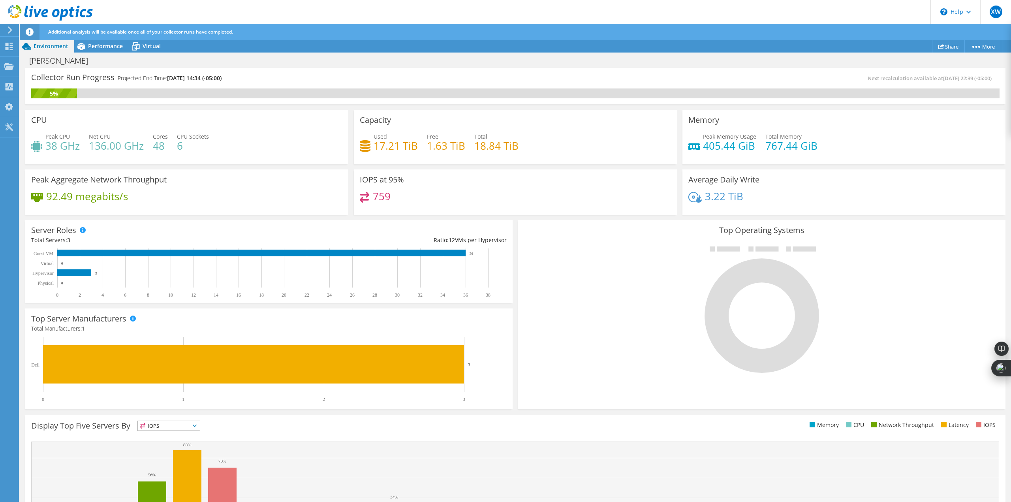
click at [111, 43] on span "Performance" at bounding box center [105, 46] width 35 height 8
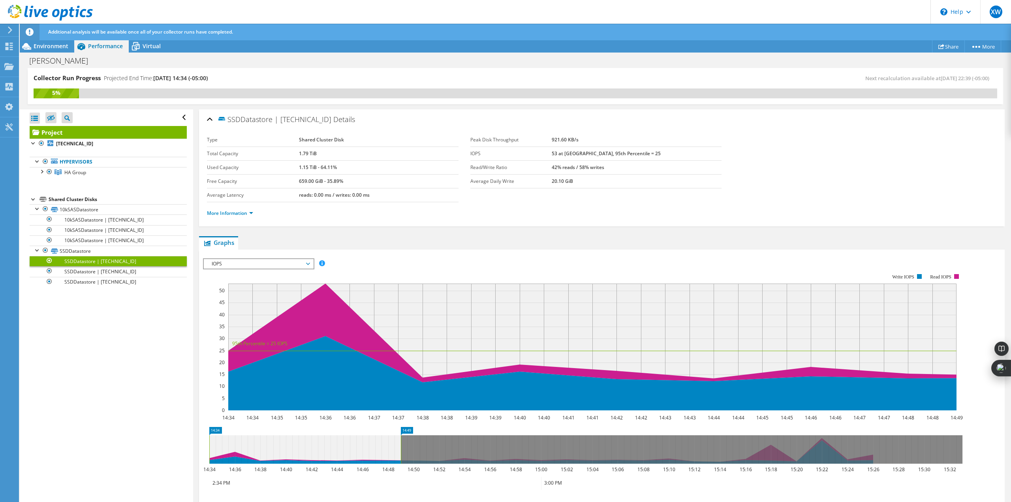
click at [160, 46] on span "Virtual" at bounding box center [152, 46] width 18 height 8
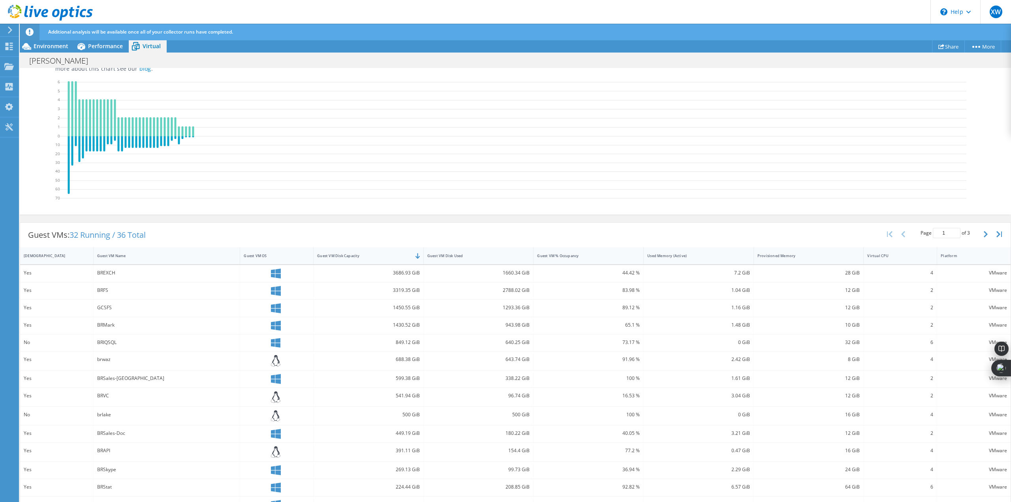
scroll to position [151, 0]
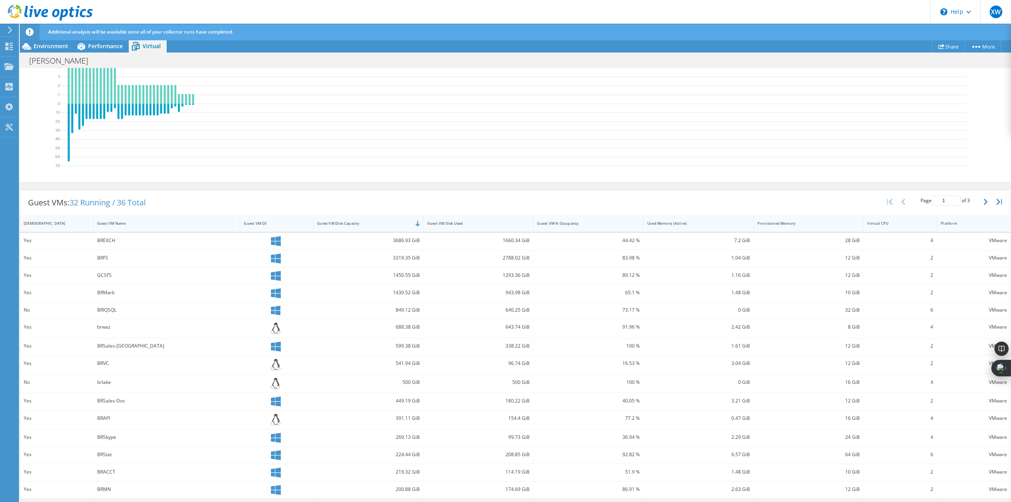
click at [52, 225] on div "[DEMOGRAPHIC_DATA]" at bounding box center [52, 223] width 56 height 5
click at [979, 200] on button "button" at bounding box center [985, 199] width 13 height 15
click at [979, 200] on button "button" at bounding box center [985, 202] width 13 height 15
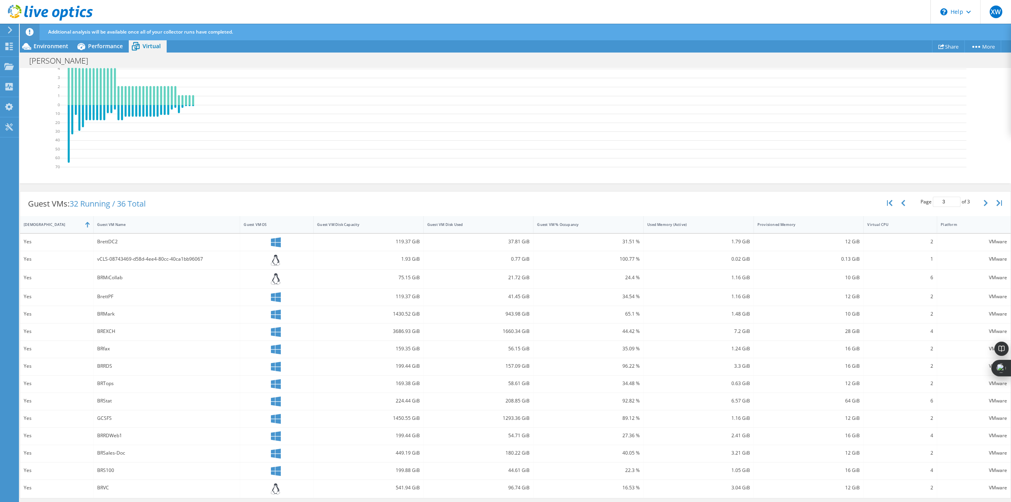
scroll to position [0, 0]
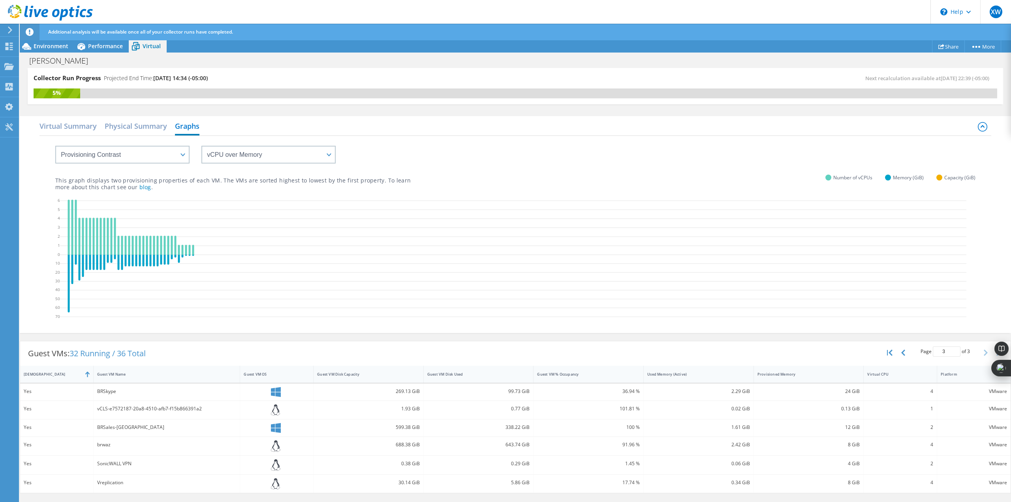
click at [136, 463] on div "SonicWALL VPN" at bounding box center [166, 463] width 139 height 9
click at [39, 46] on span "Environment" at bounding box center [51, 46] width 35 height 8
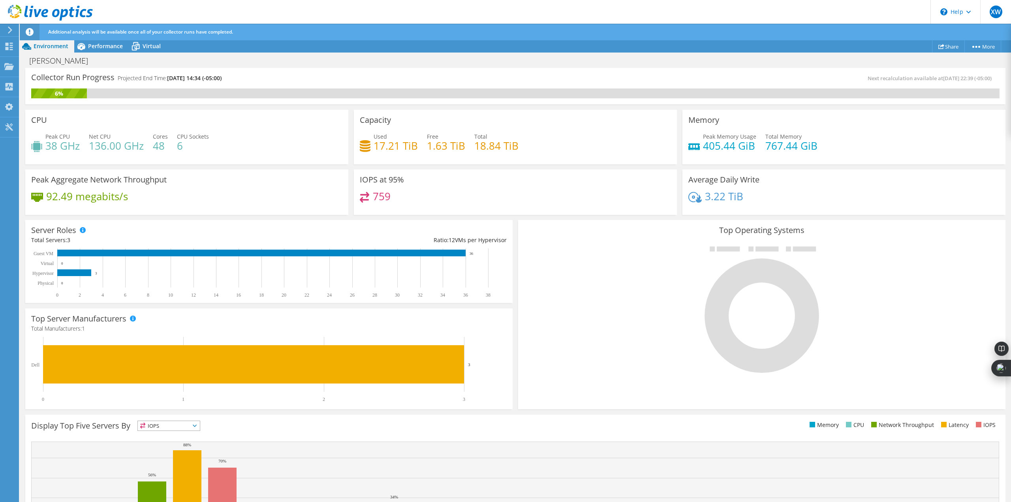
click at [99, 40] on div "Additional analysis will be available once all of your collector runs have comp…" at bounding box center [529, 32] width 967 height 17
click at [100, 44] on span "Performance" at bounding box center [105, 46] width 35 height 8
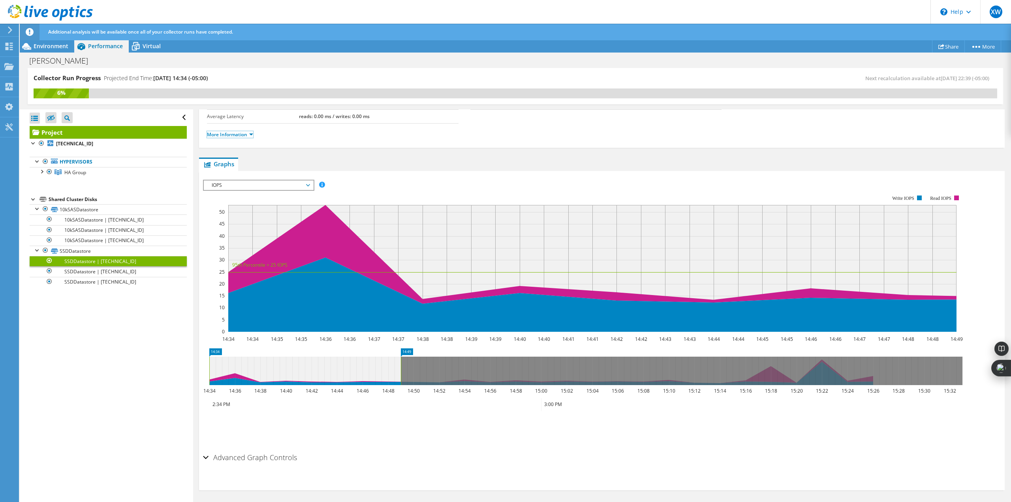
click at [232, 132] on link "More Information" at bounding box center [230, 134] width 46 height 7
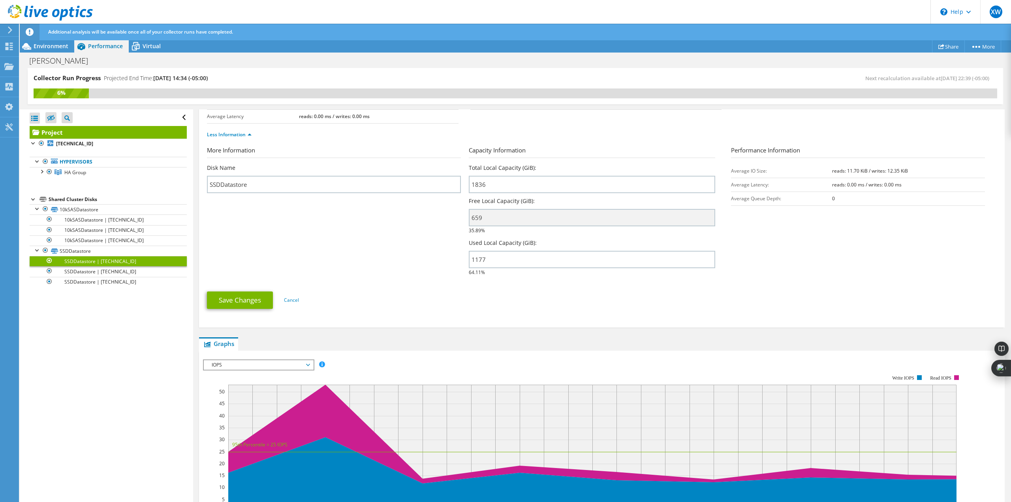
click at [61, 129] on link "Project" at bounding box center [108, 132] width 157 height 13
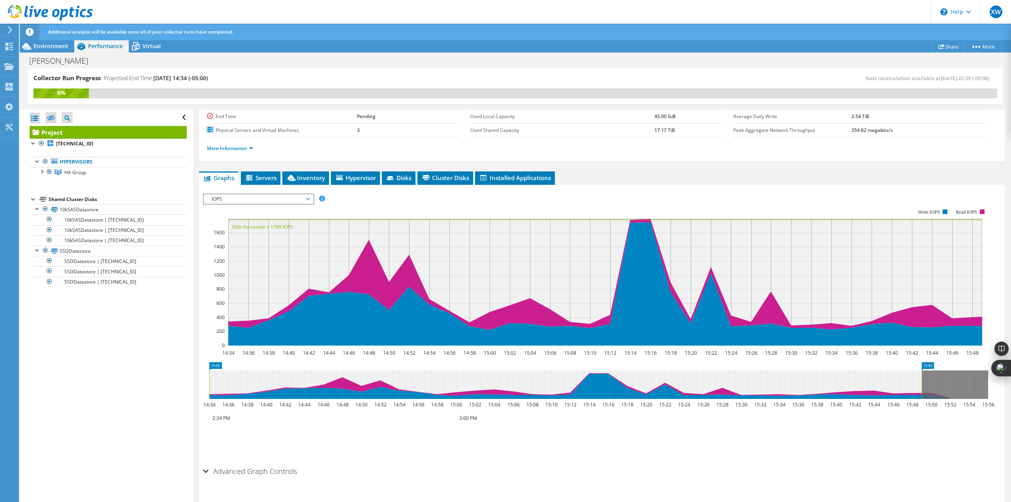
click at [61, 129] on link "Project" at bounding box center [108, 132] width 157 height 13
click at [176, 118] on div "Open All Close All Hide Excluded Nodes Project Tree Filter" at bounding box center [108, 117] width 157 height 17
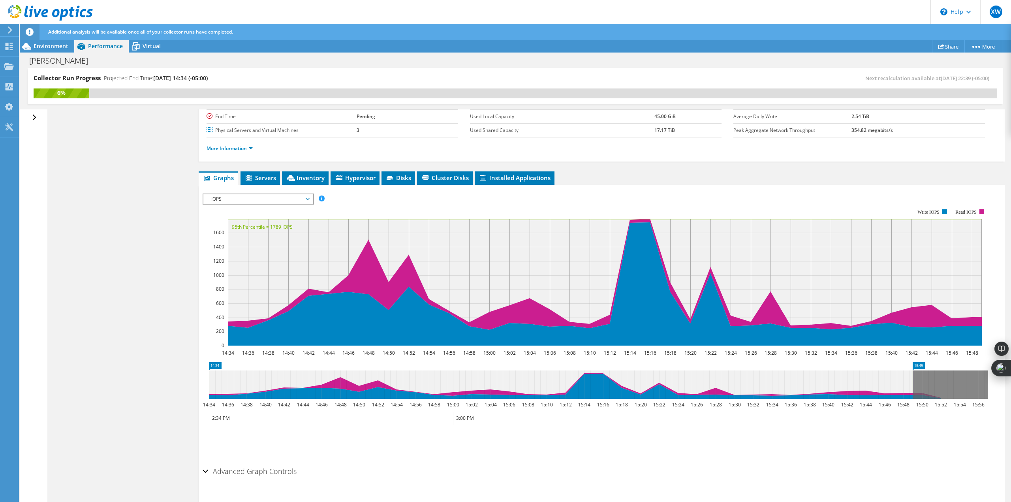
click at [36, 117] on div "Open All Close All Hide Excluded Nodes Project Tree Filter" at bounding box center [35, 117] width 11 height 17
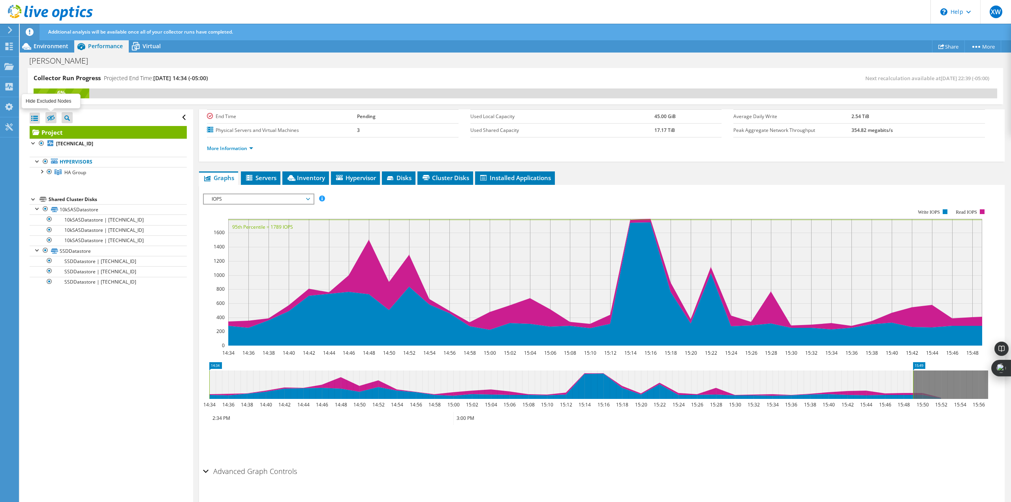
click at [52, 116] on icon at bounding box center [51, 118] width 8 height 6
click at [0, 0] on input "checkbox" at bounding box center [0, 0] width 0 height 0
click at [50, 113] on label at bounding box center [50, 117] width 11 height 11
click at [0, 0] on input "checkbox" at bounding box center [0, 0] width 0 height 0
click at [42, 171] on div at bounding box center [42, 171] width 8 height 8
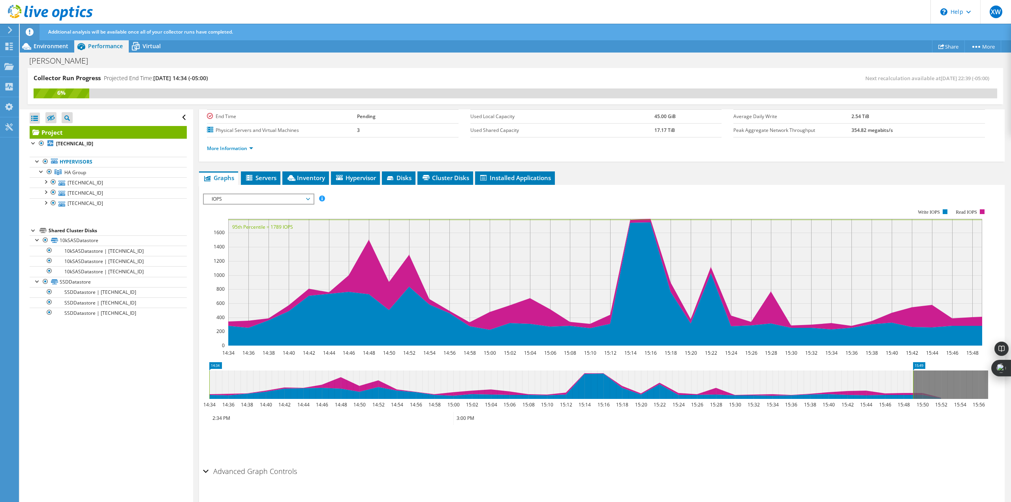
click at [45, 182] on div at bounding box center [45, 181] width 8 height 8
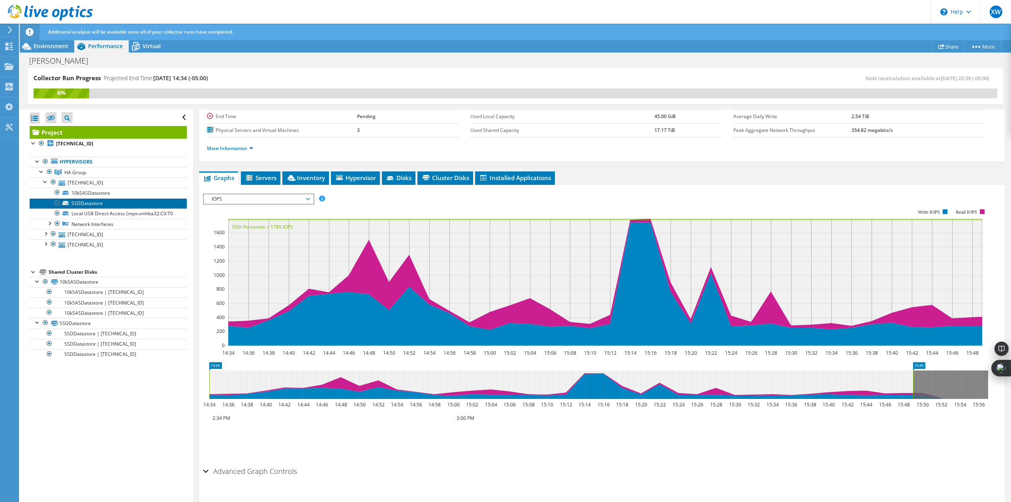
click at [83, 202] on link "SSDDatastore" at bounding box center [108, 203] width 157 height 10
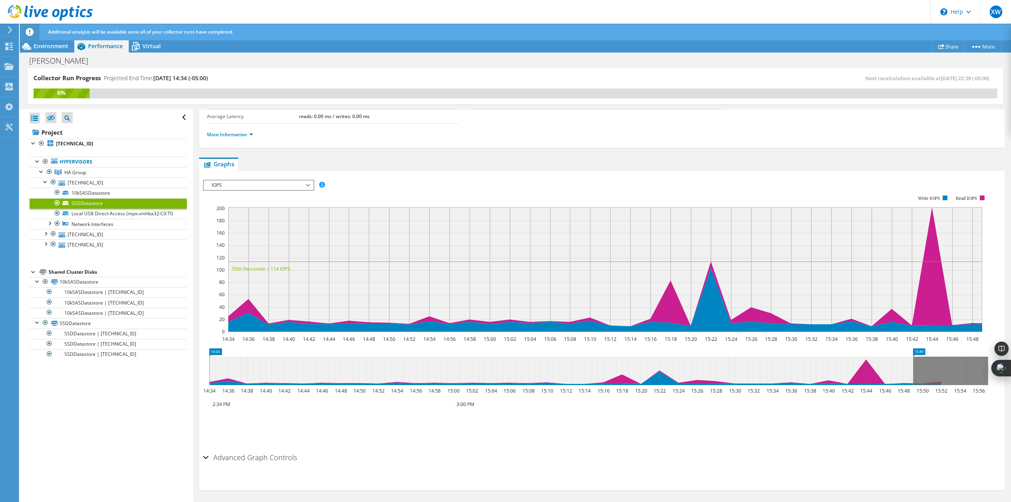
click at [225, 185] on span "IOPS" at bounding box center [258, 184] width 101 height 9
click at [226, 185] on span "IOPS" at bounding box center [258, 184] width 101 height 9
click at [219, 137] on link "More Information" at bounding box center [230, 134] width 46 height 7
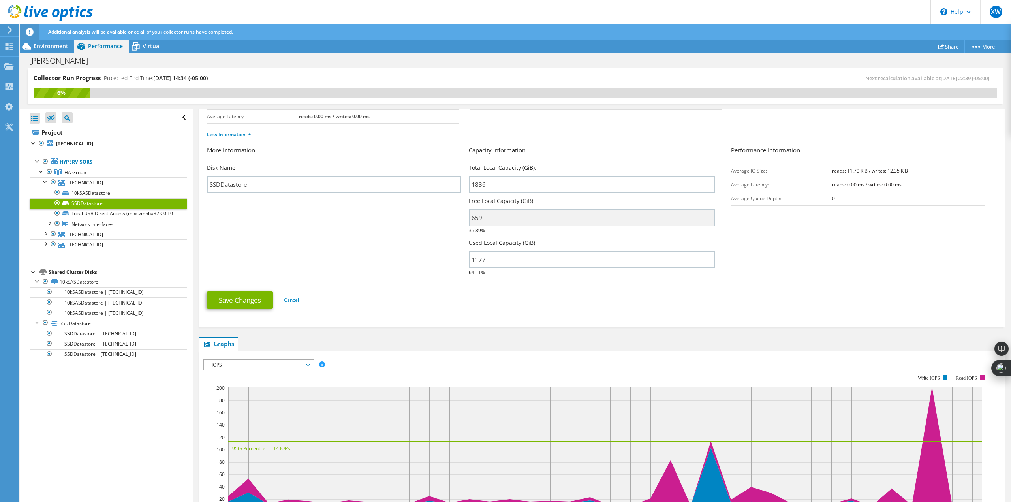
click at [152, 47] on span "Virtual" at bounding box center [152, 46] width 18 height 8
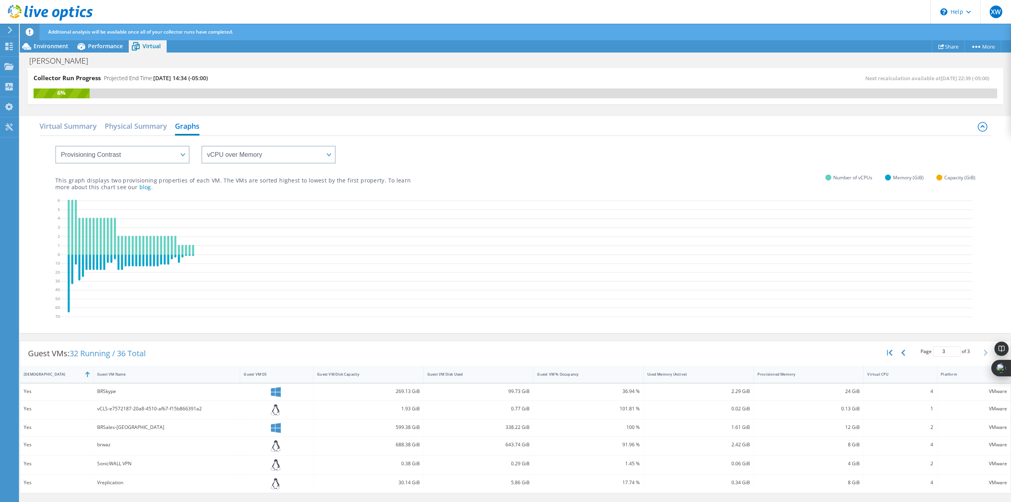
click at [71, 128] on h2 "Virtual Summary" at bounding box center [67, 126] width 57 height 16
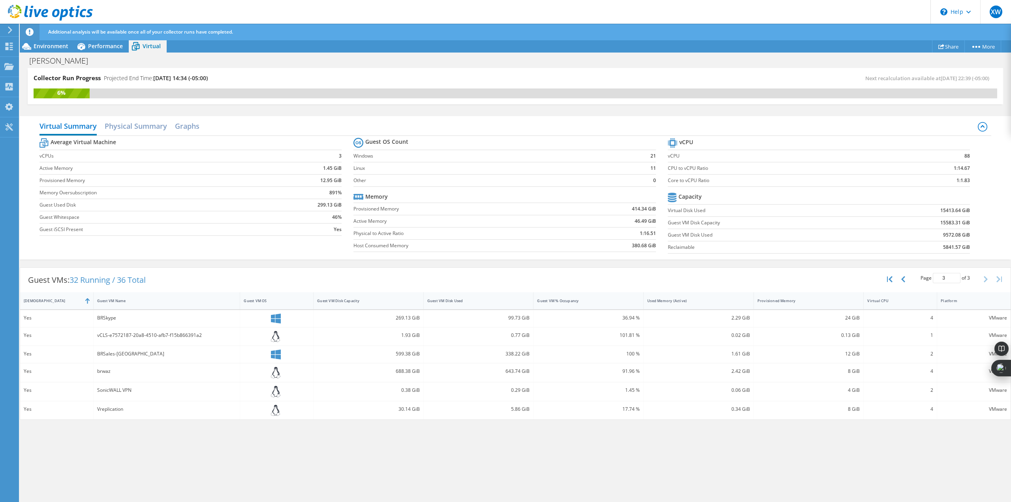
click at [88, 142] on b "Average Virtual Machine" at bounding box center [84, 142] width 66 height 8
click at [315, 156] on td "3" at bounding box center [305, 156] width 72 height 12
click at [315, 169] on td "1.45 GiB" at bounding box center [305, 168] width 72 height 12
drag, startPoint x: 315, startPoint y: 178, endPoint x: 321, endPoint y: 204, distance: 27.0
click at [315, 181] on td "12.95 GiB" at bounding box center [305, 180] width 72 height 12
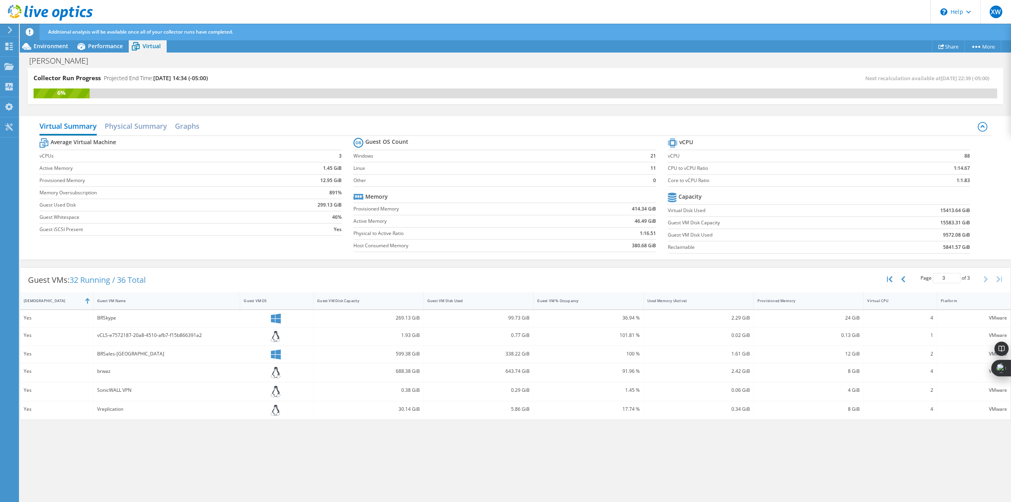
click at [321, 204] on b "299.13 GiB" at bounding box center [329, 205] width 24 height 8
drag, startPoint x: 321, startPoint y: 204, endPoint x: 339, endPoint y: 206, distance: 18.7
click at [327, 208] on b "299.13 GiB" at bounding box center [329, 205] width 24 height 8
click at [735, 182] on label "Core to vCPU Ratio" at bounding box center [779, 180] width 223 height 8
drag, startPoint x: 853, startPoint y: 155, endPoint x: 882, endPoint y: 138, distance: 33.8
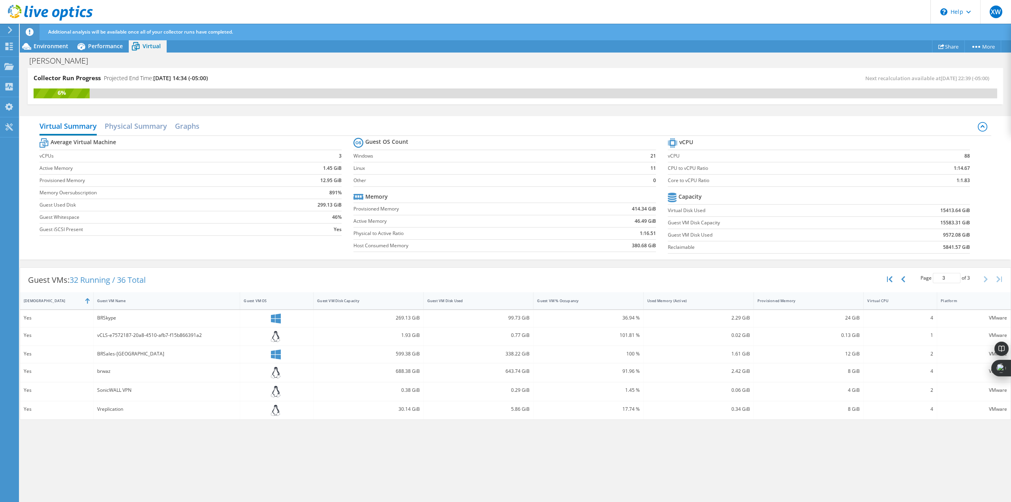
click at [855, 154] on label "vCPU" at bounding box center [779, 156] width 223 height 8
click at [882, 138] on tr "vCPU" at bounding box center [819, 143] width 302 height 14
click at [158, 318] on div "BRSkype" at bounding box center [166, 317] width 139 height 9
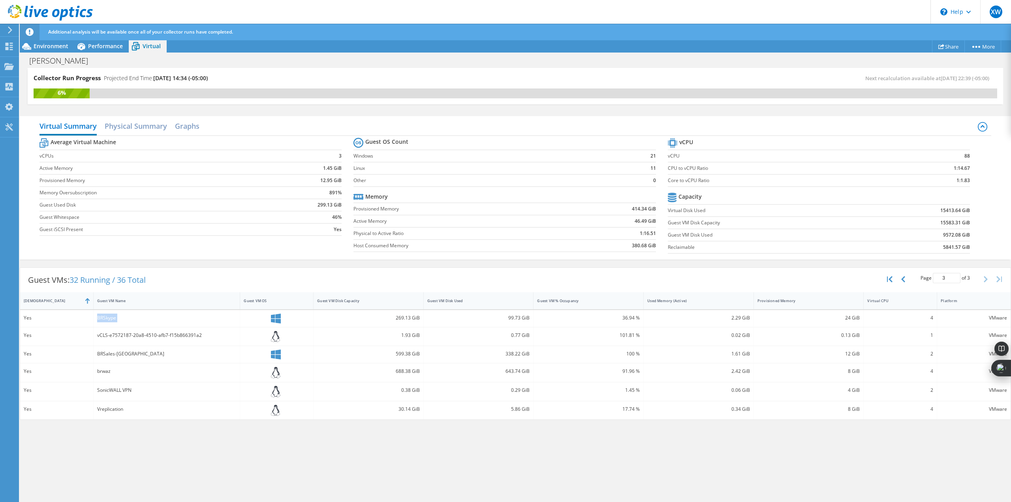
click at [158, 318] on div "BRSkype" at bounding box center [166, 317] width 139 height 9
click at [358, 302] on div "Guest VM Disk Capacity" at bounding box center [363, 300] width 93 height 5
type input "1"
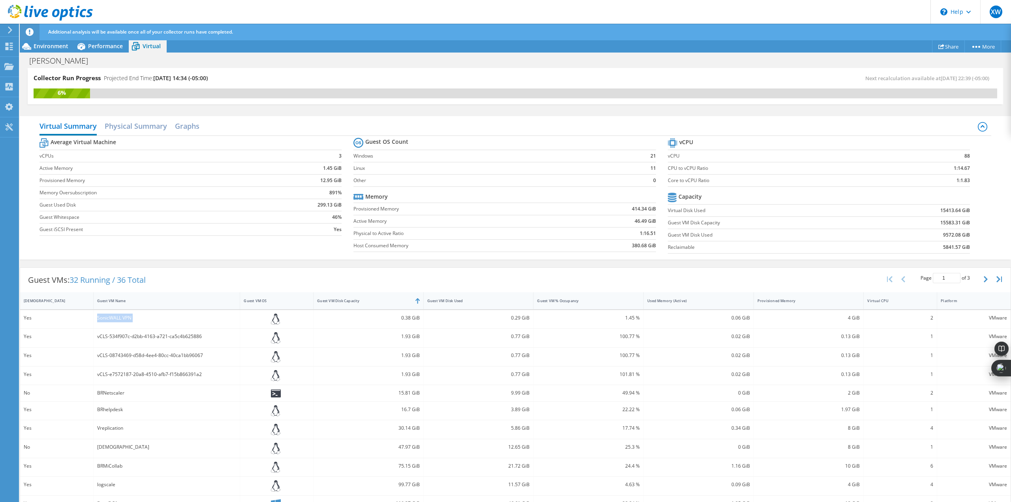
click at [358, 302] on div "Guest VM Disk Capacity" at bounding box center [363, 300] width 93 height 5
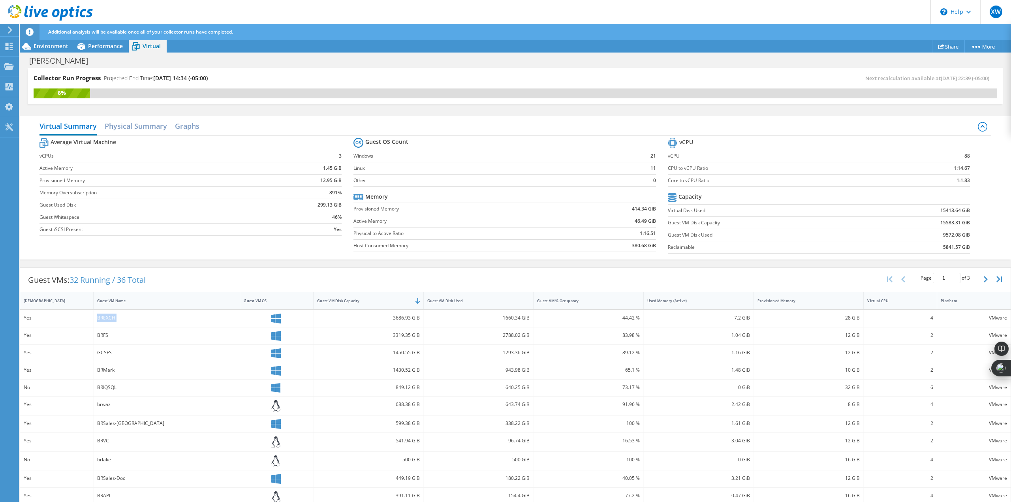
click at [286, 313] on div at bounding box center [276, 318] width 73 height 17
click at [277, 324] on div at bounding box center [276, 318] width 73 height 17
click at [274, 317] on icon at bounding box center [276, 318] width 10 height 10
drag, startPoint x: 296, startPoint y: 317, endPoint x: 265, endPoint y: 321, distance: 31.5
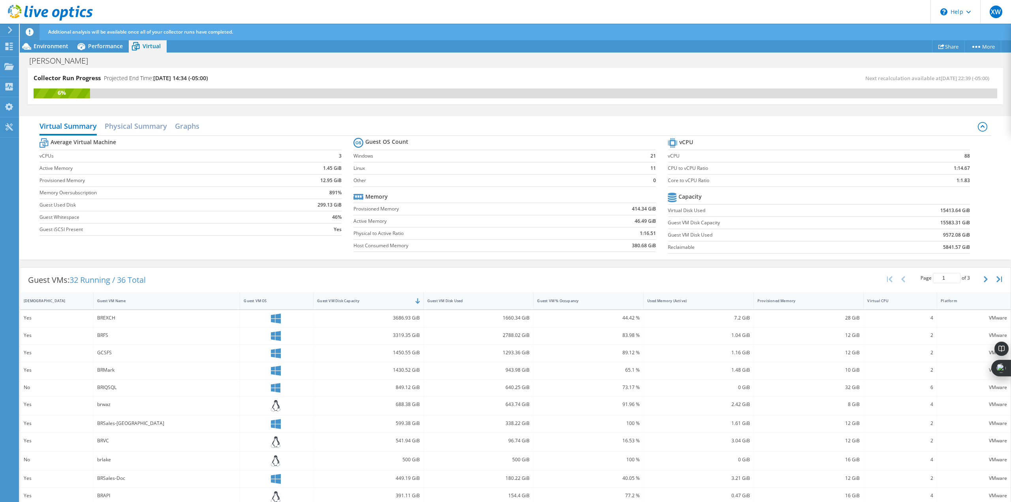
click at [265, 321] on div at bounding box center [277, 318] width 66 height 10
click at [930, 314] on div "4" at bounding box center [899, 318] width 73 height 17
click at [986, 318] on div "VMware" at bounding box center [973, 317] width 66 height 9
click at [357, 142] on icon at bounding box center [359, 142] width 6 height 3
click at [51, 144] on b "Average Virtual Machine" at bounding box center [84, 142] width 66 height 8
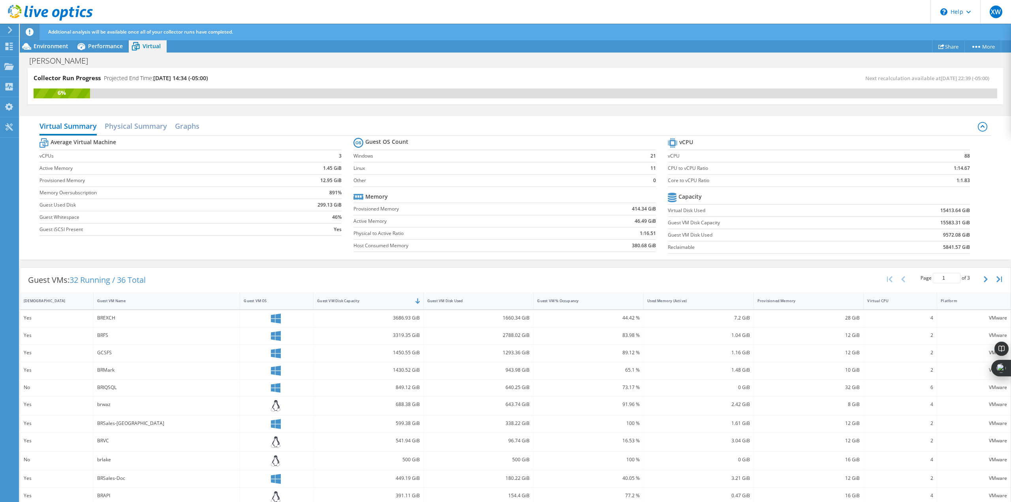
click at [92, 155] on label "vCPUs" at bounding box center [154, 156] width 230 height 8
click at [119, 127] on h2 "Physical Summary" at bounding box center [136, 126] width 62 height 16
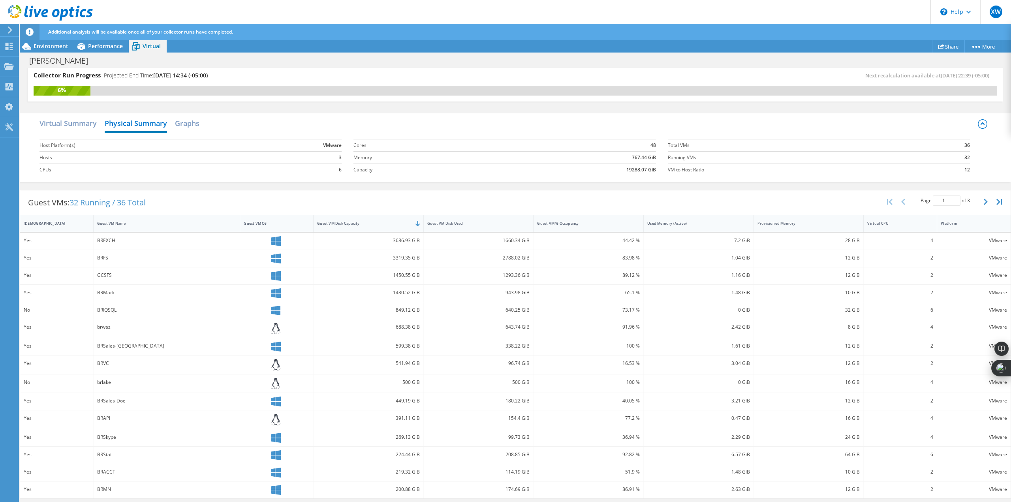
scroll to position [0, 0]
click at [189, 128] on h2 "Graphs" at bounding box center [187, 126] width 24 height 16
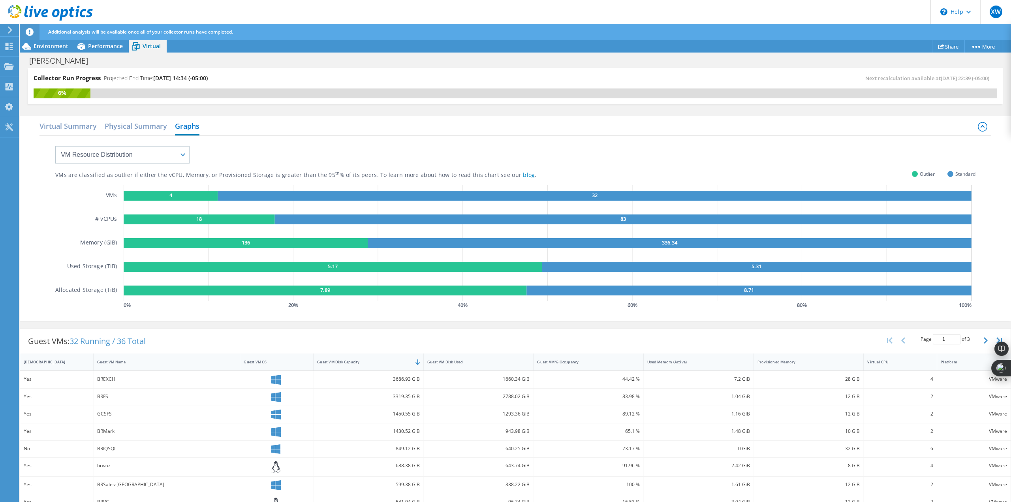
click at [61, 125] on h2 "Virtual Summary" at bounding box center [67, 126] width 57 height 16
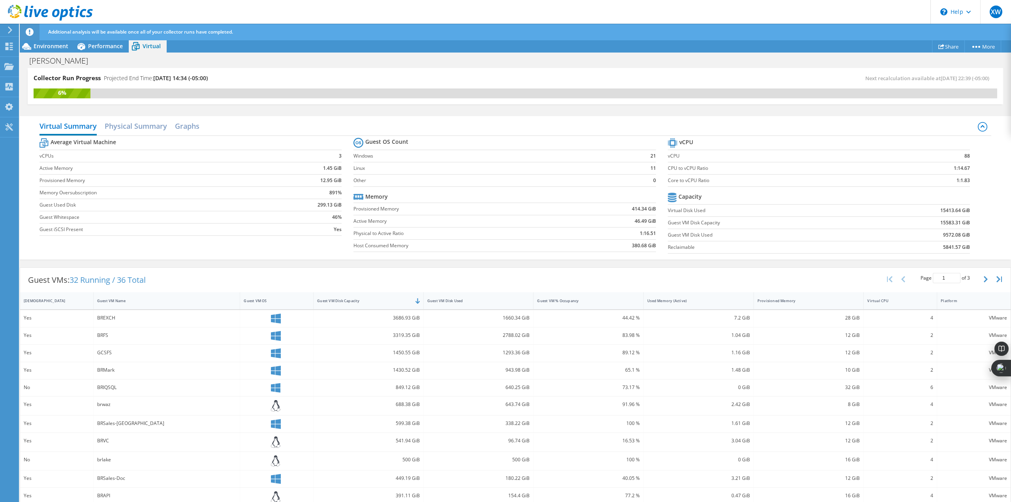
click at [103, 42] on span "Performance" at bounding box center [105, 46] width 35 height 8
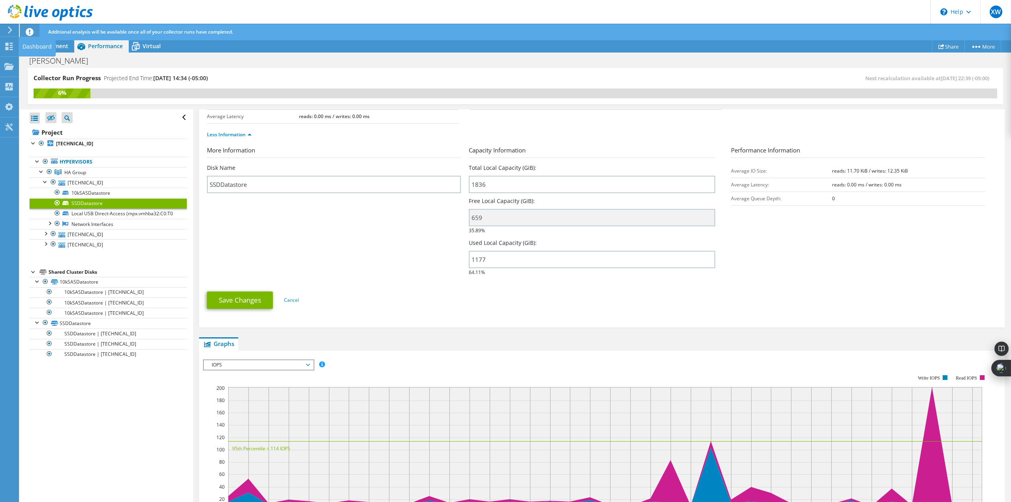
click at [6, 44] on use at bounding box center [10, 47] width 8 height 8
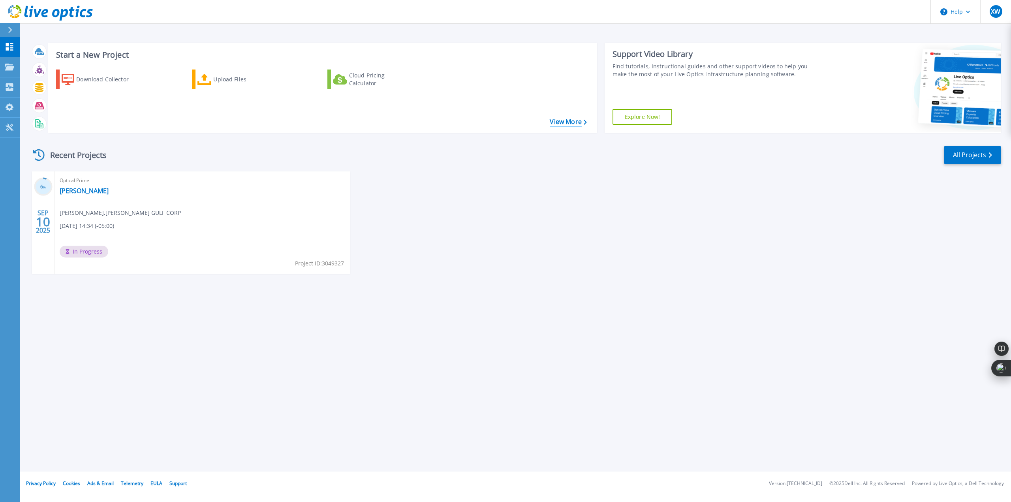
click at [567, 124] on link "View More" at bounding box center [567, 122] width 37 height 8
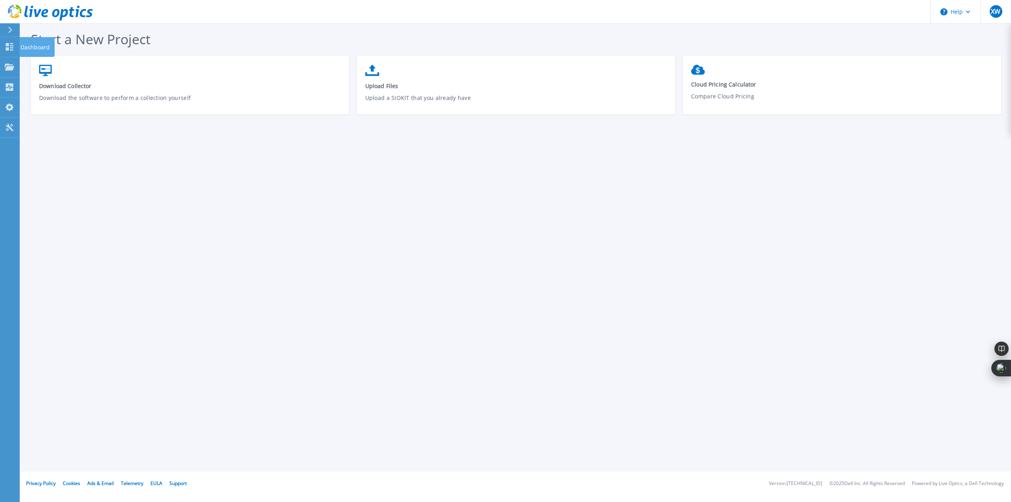
click at [11, 48] on icon at bounding box center [10, 47] width 8 height 8
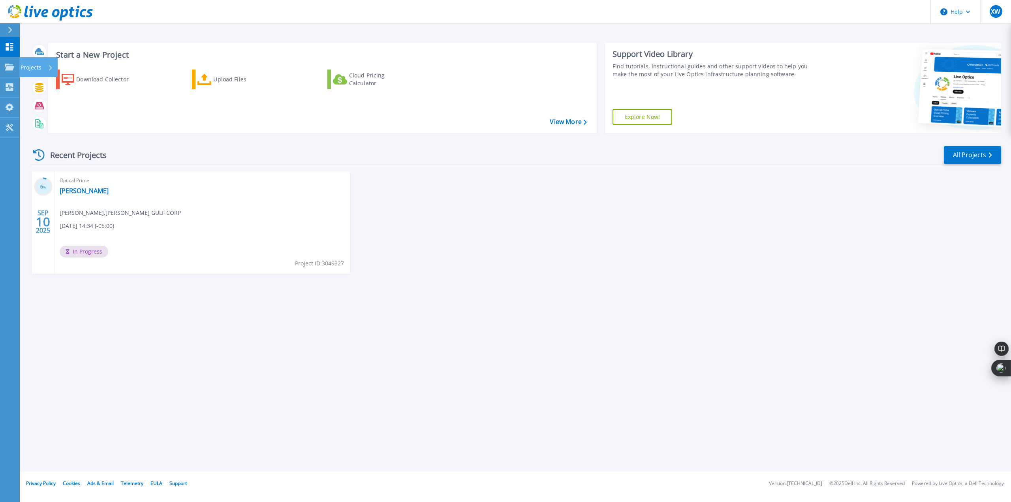
click at [4, 66] on link "Projects Projects" at bounding box center [10, 67] width 20 height 20
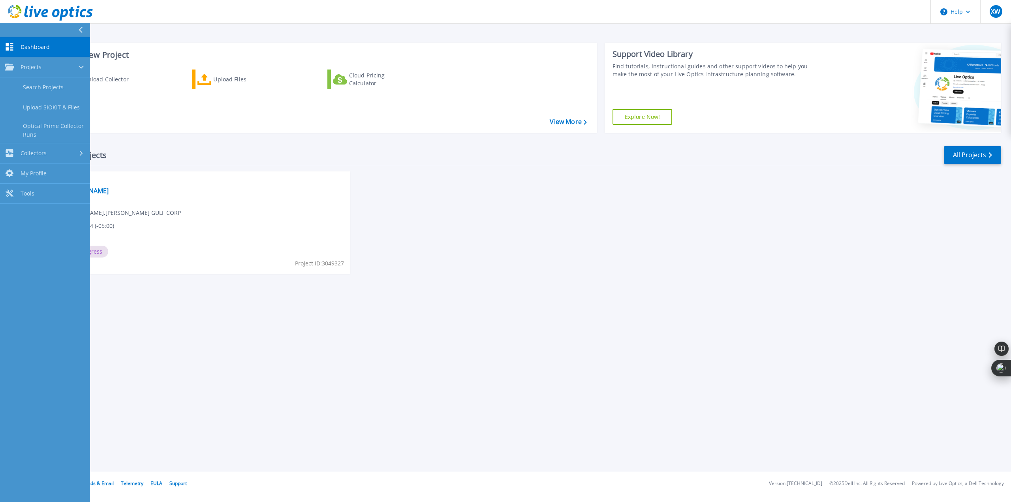
click at [52, 125] on link "Optical Prime Collector Runs" at bounding box center [45, 130] width 90 height 25
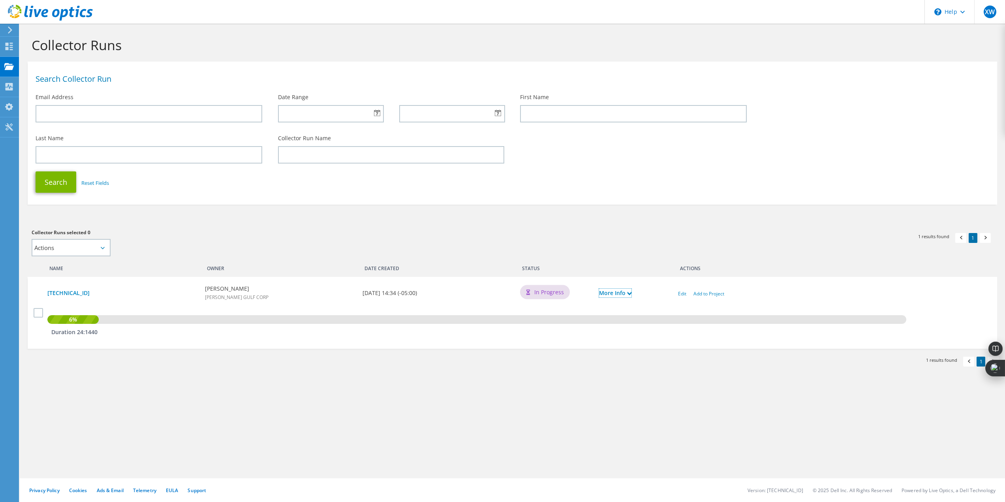
click at [612, 290] on link "More Info" at bounding box center [615, 293] width 32 height 9
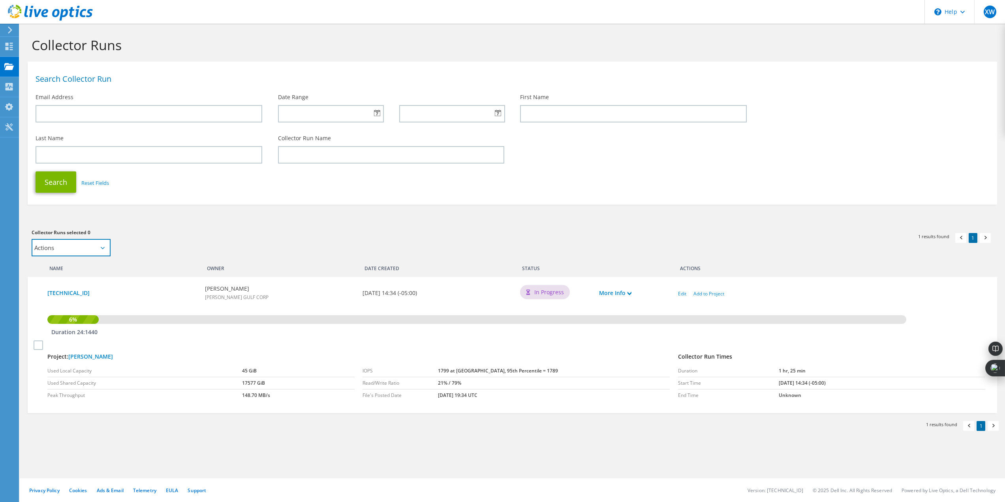
click at [68, 247] on select "Actions Add to new project Add to existing project" at bounding box center [71, 247] width 79 height 17
click at [10, 86] on icon at bounding box center [8, 87] width 9 height 8
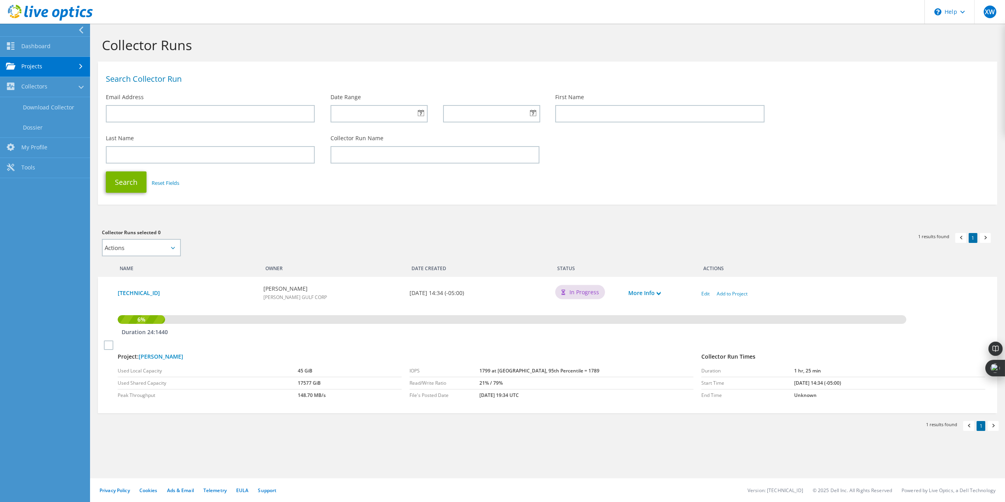
click at [35, 41] on link "Dashboard" at bounding box center [45, 47] width 90 height 20
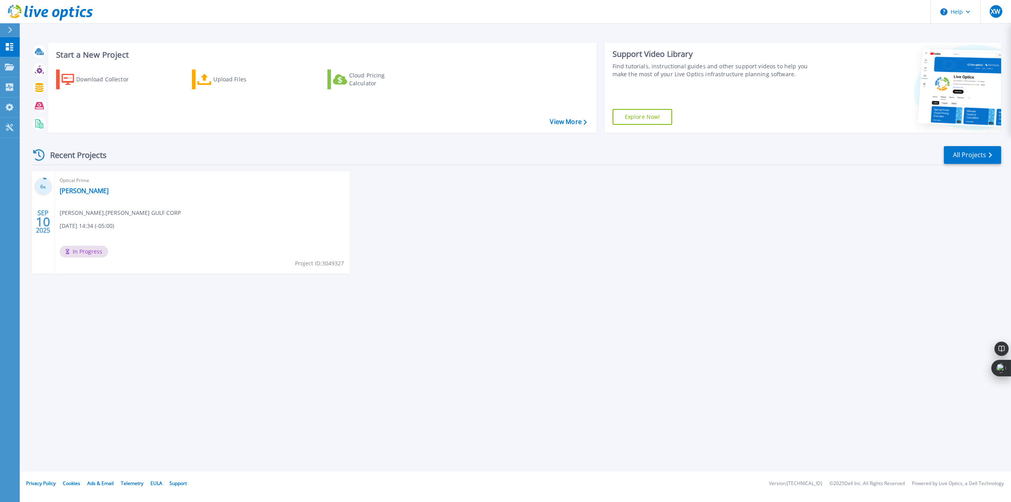
click at [41, 183] on h3 "6 %" at bounding box center [43, 186] width 19 height 9
click at [74, 190] on link "[PERSON_NAME]" at bounding box center [84, 191] width 49 height 8
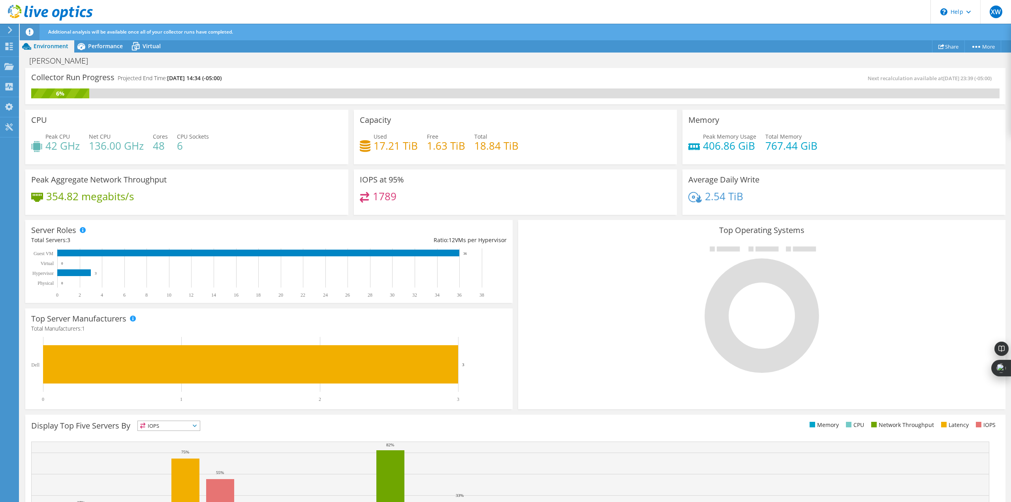
click at [385, 199] on h4 "1789" at bounding box center [385, 196] width 24 height 9
click at [106, 45] on span "Performance" at bounding box center [105, 46] width 35 height 8
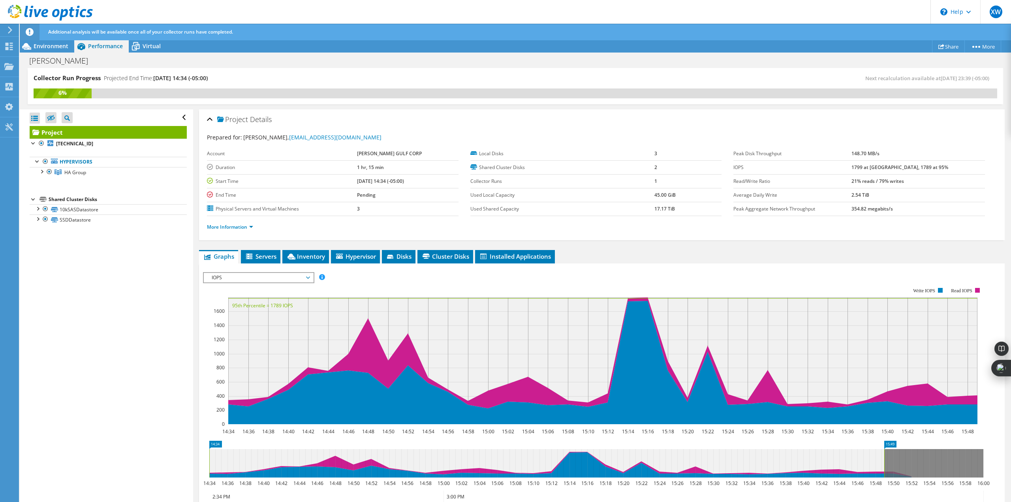
click at [41, 169] on div at bounding box center [42, 171] width 8 height 8
click at [45, 180] on div at bounding box center [45, 181] width 8 height 8
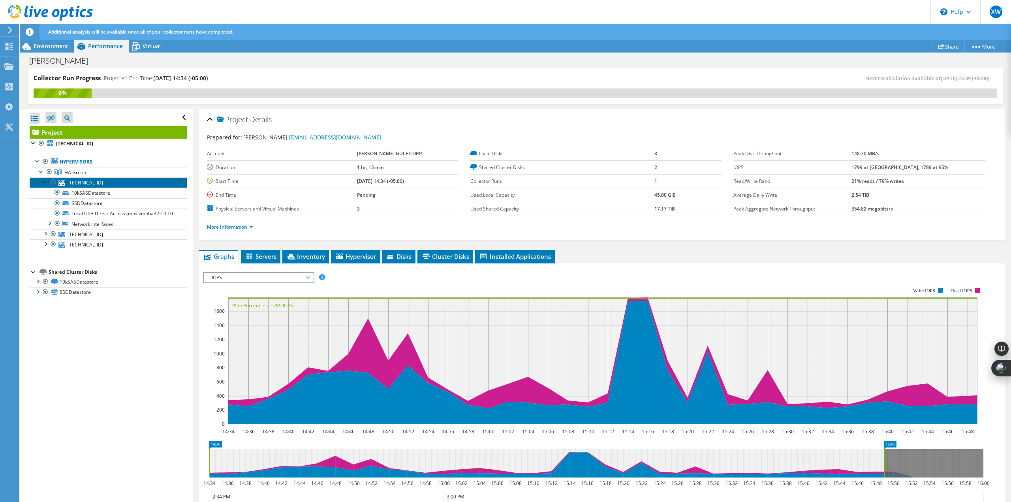
click at [69, 180] on link "[TECHNICAL_ID]" at bounding box center [108, 182] width 157 height 10
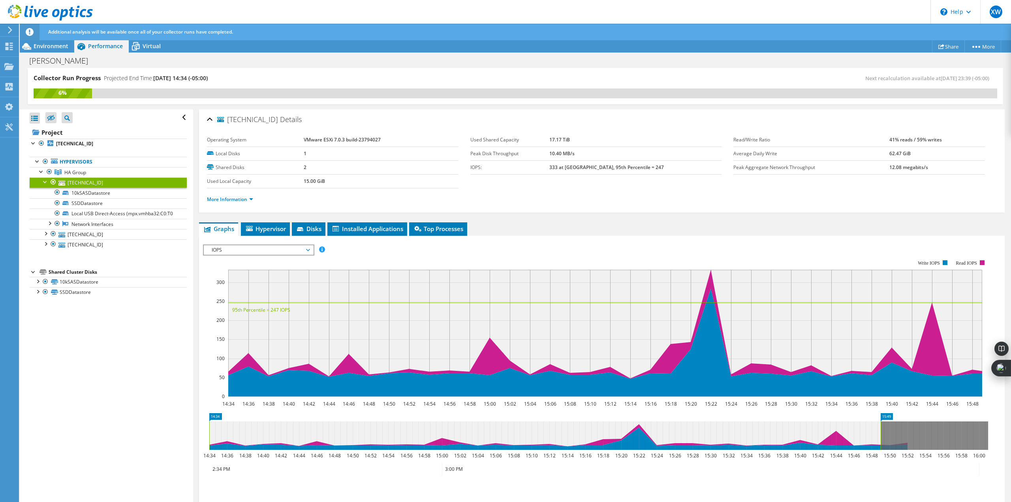
click at [270, 244] on div "IOPS IOPS Disk Throughput IO Size Latency Queue Depth CPU Percentage Memory Pag…" at bounding box center [258, 249] width 111 height 11
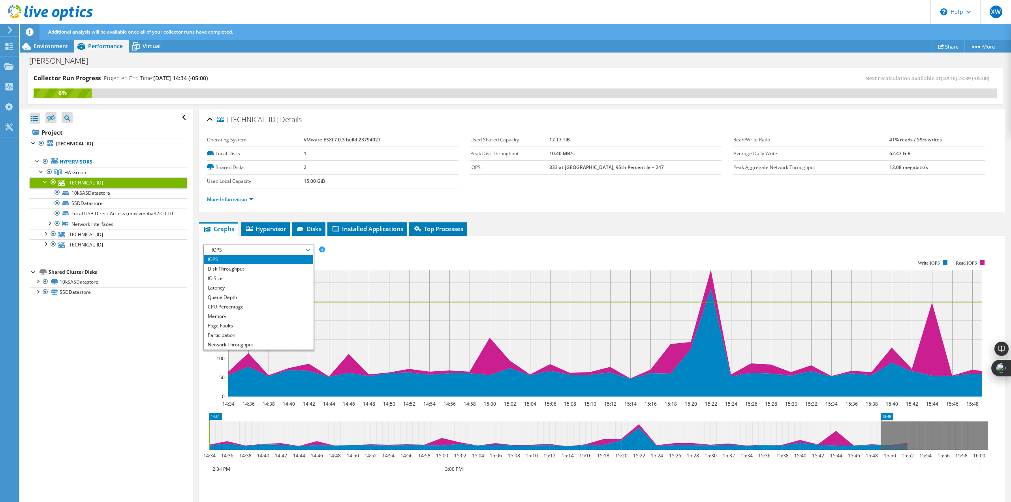
click at [240, 303] on li "CPU Percentage" at bounding box center [258, 306] width 109 height 9
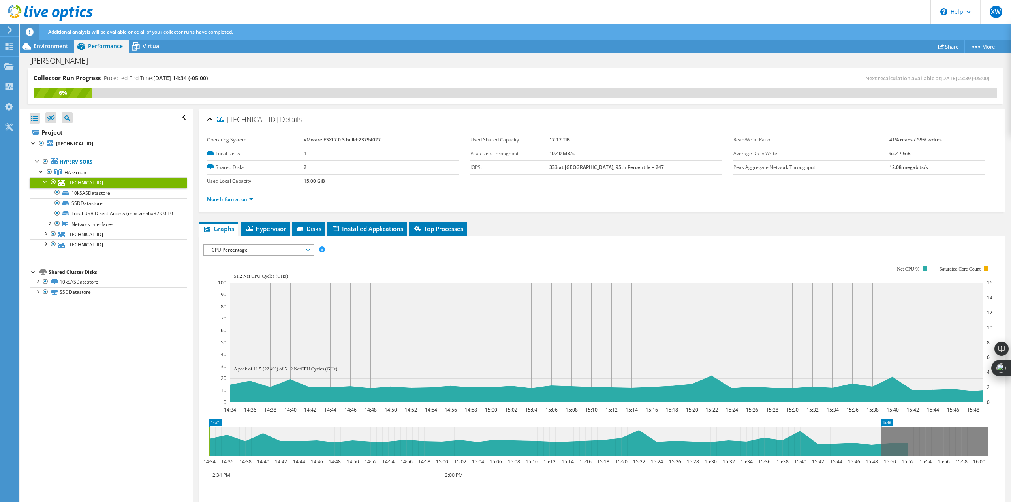
click at [252, 246] on span "CPU Percentage" at bounding box center [258, 249] width 101 height 9
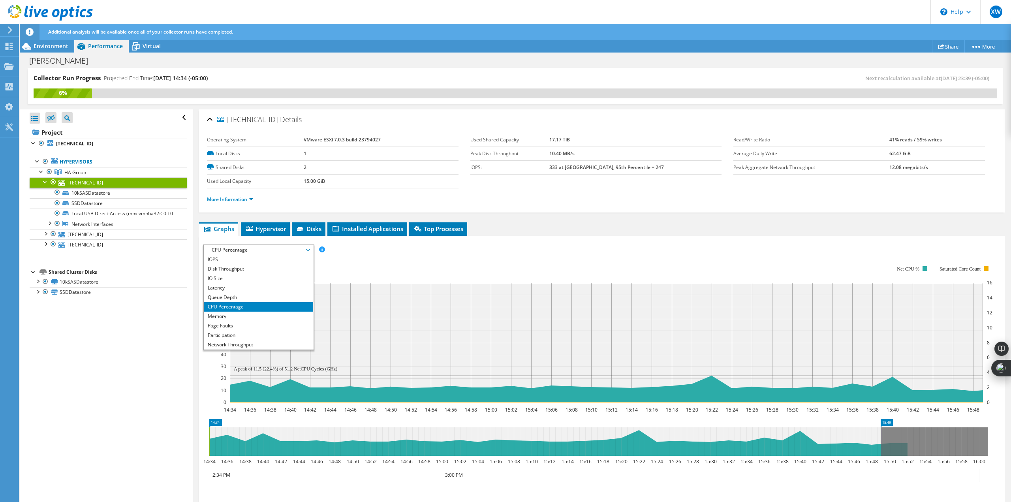
click at [232, 314] on li "Memory" at bounding box center [258, 315] width 109 height 9
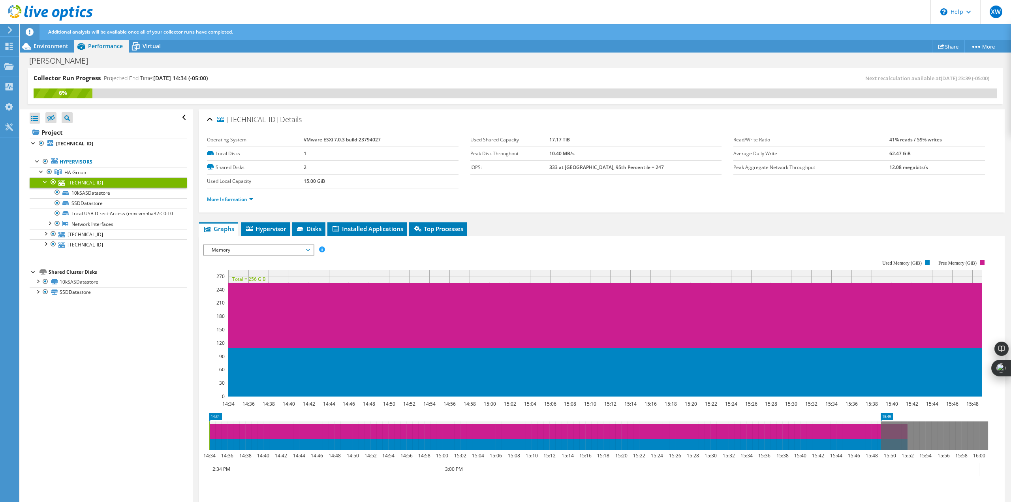
click at [291, 251] on span "Memory" at bounding box center [258, 249] width 101 height 9
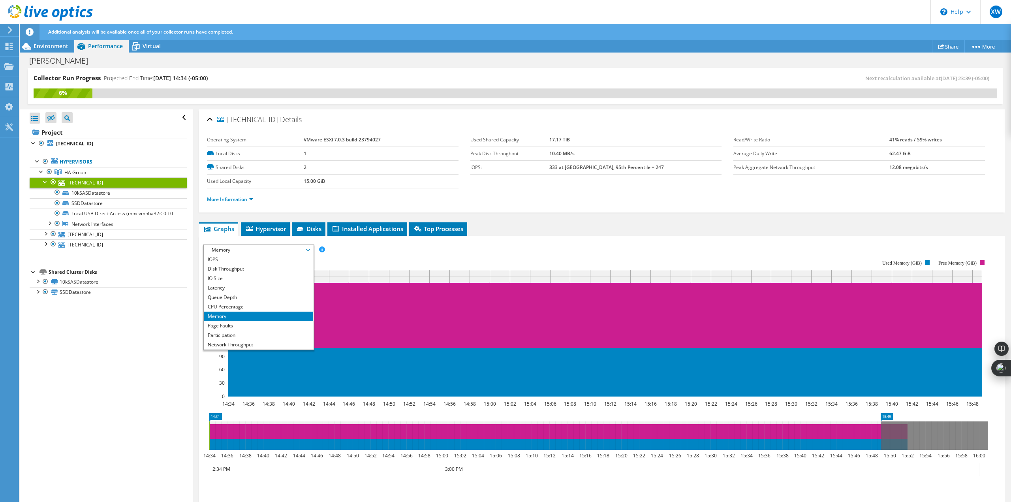
click at [232, 246] on span "Memory" at bounding box center [258, 249] width 101 height 9
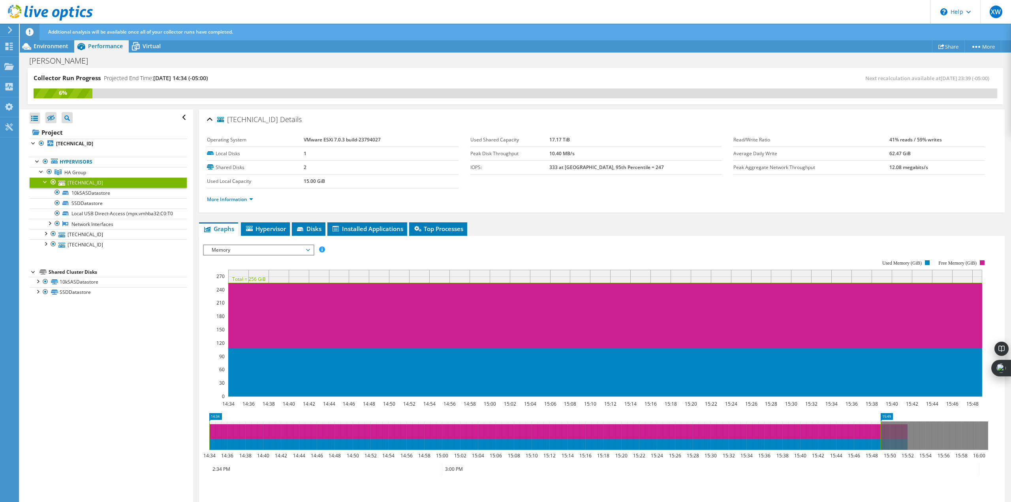
click at [232, 248] on span "Memory" at bounding box center [258, 249] width 101 height 9
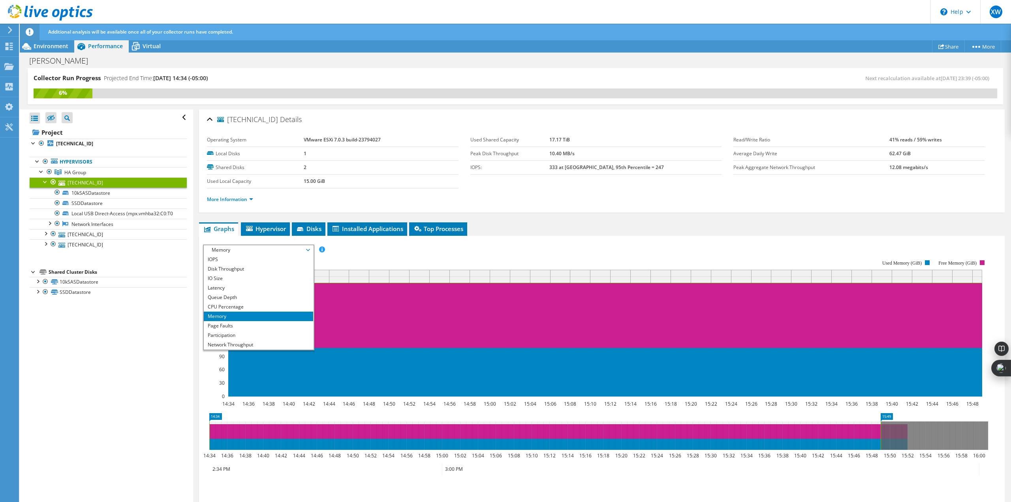
click at [231, 257] on li "IOPS" at bounding box center [258, 259] width 109 height 9
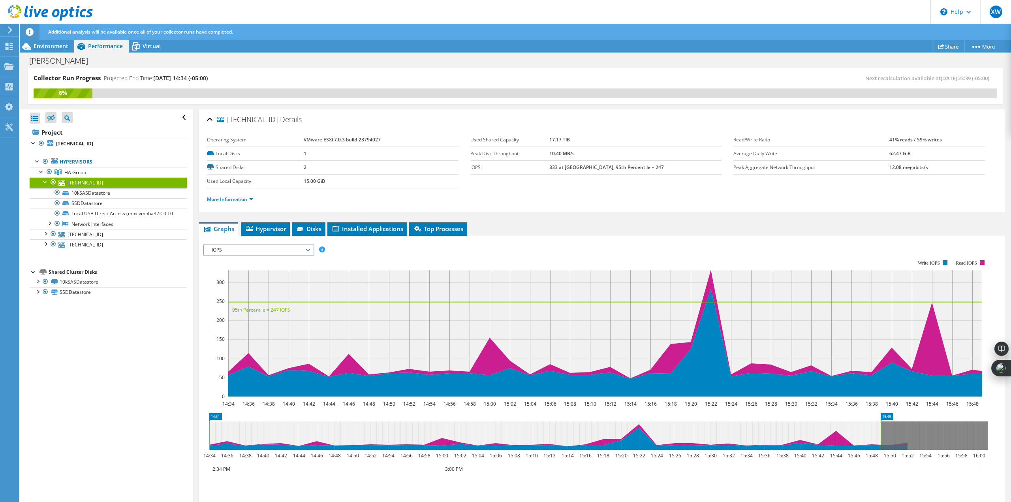
click at [260, 228] on span "Hypervisor" at bounding box center [265, 229] width 41 height 8
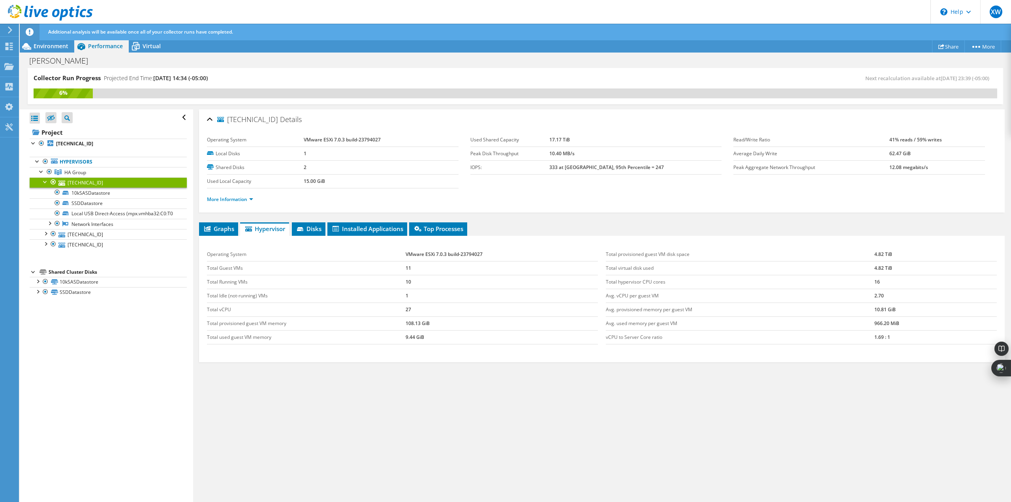
click at [312, 230] on span "Disks" at bounding box center [309, 229] width 26 height 8
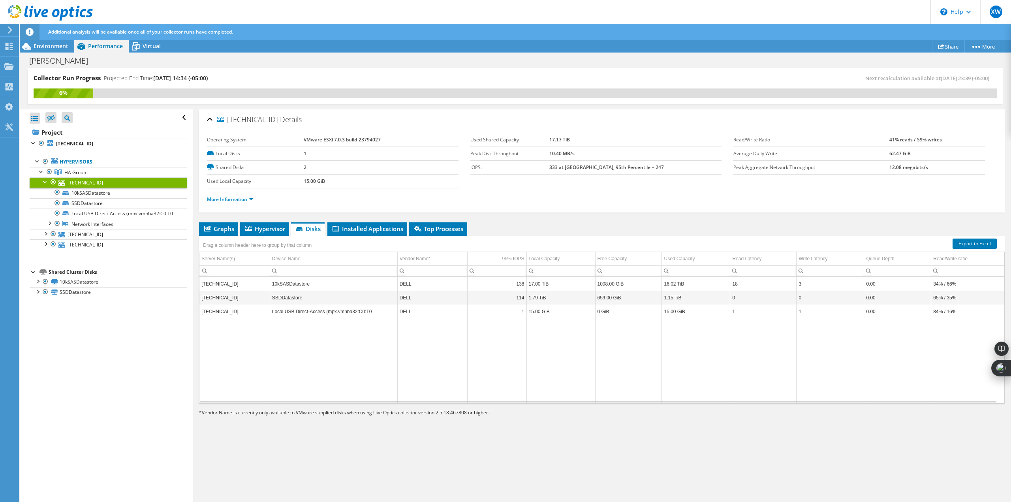
click at [358, 227] on span "Installed Applications" at bounding box center [367, 229] width 72 height 8
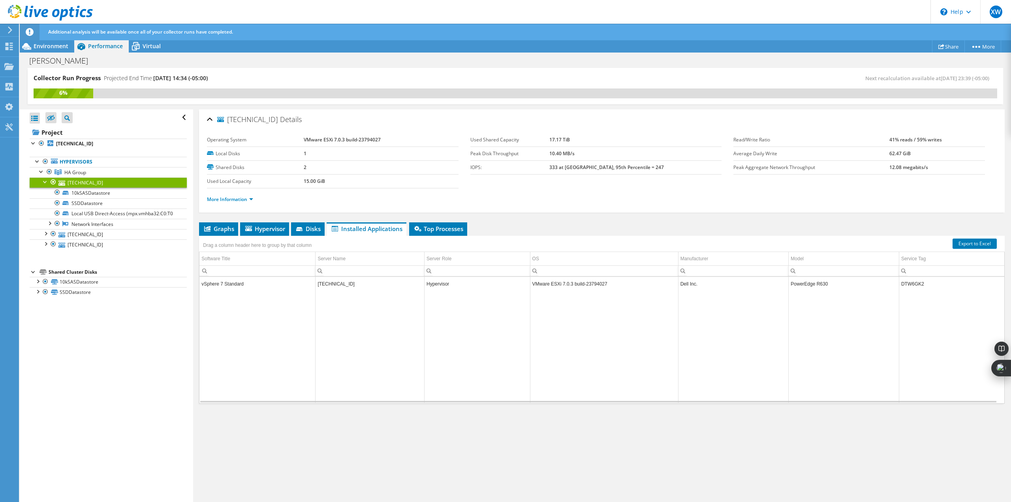
click at [430, 227] on span "Top Processes" at bounding box center [438, 229] width 50 height 8
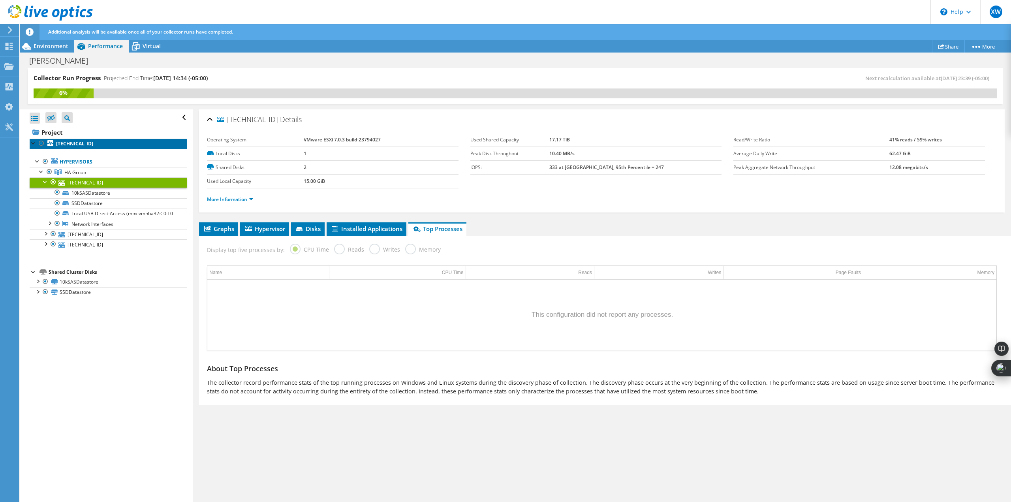
click at [59, 143] on b "[TECHNICAL_ID]" at bounding box center [74, 143] width 37 height 7
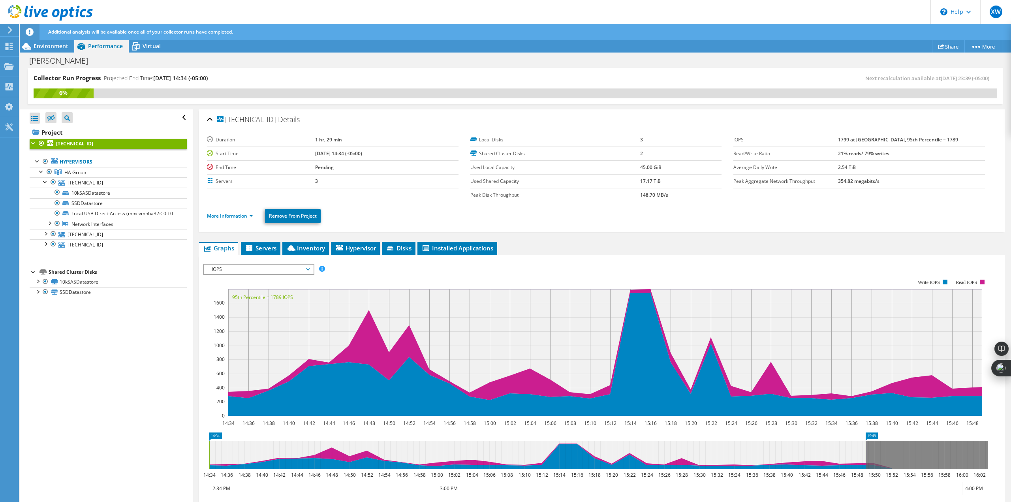
click at [350, 246] on span "Hypervisor" at bounding box center [355, 248] width 41 height 8
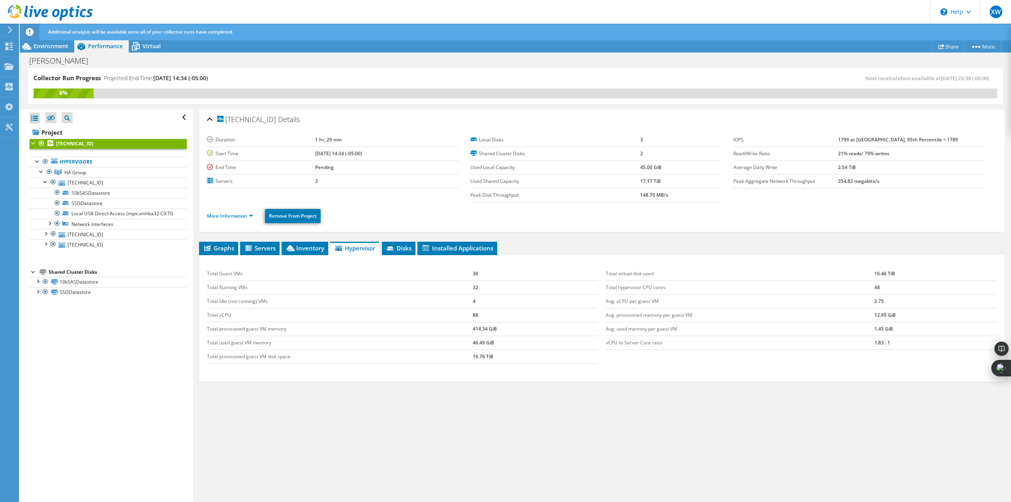
click at [32, 144] on div at bounding box center [34, 143] width 8 height 8
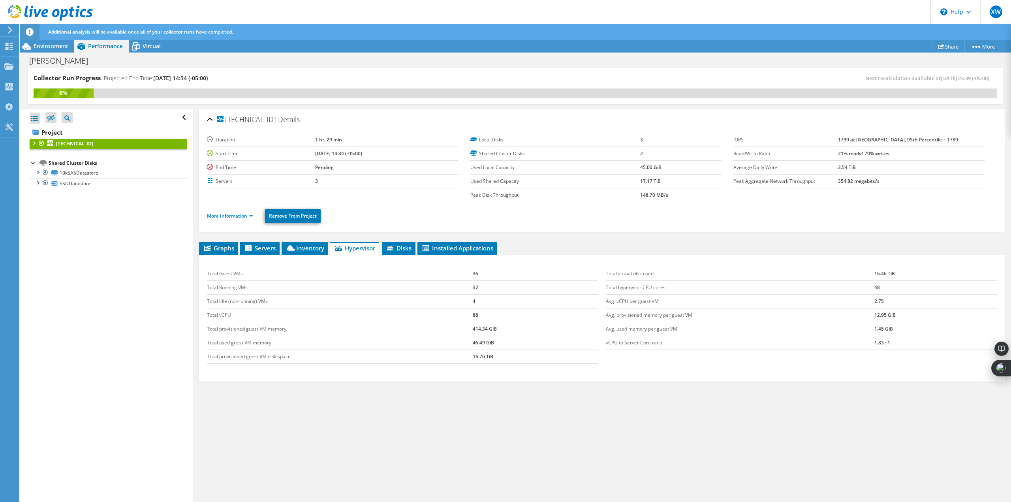
click at [32, 144] on div at bounding box center [34, 143] width 8 height 8
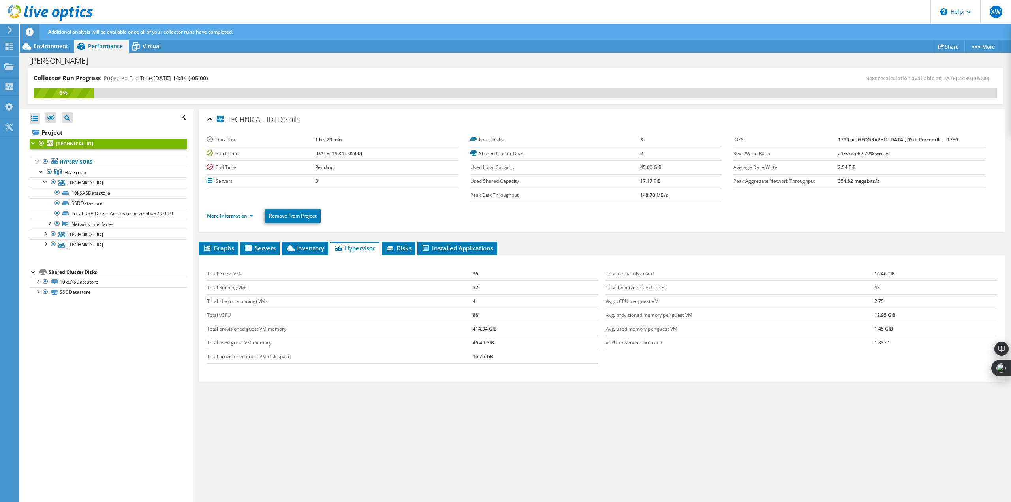
click at [324, 165] on td "Pending" at bounding box center [386, 167] width 143 height 14
click at [323, 154] on b "[DATE] 14:34 (-05:00)" at bounding box center [338, 153] width 47 height 7
click at [315, 182] on td "3" at bounding box center [386, 181] width 143 height 14
click at [245, 212] on li "More Information" at bounding box center [232, 216] width 51 height 9
click at [243, 218] on link "More Information" at bounding box center [230, 215] width 46 height 7
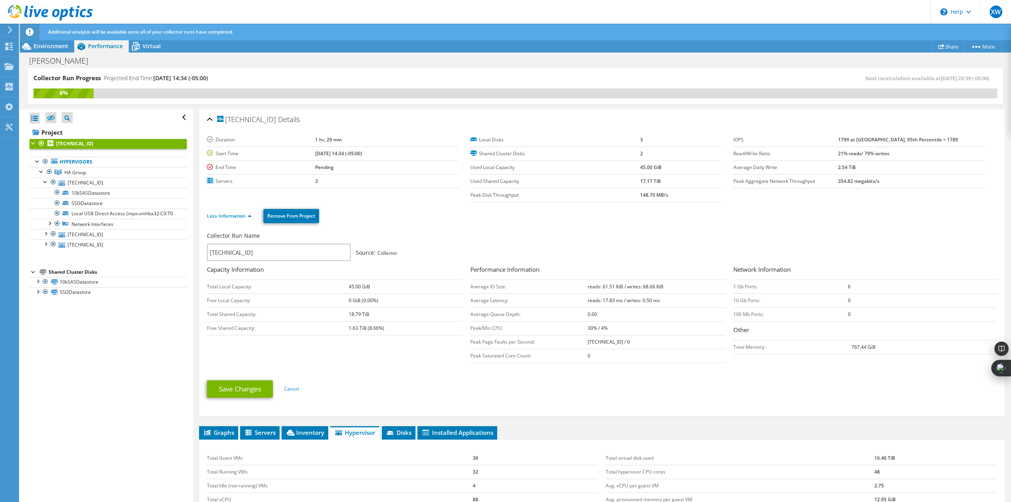
click at [78, 174] on span "HA Group" at bounding box center [75, 172] width 22 height 7
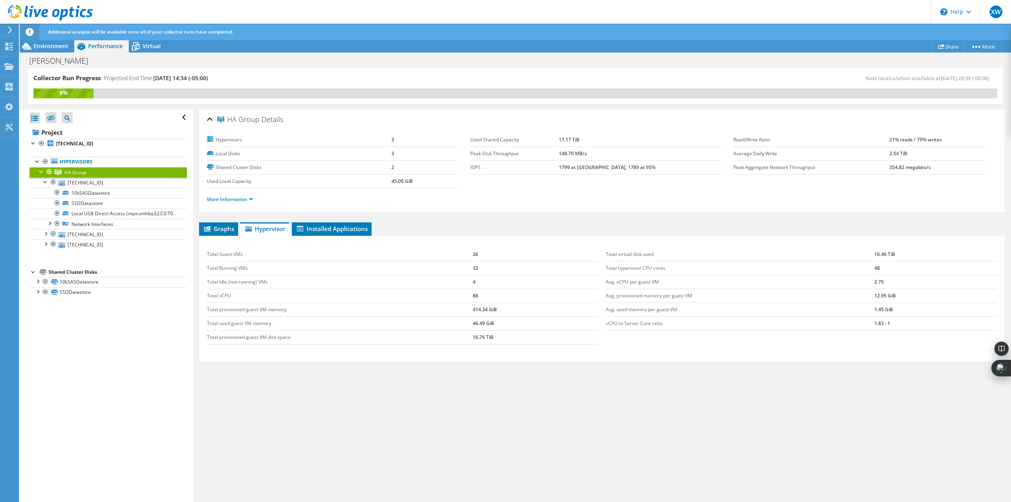
click at [236, 195] on li "More Information" at bounding box center [232, 199] width 51 height 9
click at [236, 199] on link "More Information" at bounding box center [230, 199] width 46 height 7
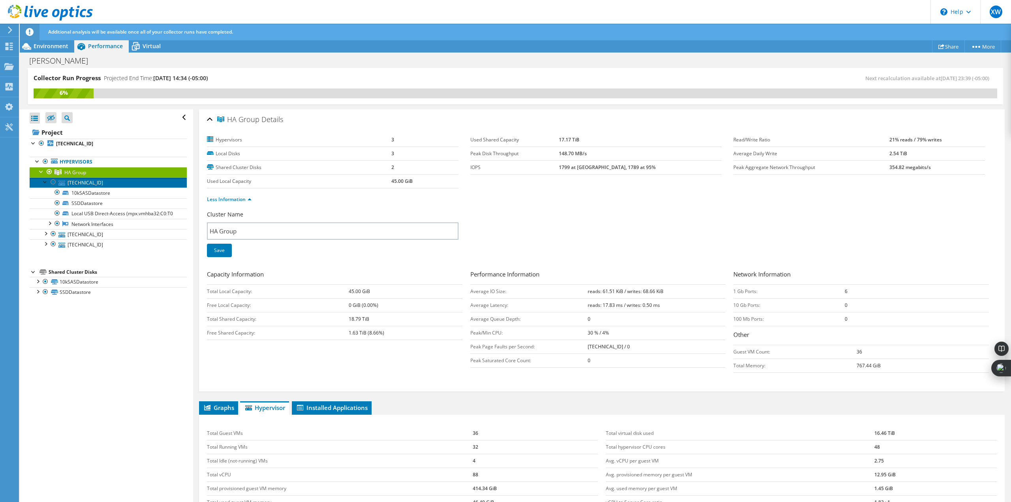
click at [79, 184] on link "[TECHNICAL_ID]" at bounding box center [108, 182] width 157 height 10
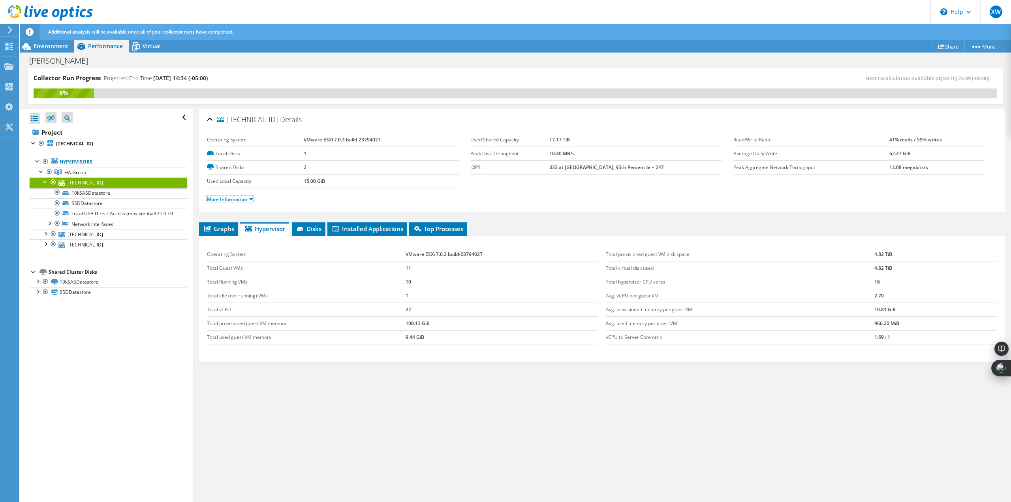
click at [241, 199] on link "More Information" at bounding box center [230, 199] width 46 height 7
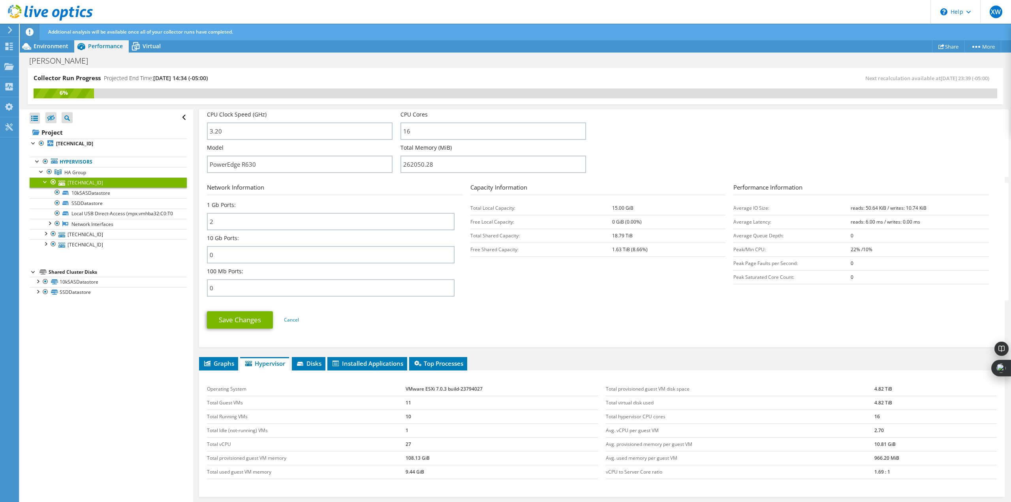
scroll to position [237, 0]
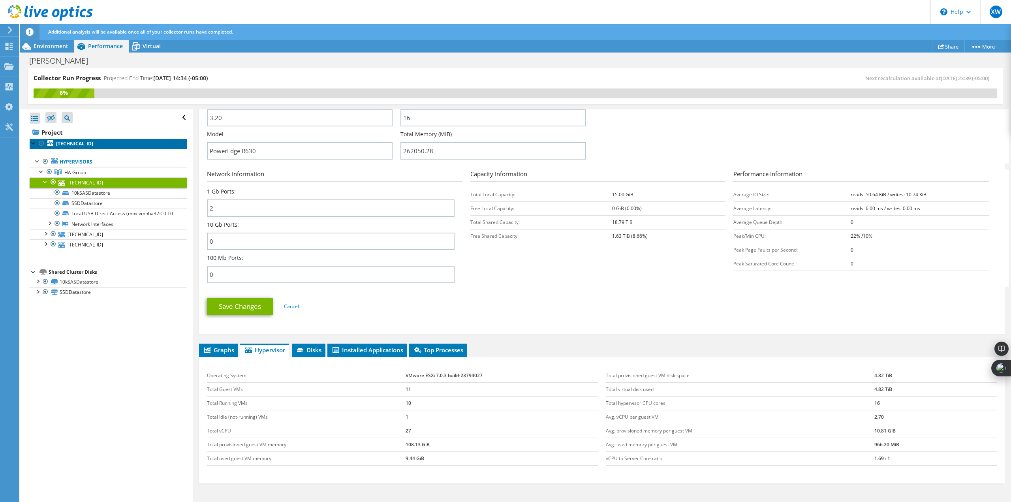
click at [67, 145] on b "[TECHNICAL_ID]" at bounding box center [74, 143] width 37 height 7
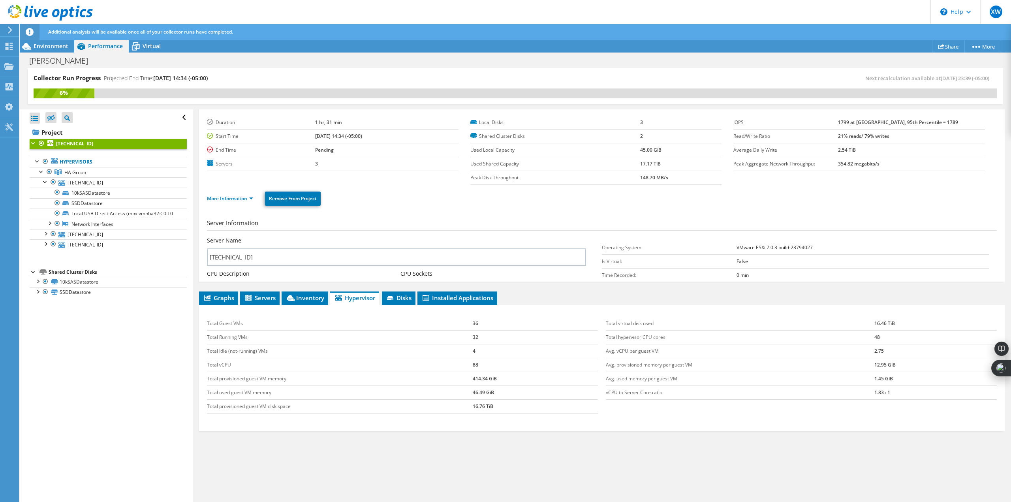
scroll to position [0, 0]
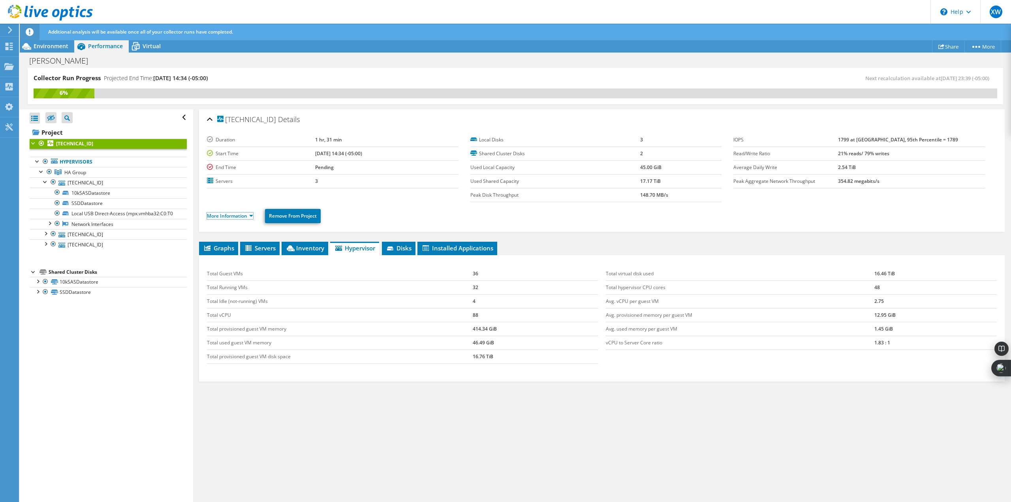
click at [221, 217] on link "More Information" at bounding box center [230, 215] width 46 height 7
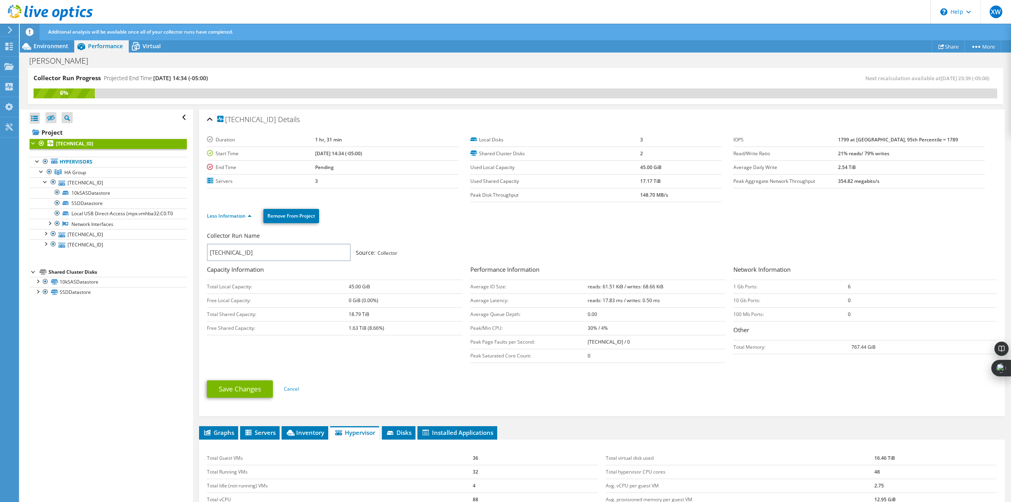
click at [76, 173] on span "HA Group" at bounding box center [75, 172] width 22 height 7
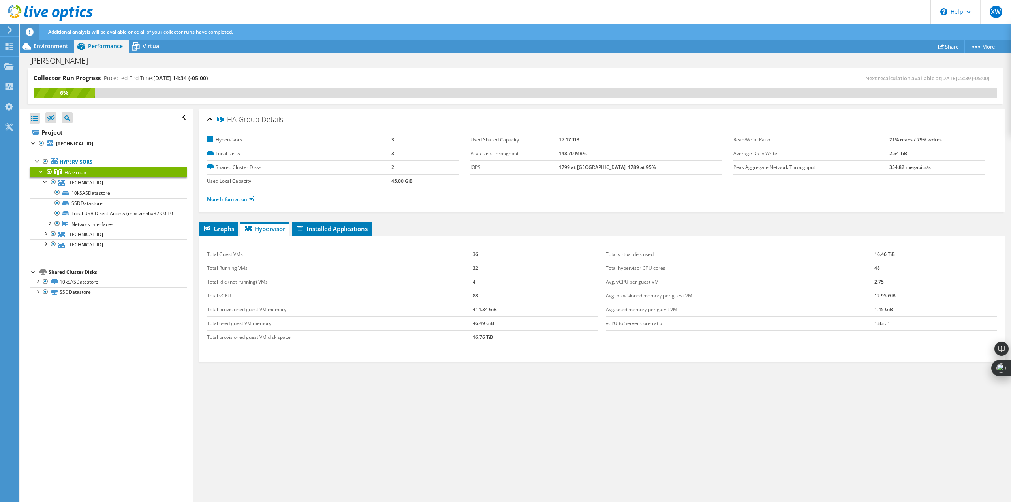
click at [231, 201] on link "More Information" at bounding box center [230, 199] width 46 height 7
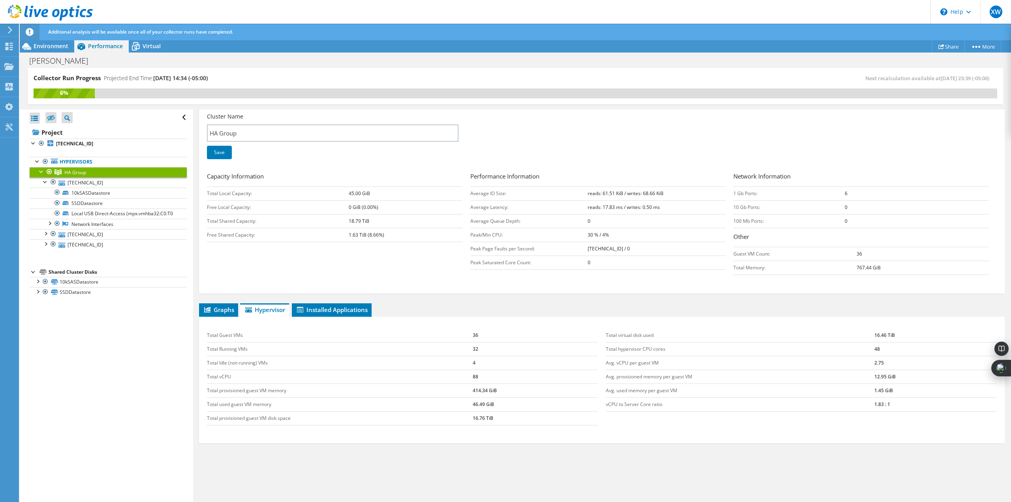
scroll to position [110, 0]
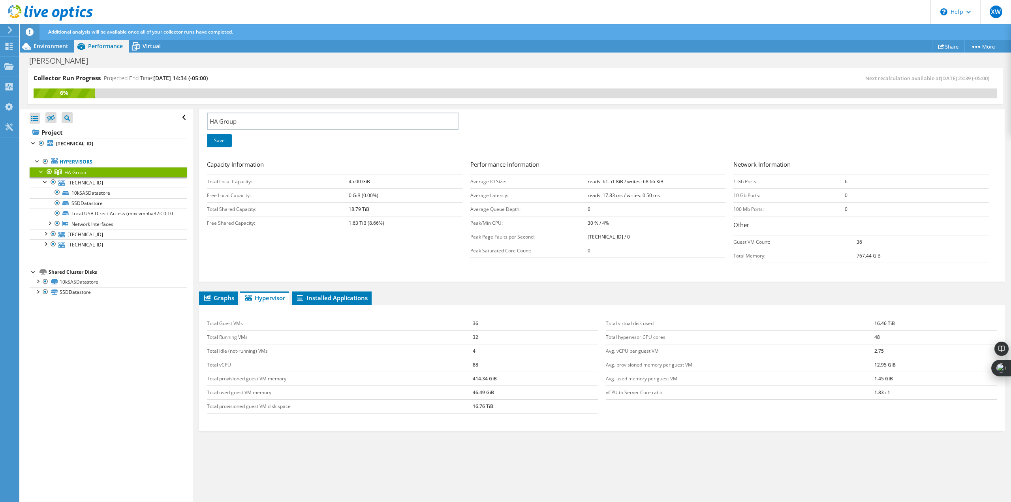
click at [225, 296] on span "Graphs" at bounding box center [218, 298] width 31 height 8
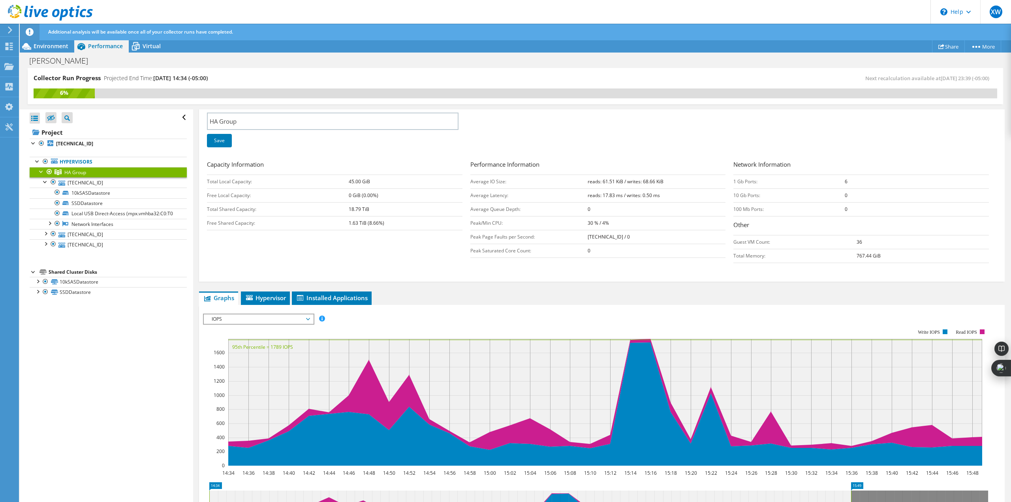
click at [264, 296] on span "Hypervisor" at bounding box center [265, 298] width 41 height 8
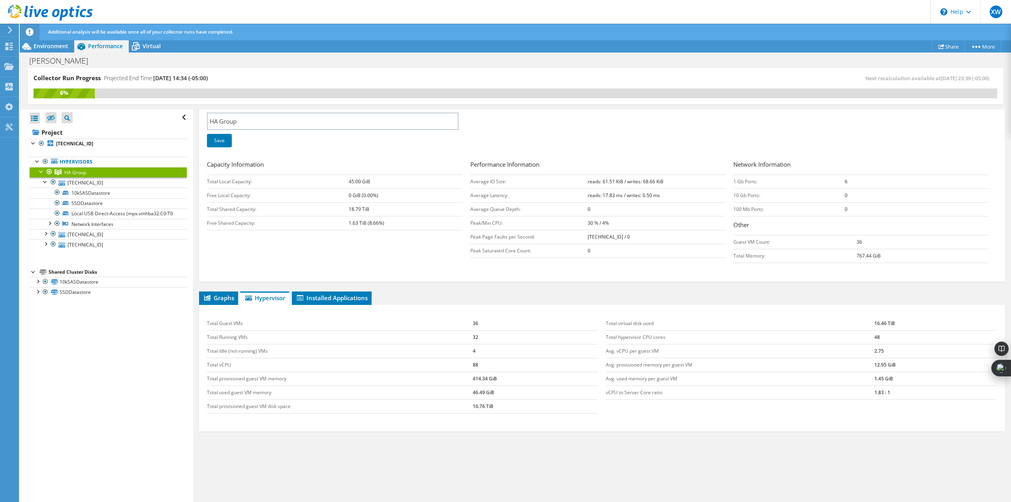
click at [315, 299] on span "Installed Applications" at bounding box center [332, 298] width 72 height 8
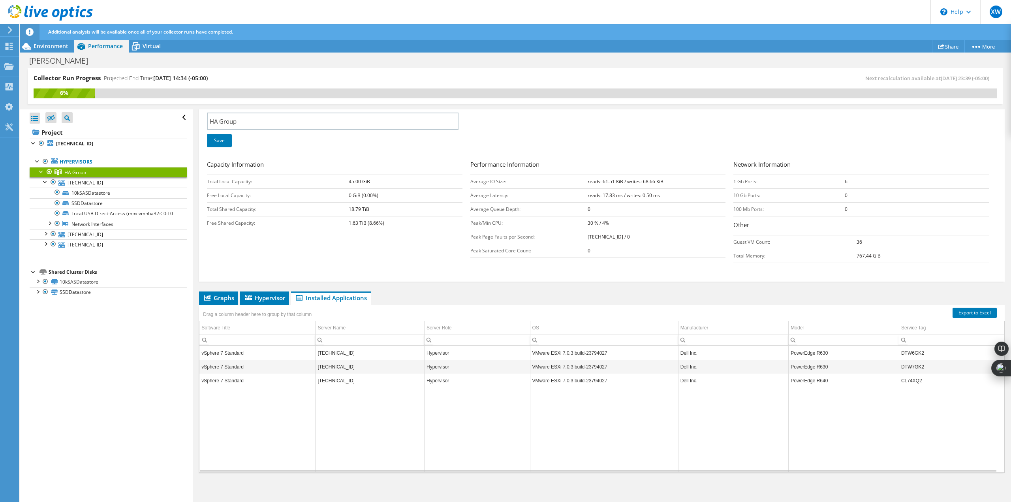
click at [259, 356] on td "vSphere 7 Standard" at bounding box center [257, 353] width 116 height 14
click at [258, 353] on td "vSphere 7 Standard" at bounding box center [257, 353] width 116 height 14
click at [46, 184] on div at bounding box center [45, 181] width 8 height 8
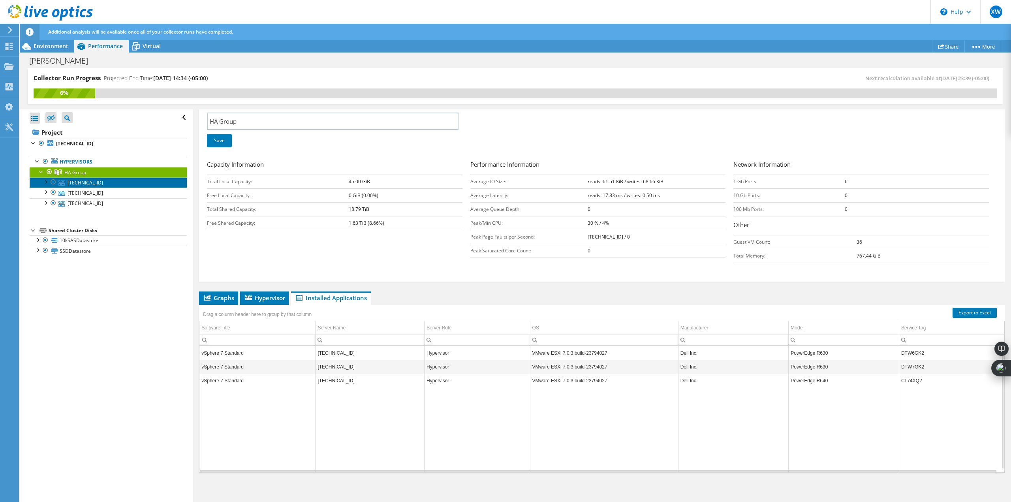
click at [71, 185] on link "[TECHNICAL_ID]" at bounding box center [108, 182] width 157 height 10
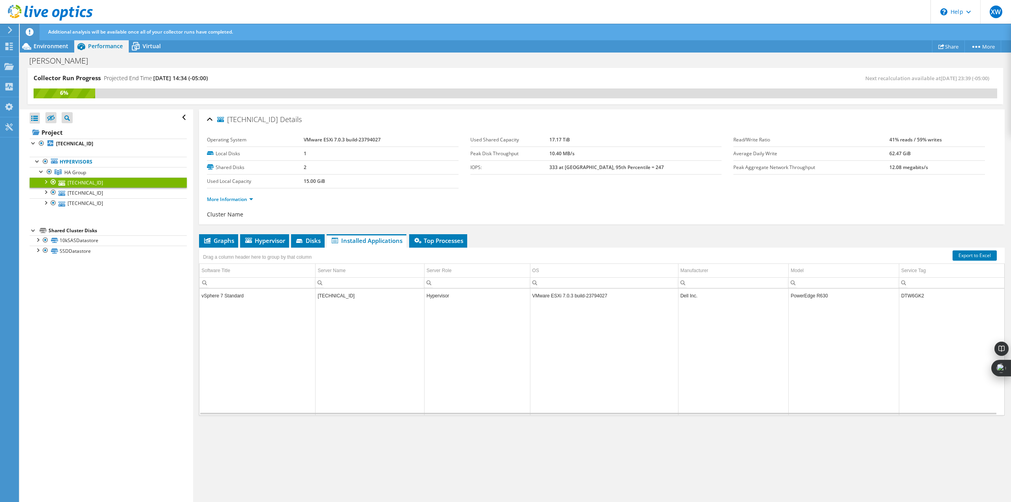
scroll to position [0, 0]
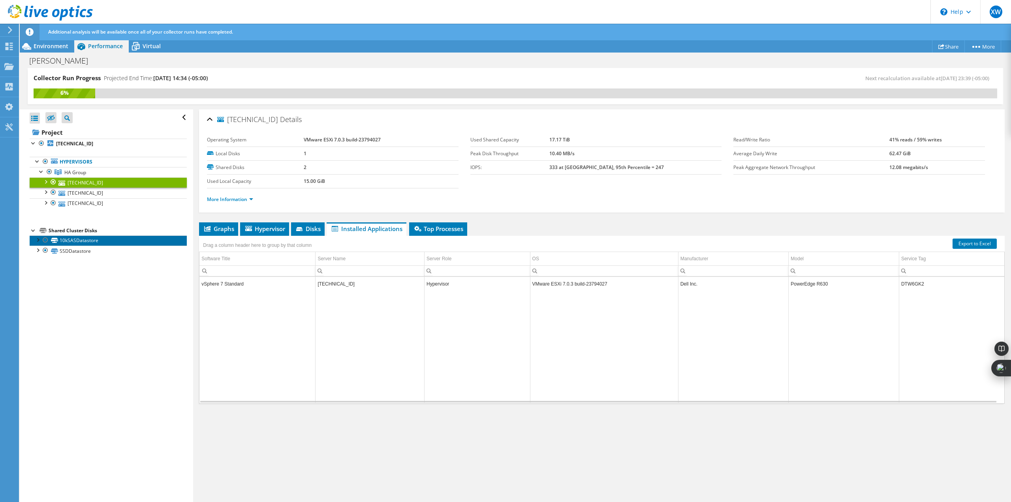
click at [83, 240] on link "10kSASDatastore" at bounding box center [108, 240] width 157 height 10
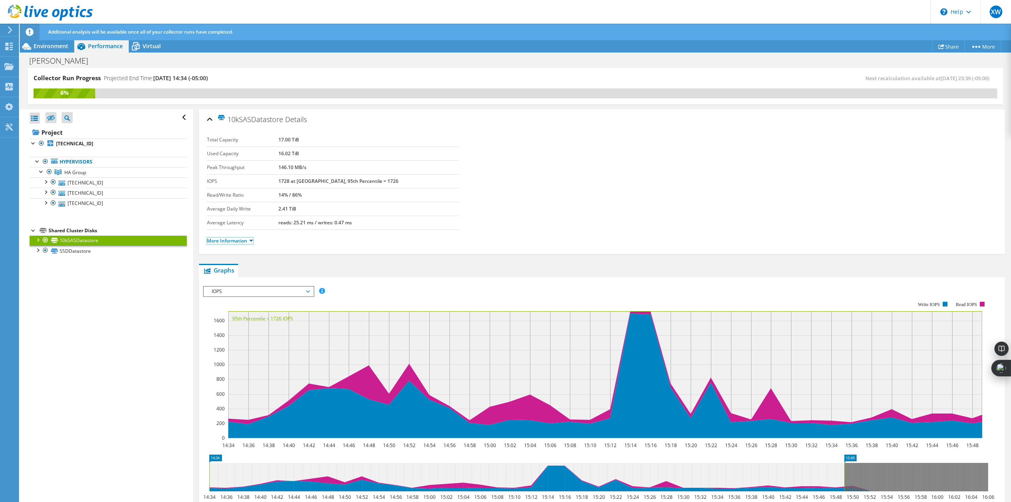
click at [223, 241] on link "More Information" at bounding box center [230, 240] width 46 height 7
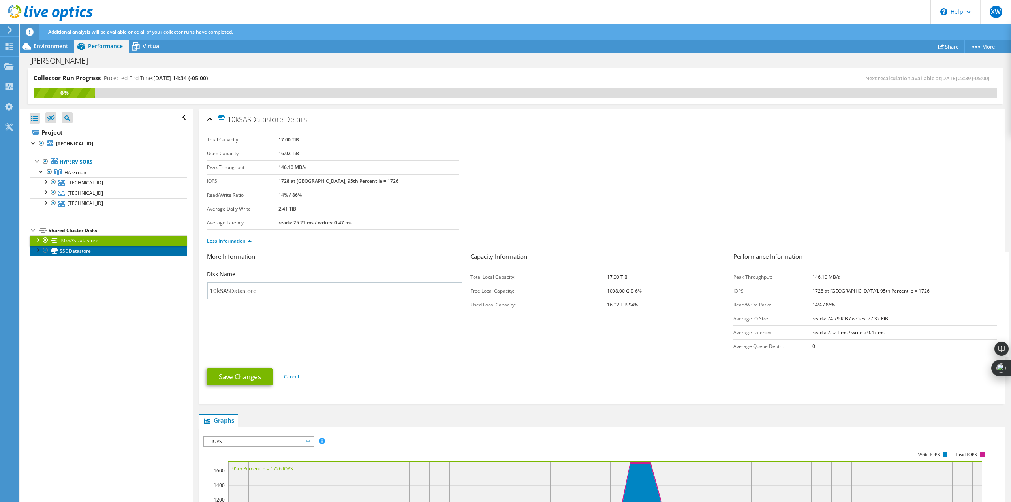
click at [55, 248] on icon at bounding box center [54, 250] width 7 height 5
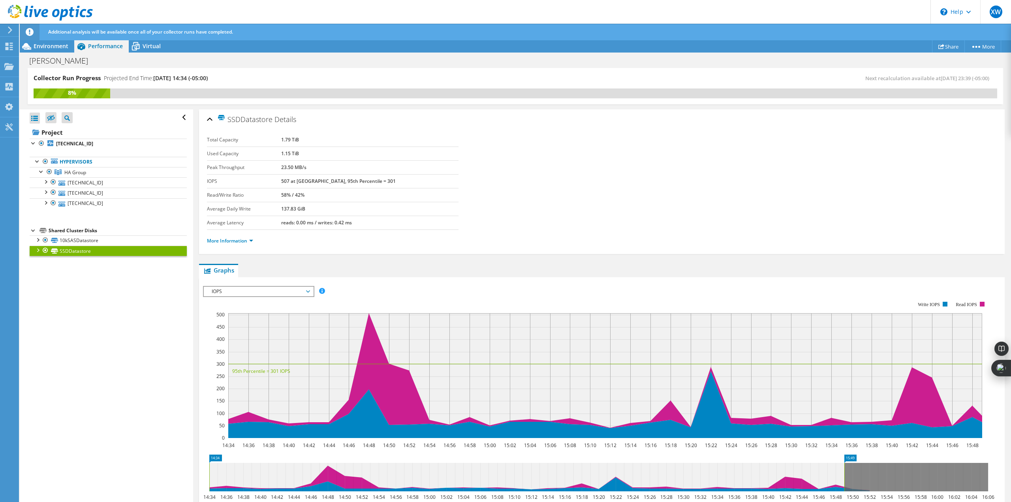
click at [144, 47] on span "Virtual" at bounding box center [152, 46] width 18 height 8
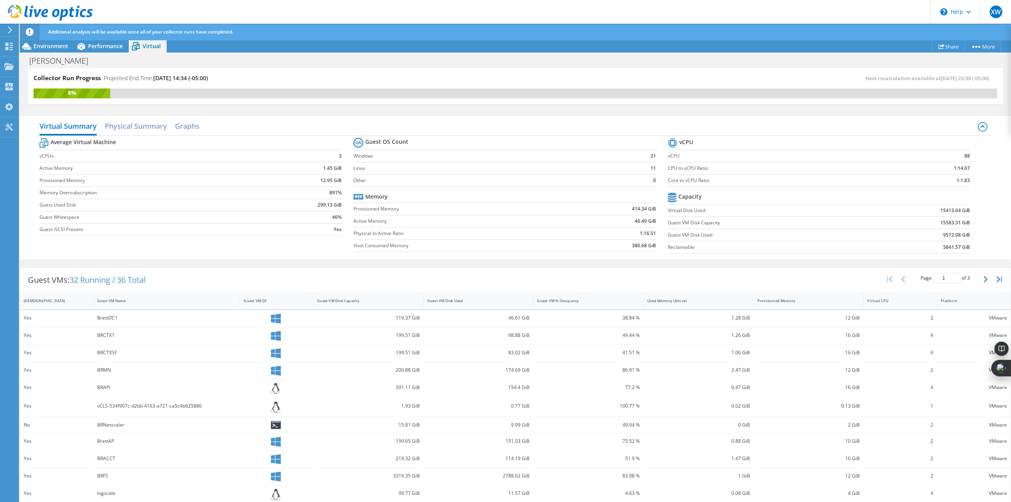
scroll to position [79, 0]
click at [395, 306] on div "Guest VM Disk Capacity" at bounding box center [363, 300] width 100 height 12
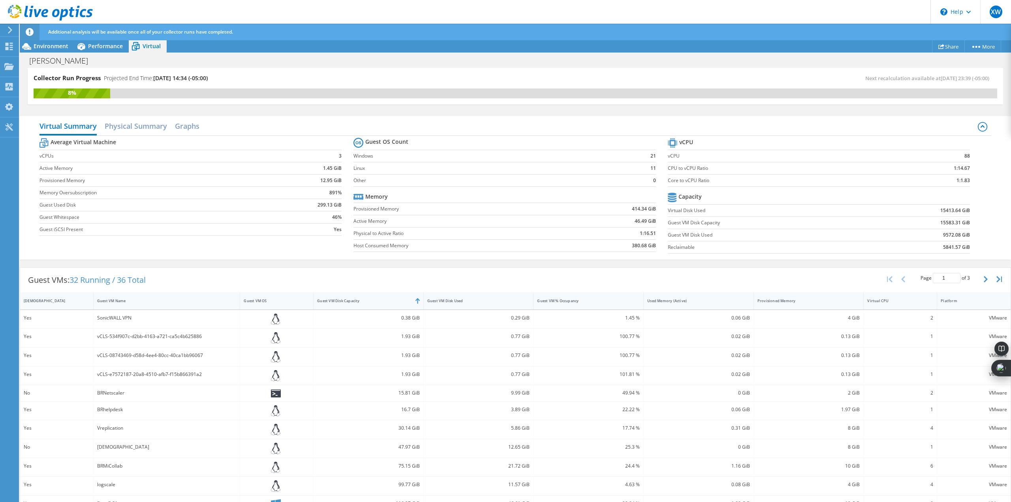
click at [394, 306] on div "Guest VM Disk Capacity" at bounding box center [363, 300] width 100 height 12
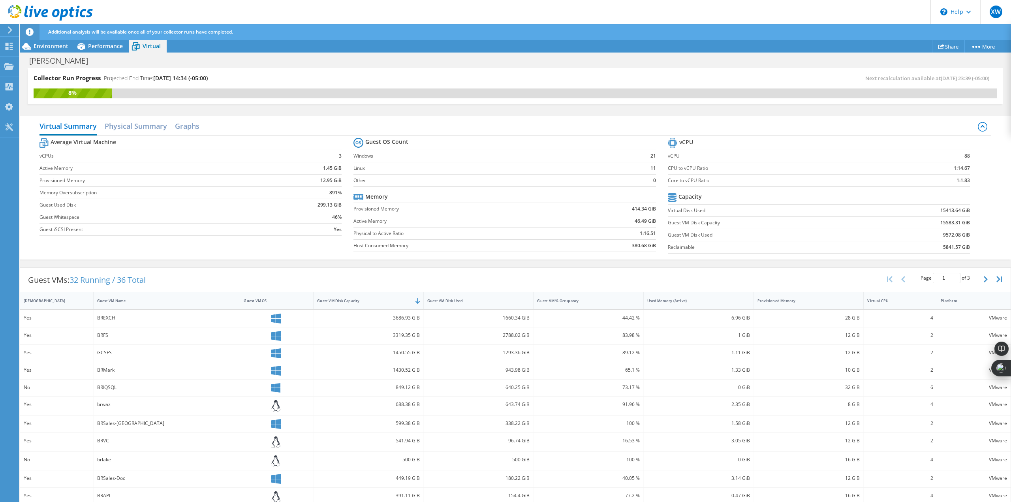
click at [105, 319] on div "BREXCH" at bounding box center [166, 317] width 139 height 9
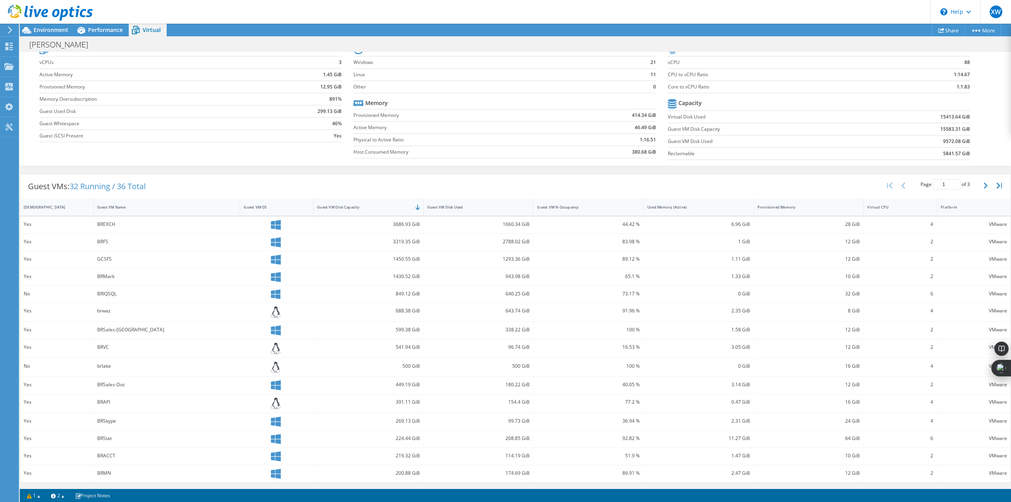
scroll to position [0, 0]
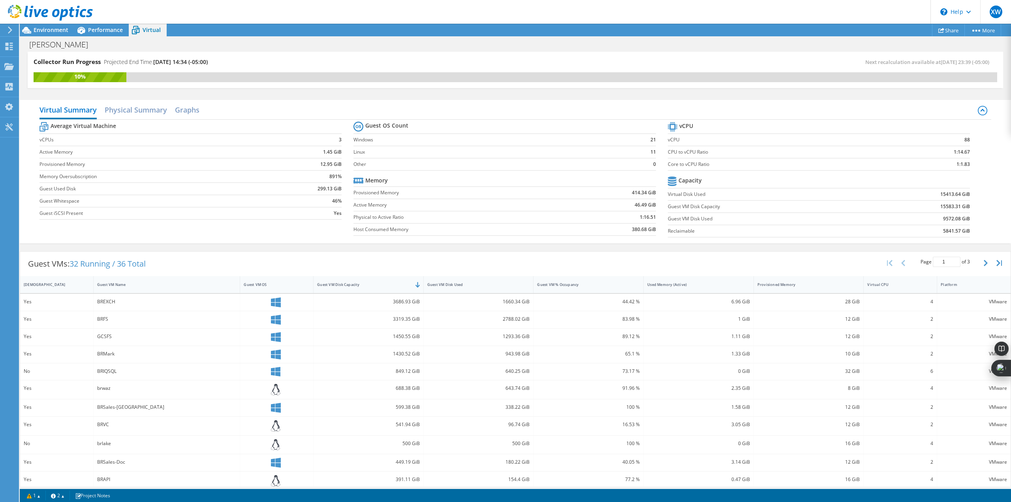
click at [58, 28] on span "Environment" at bounding box center [51, 30] width 35 height 8
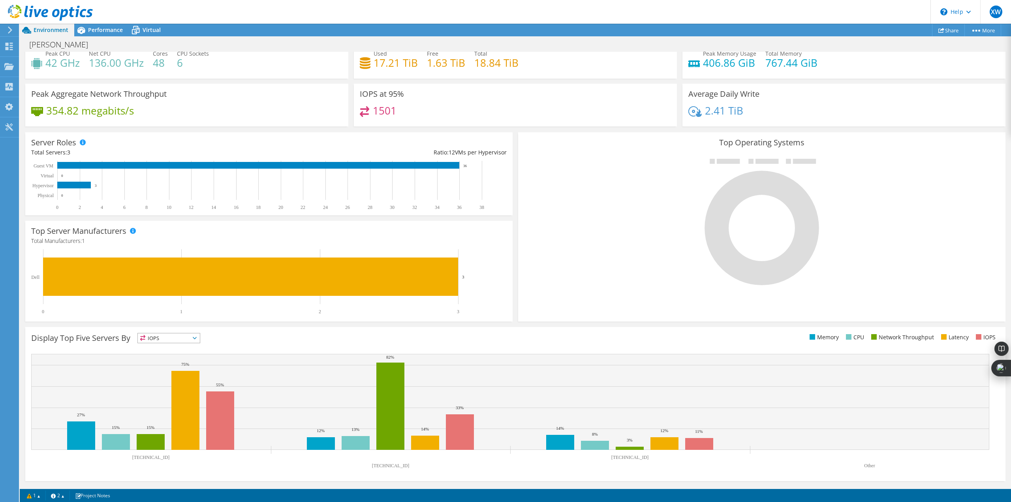
click at [99, 32] on span "Performance" at bounding box center [105, 30] width 35 height 8
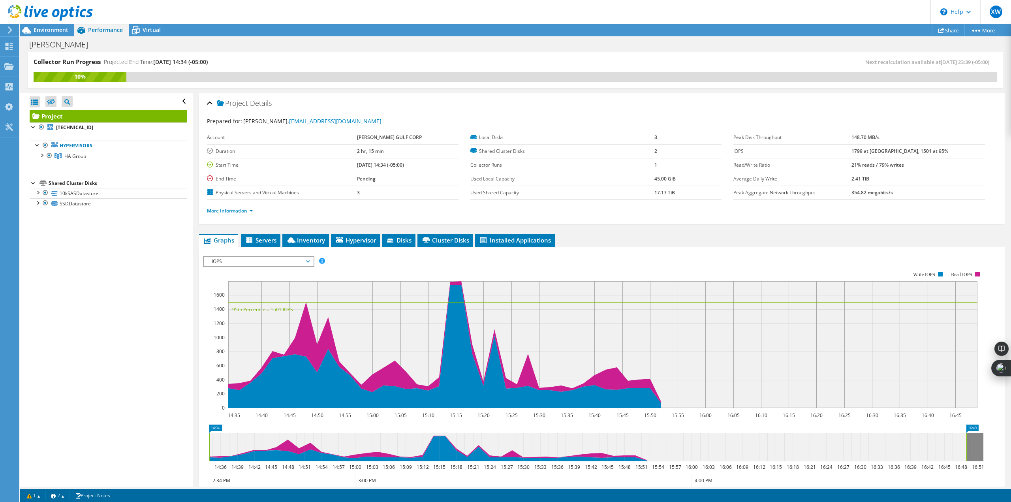
click at [40, 155] on div at bounding box center [42, 155] width 8 height 8
click at [47, 160] on div at bounding box center [49, 155] width 8 height 9
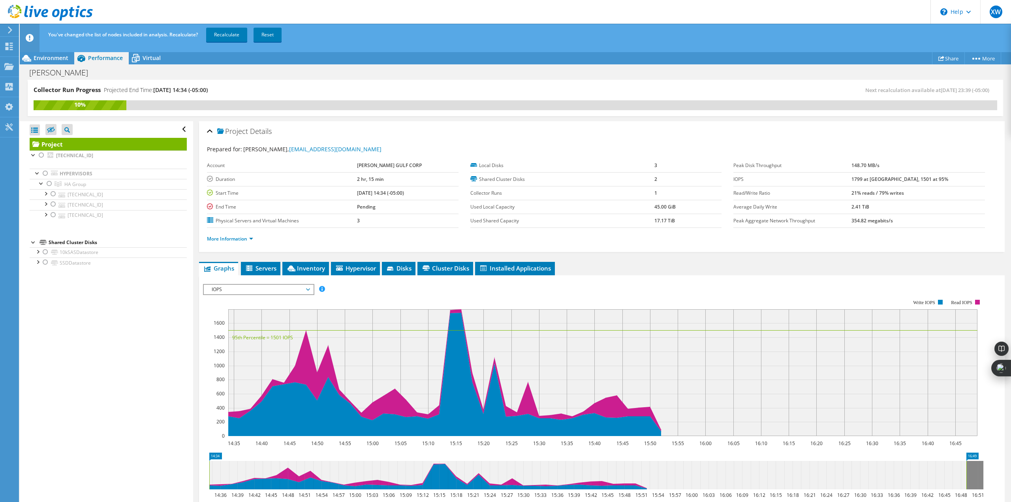
click at [49, 181] on div at bounding box center [49, 183] width 8 height 9
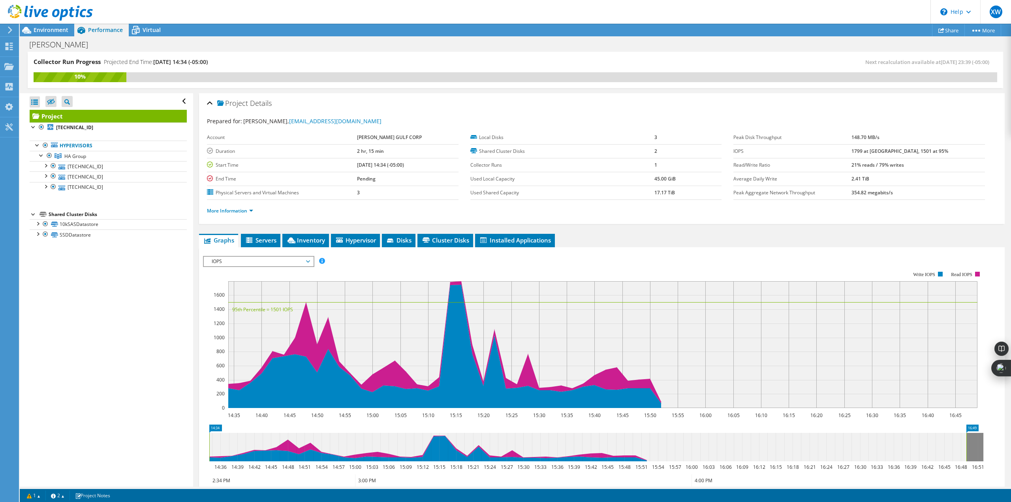
click at [48, 155] on div at bounding box center [49, 155] width 8 height 9
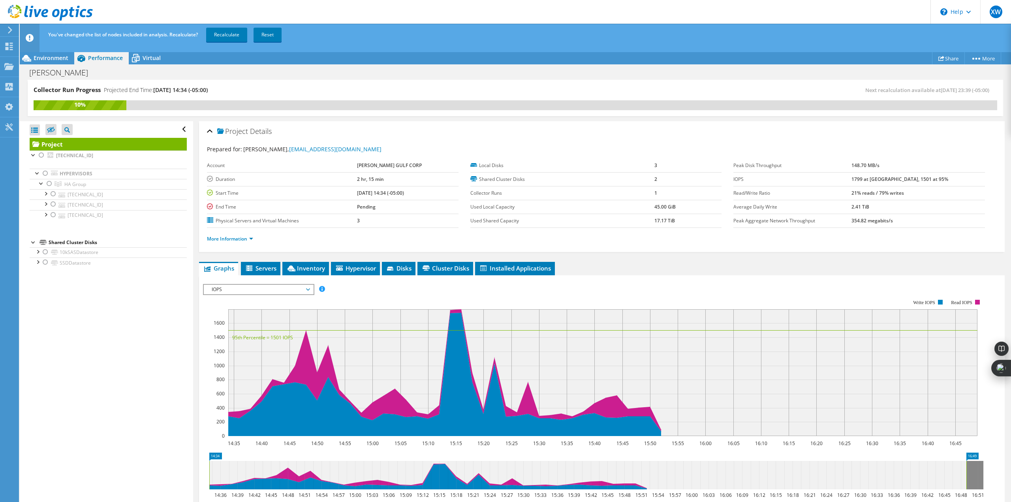
click at [54, 194] on div at bounding box center [53, 193] width 8 height 9
click at [47, 194] on div at bounding box center [45, 193] width 8 height 8
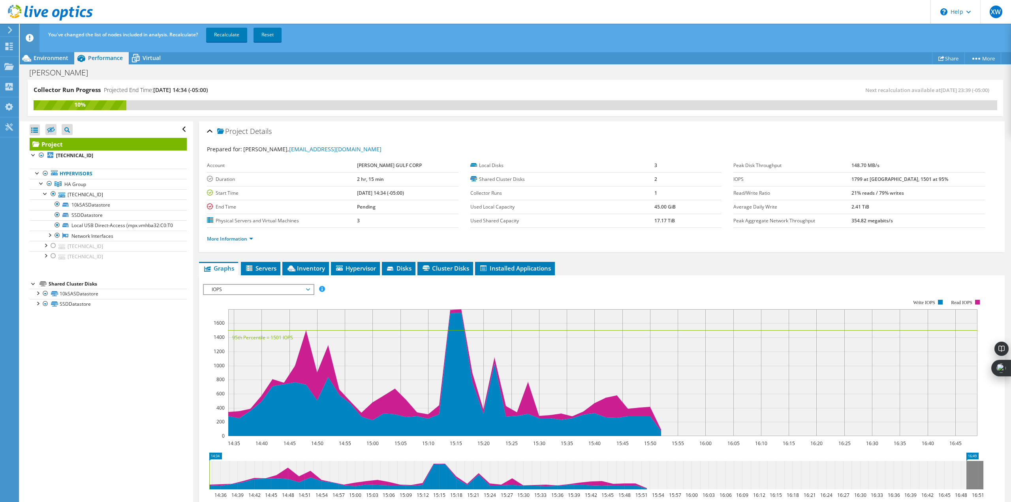
click at [58, 203] on div at bounding box center [57, 203] width 8 height 9
click at [56, 214] on div at bounding box center [57, 214] width 8 height 9
click at [58, 223] on div at bounding box center [57, 224] width 8 height 9
click at [57, 208] on div at bounding box center [57, 203] width 8 height 9
click at [56, 215] on div at bounding box center [57, 214] width 8 height 9
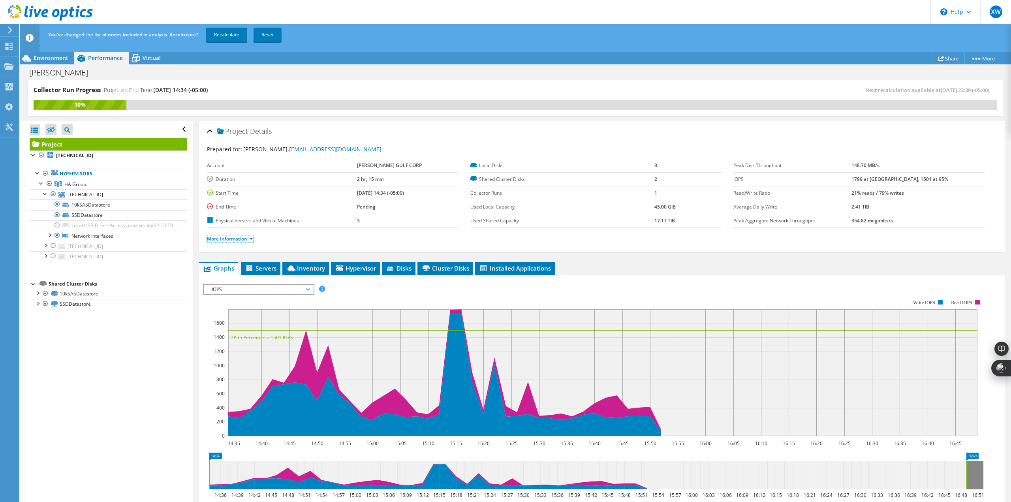
click at [233, 237] on link "More Information" at bounding box center [230, 238] width 46 height 7
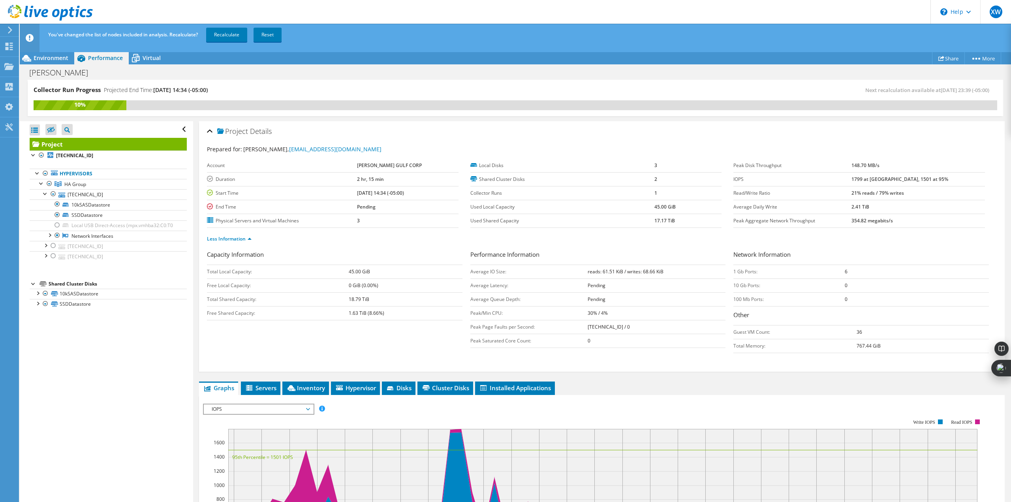
click at [55, 223] on div at bounding box center [57, 224] width 8 height 9
click at [437, 386] on span "Cluster Disks" at bounding box center [445, 388] width 48 height 8
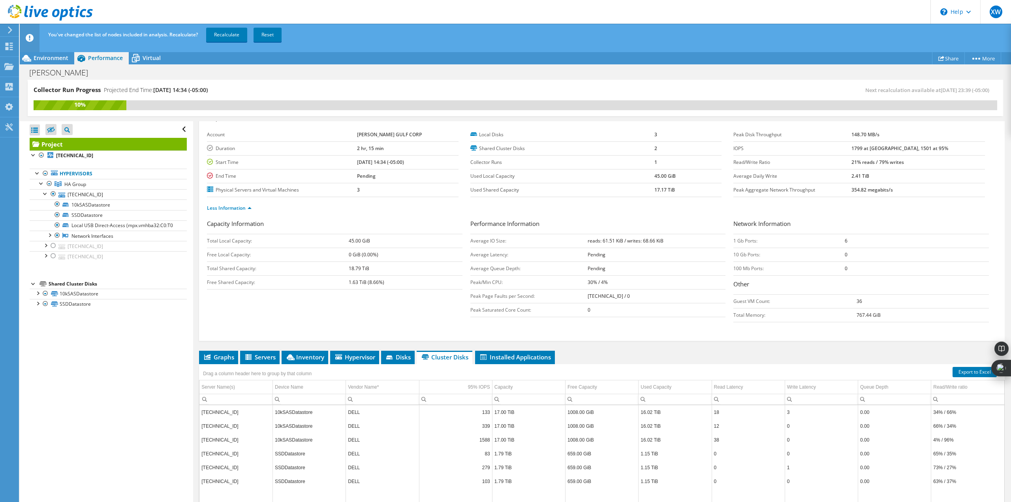
scroll to position [78, 0]
